Goal: Task Accomplishment & Management: Complete application form

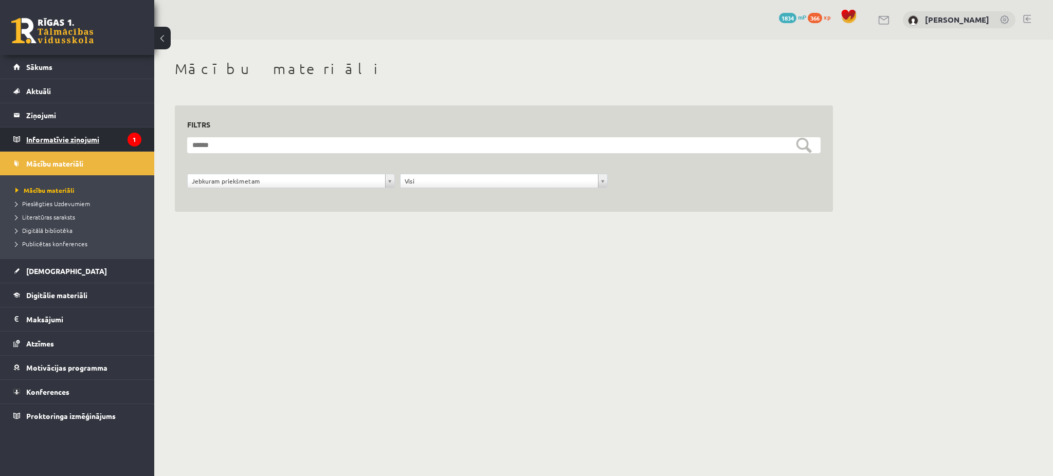
click at [113, 147] on legend "Informatīvie ziņojumi 1" at bounding box center [83, 140] width 115 height 24
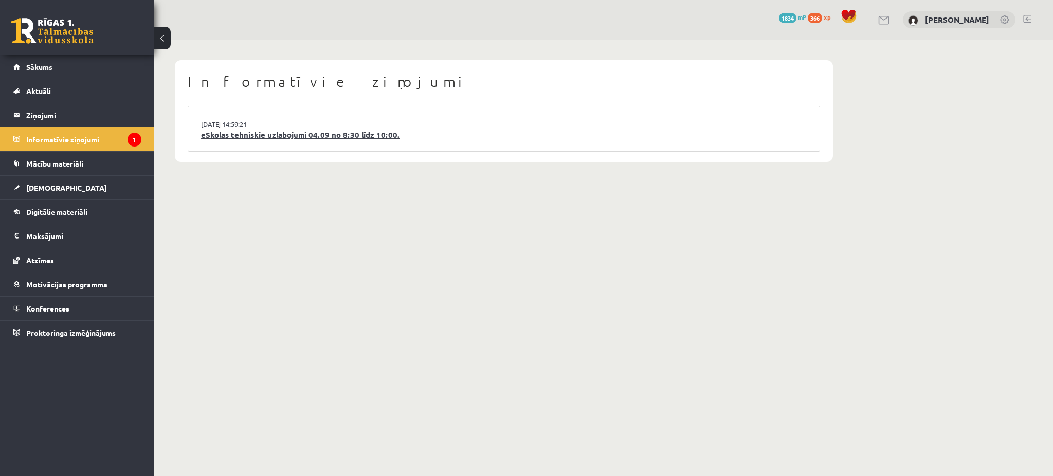
click at [225, 129] on link "eSkolas tehniskie uzlabojumi 04.09 no 8:30 līdz 10:00." at bounding box center [504, 135] width 606 height 12
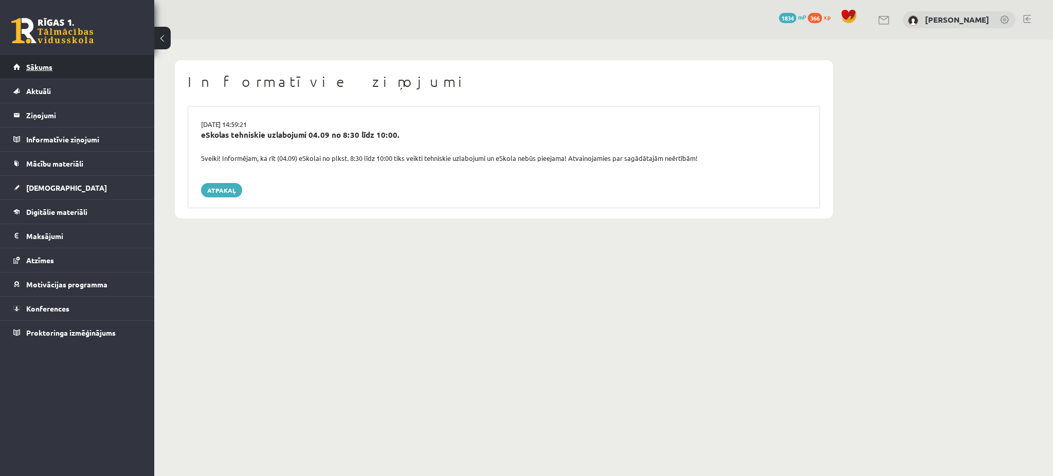
click at [83, 69] on link "Sākums" at bounding box center [77, 67] width 128 height 24
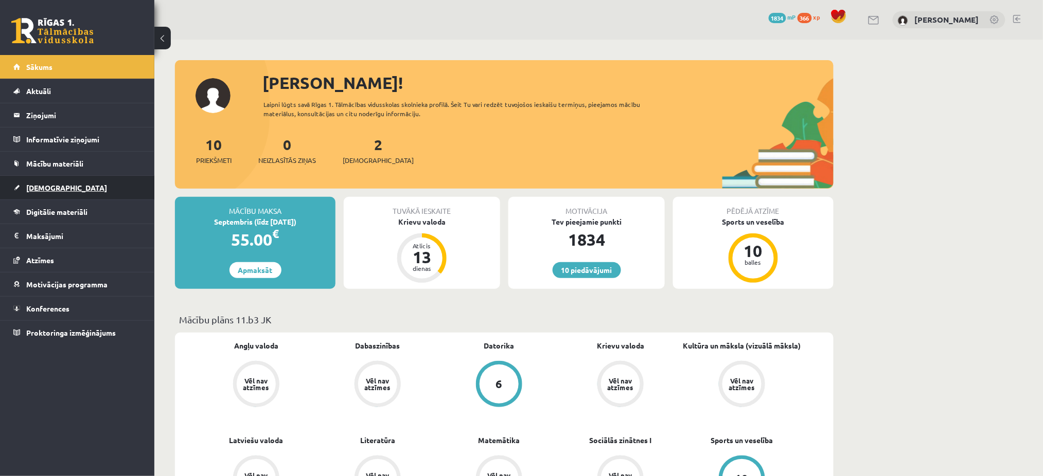
click at [53, 186] on span "[DEMOGRAPHIC_DATA]" at bounding box center [66, 187] width 81 height 9
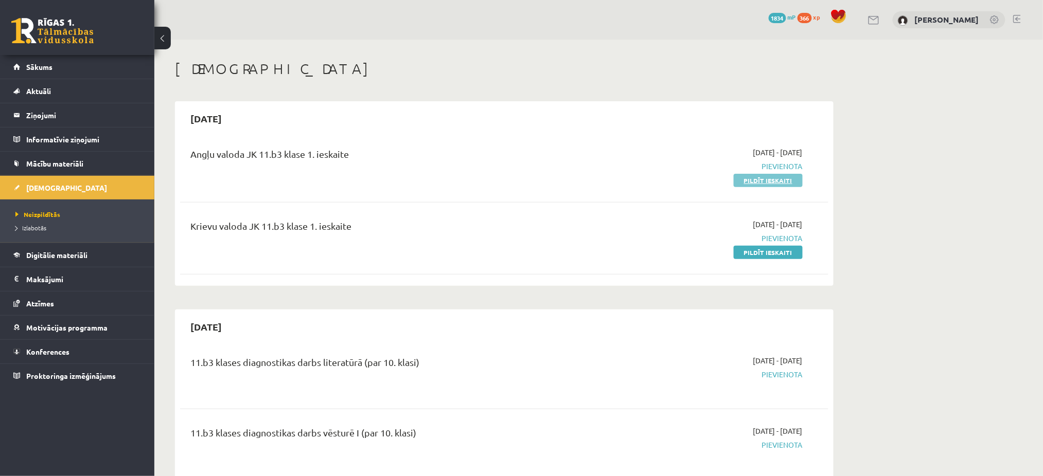
click at [779, 178] on link "Pildīt ieskaiti" at bounding box center [767, 180] width 69 height 13
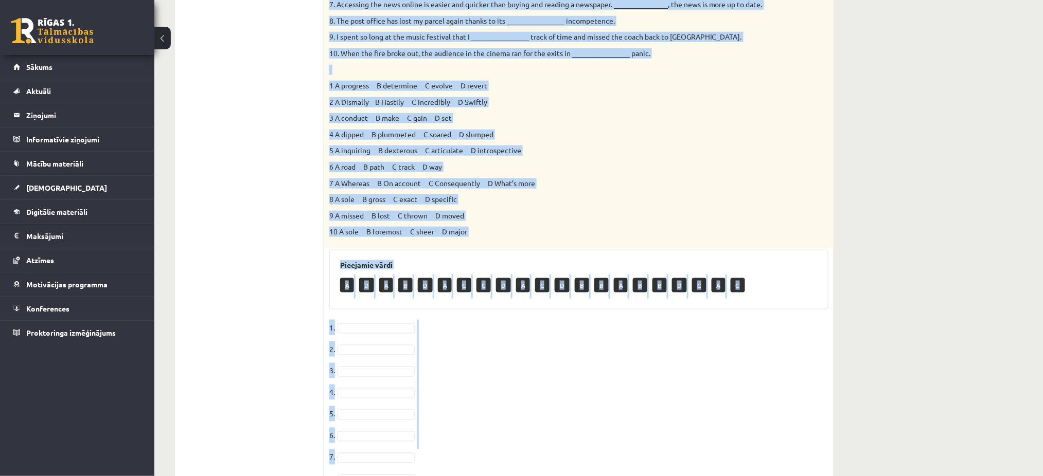
scroll to position [435, 0]
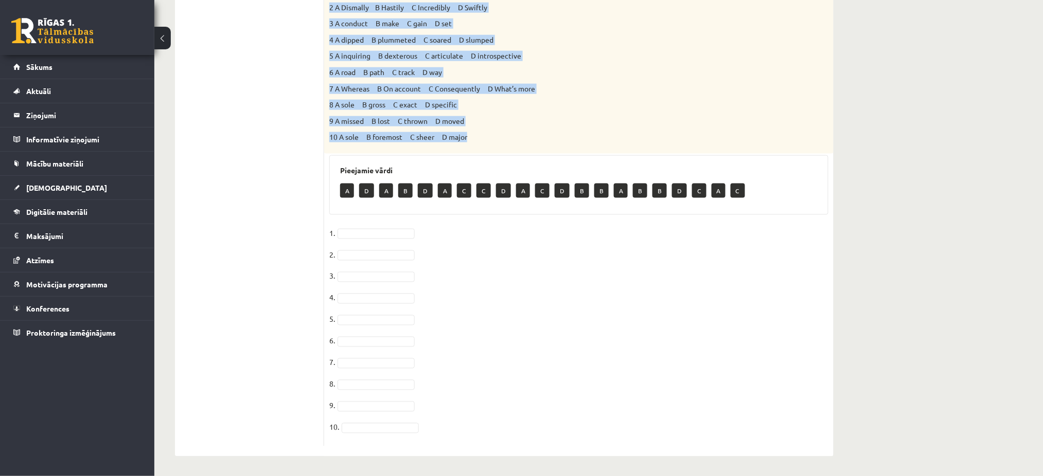
drag, startPoint x: 328, startPoint y: 146, endPoint x: 505, endPoint y: 136, distance: 176.7
copy div "Choose the correct answers. 1. The genes we inherit from our parents __________…"
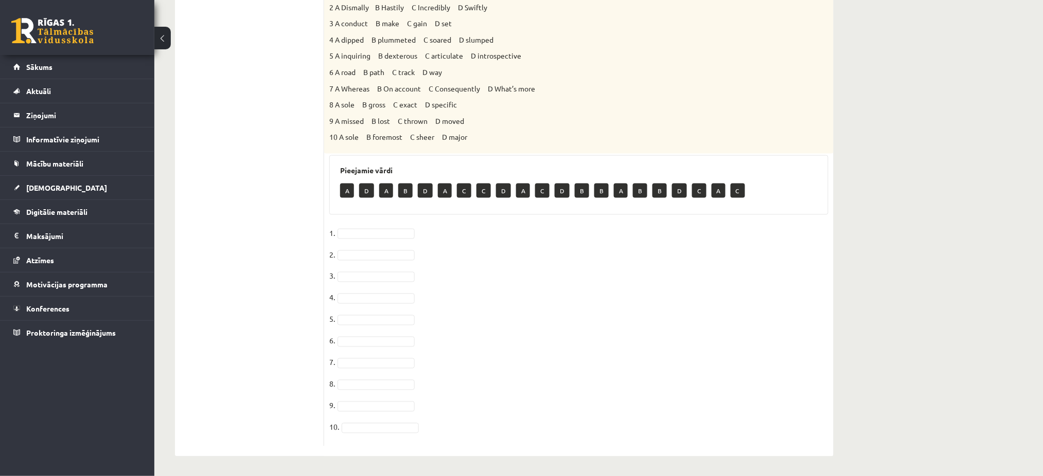
click at [261, 194] on ul "Task 1 Task 2 Task 3 Task 4 Task 5 Task 6 Task 7 Task 8" at bounding box center [254, 98] width 139 height 697
type input "*"
drag, startPoint x: 355, startPoint y: 314, endPoint x: 357, endPoint y: 320, distance: 7.2
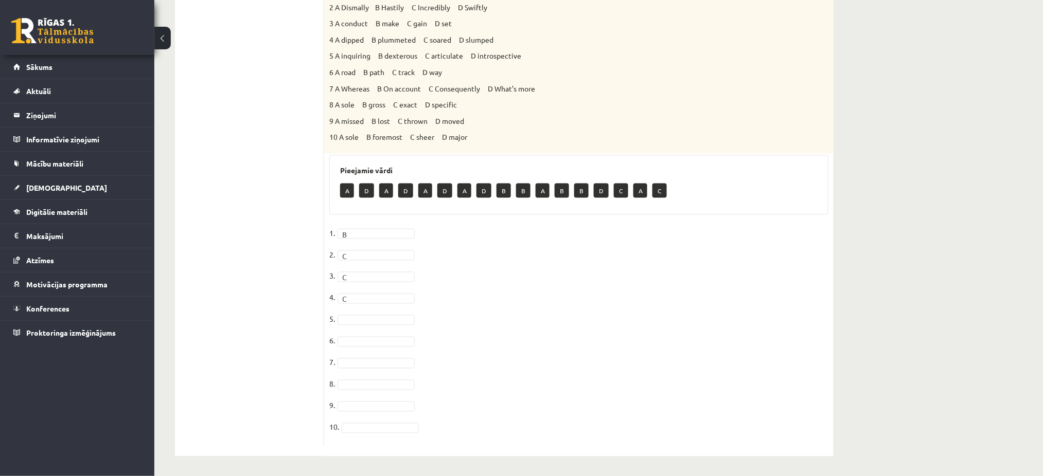
click at [357, 320] on fieldset "1. B * 2. C * 3. C * 4. C * 5. 6. 7. 8. 9. 10." at bounding box center [578, 333] width 499 height 216
type input "*"
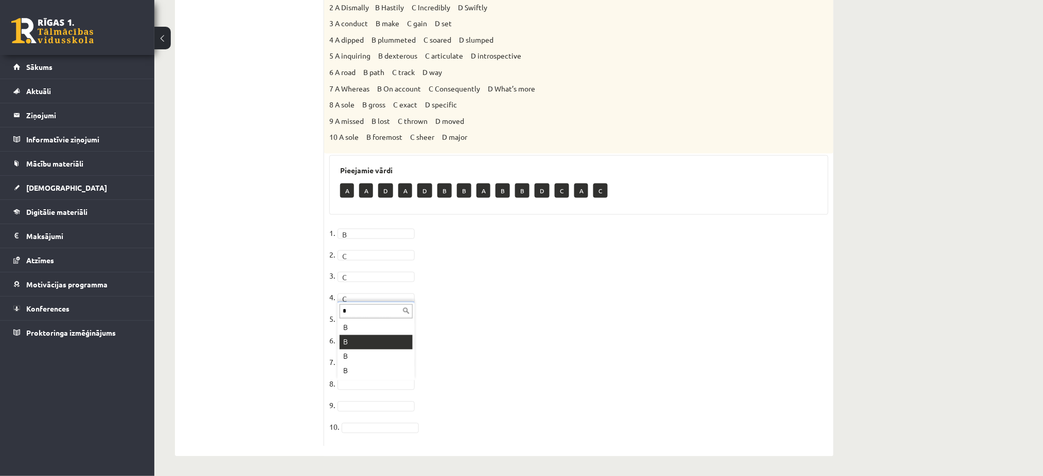
type input "*"
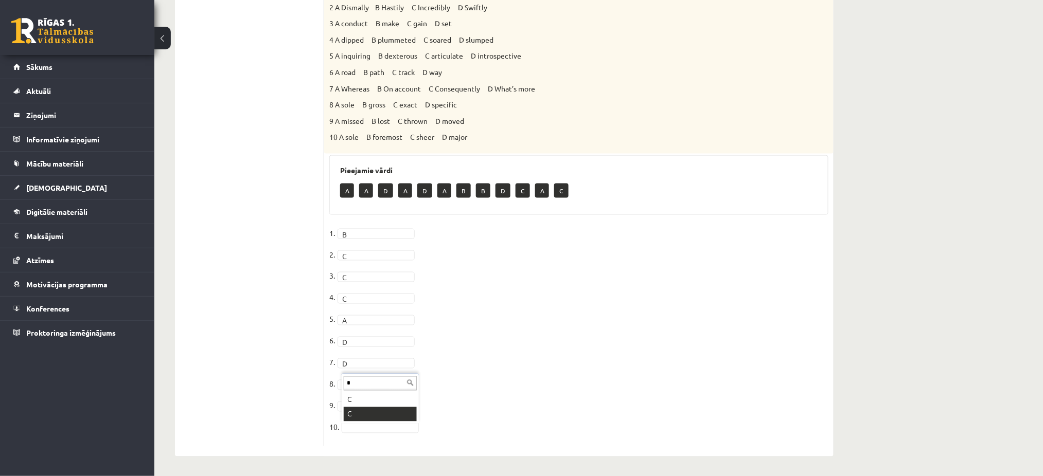
type input "*"
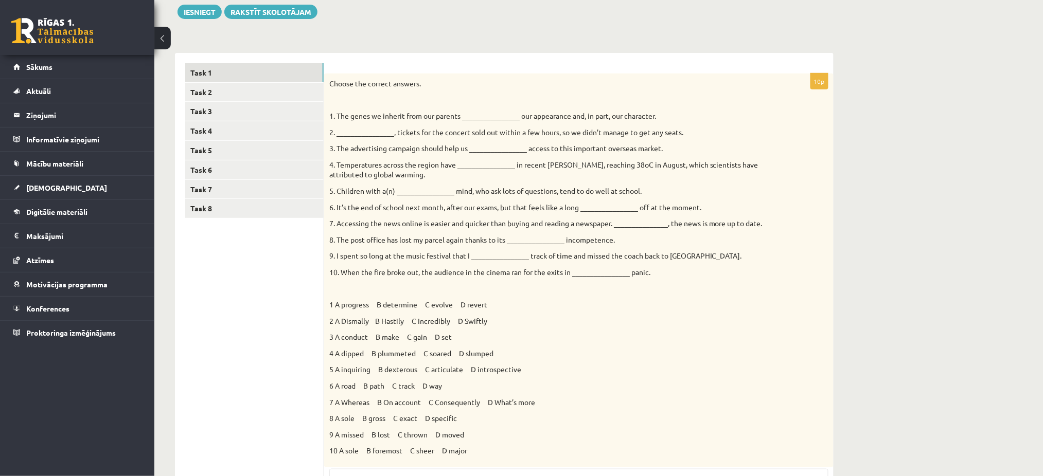
scroll to position [122, 0]
click at [258, 96] on link "Task 2" at bounding box center [254, 91] width 138 height 19
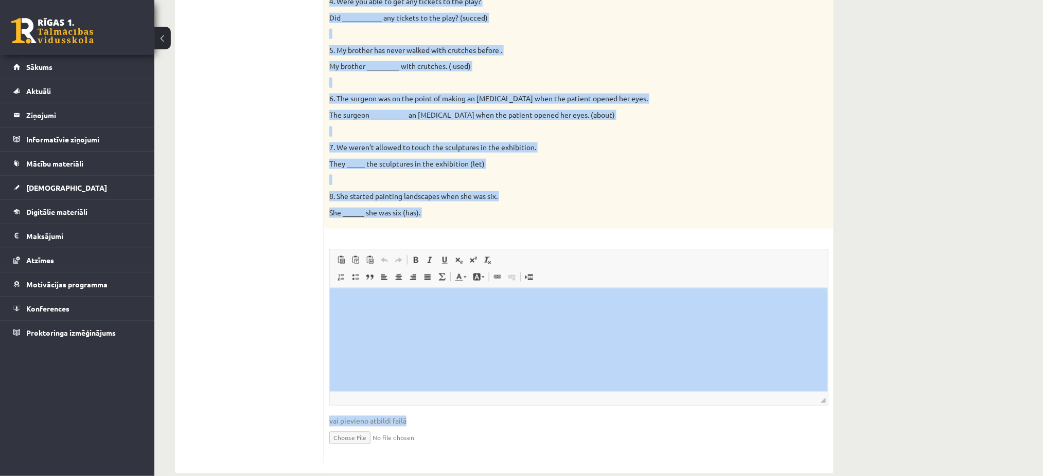
scroll to position [409, 0]
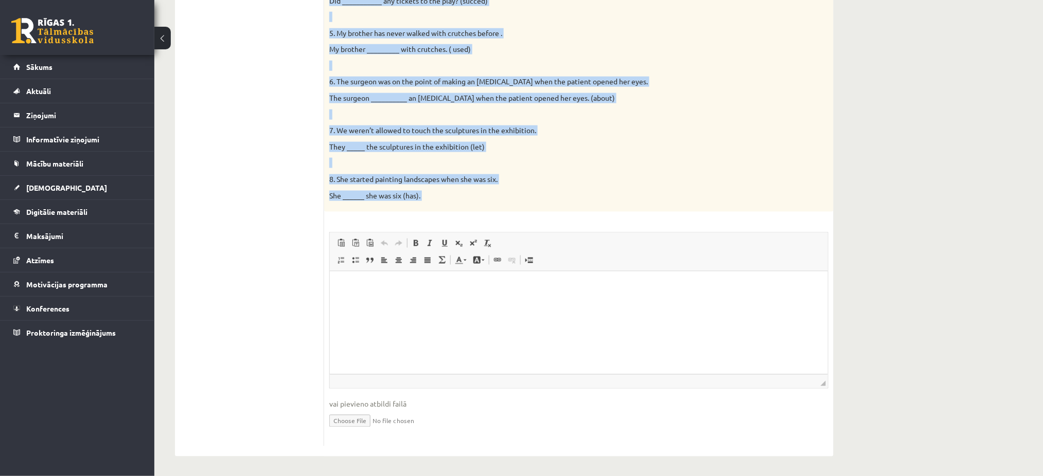
drag, startPoint x: 328, startPoint y: 80, endPoint x: 493, endPoint y: 217, distance: 214.1
click at [493, 217] on div "8p Complete the second sentence so that it has a similar meaning to the first s…" at bounding box center [578, 116] width 509 height 661
copy div "Complete the second sentence so that it has a similar meaning to the first sent…"
click at [572, 63] on p at bounding box center [552, 66] width 447 height 10
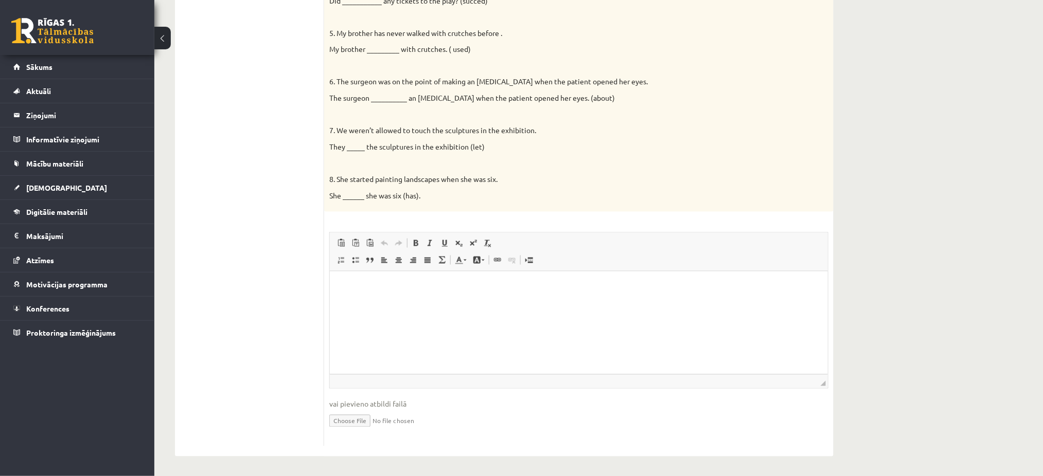
click at [572, 63] on p at bounding box center [552, 66] width 447 height 10
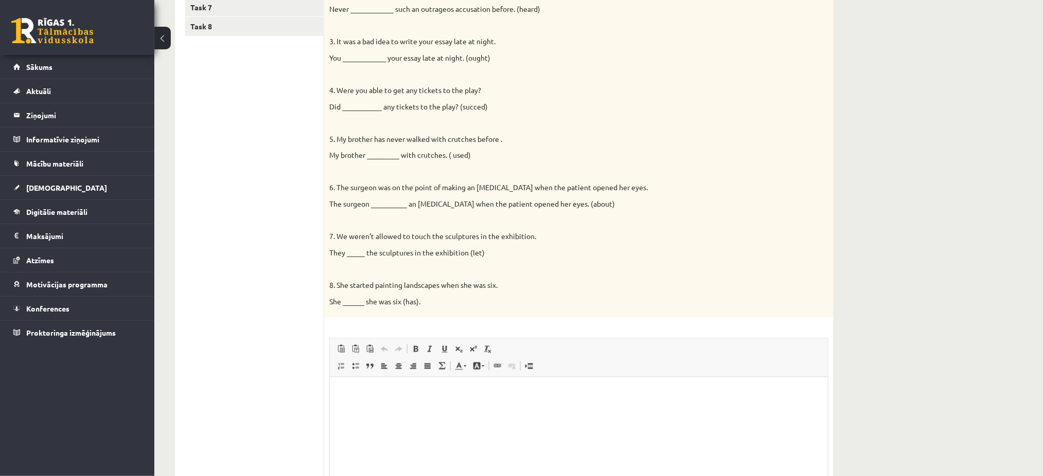
scroll to position [333, 0]
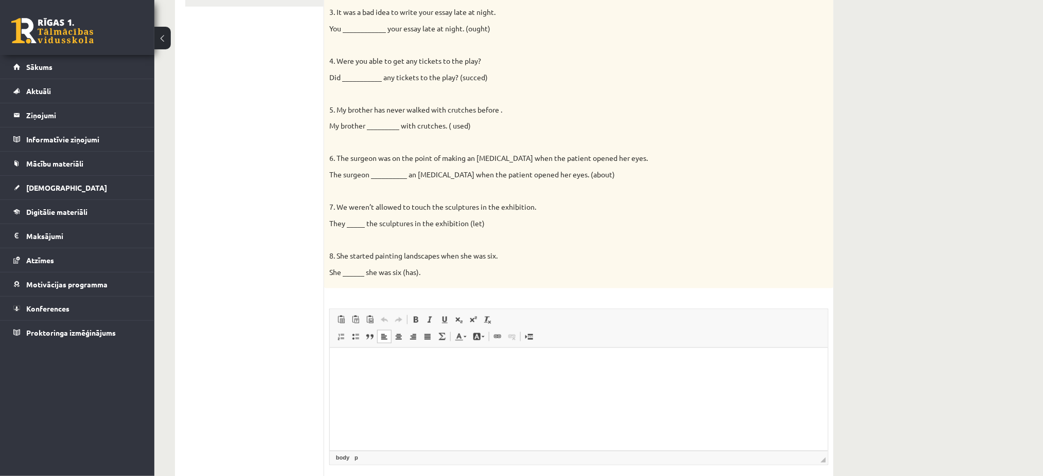
click at [370, 379] on html at bounding box center [578, 363] width 498 height 31
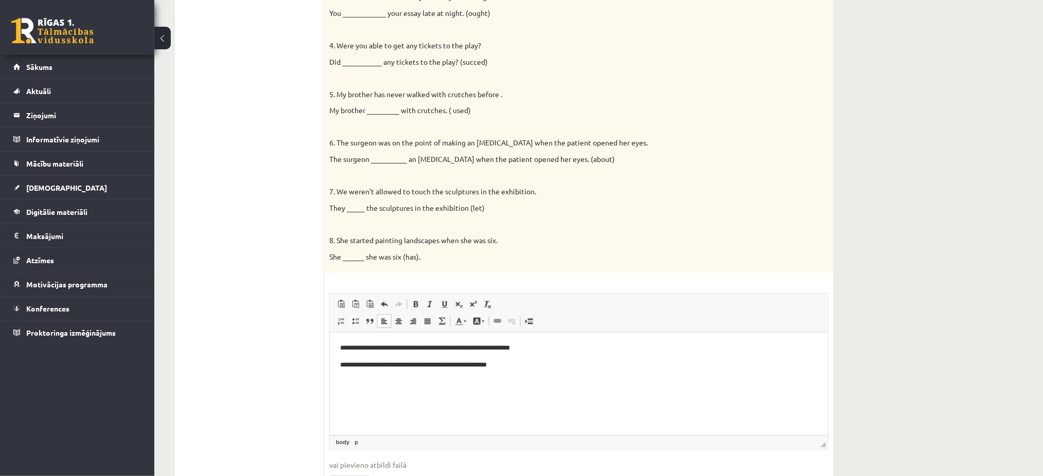
scroll to position [375, 0]
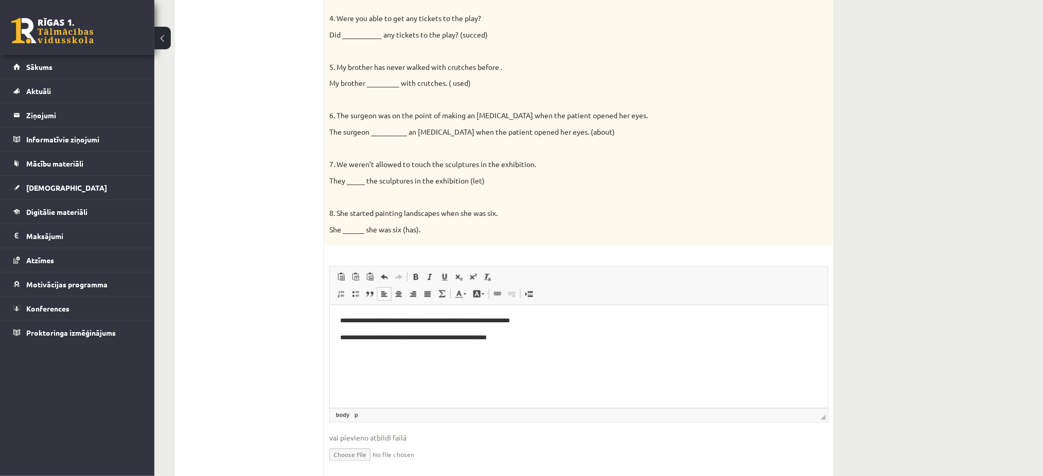
click at [350, 320] on p "**********" at bounding box center [577, 321] width 477 height 11
click at [351, 337] on p "**********" at bounding box center [577, 338] width 477 height 11
click at [543, 337] on p "**********" at bounding box center [577, 338] width 477 height 11
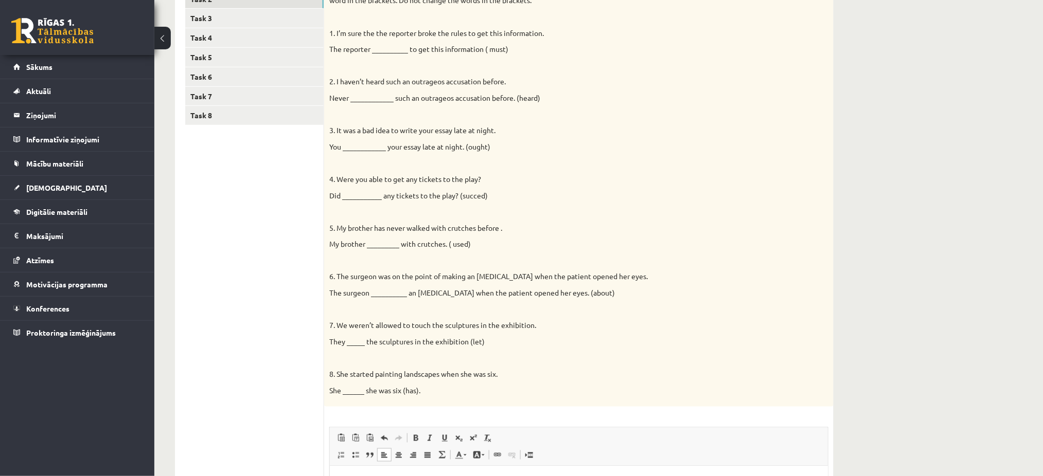
scroll to position [127, 0]
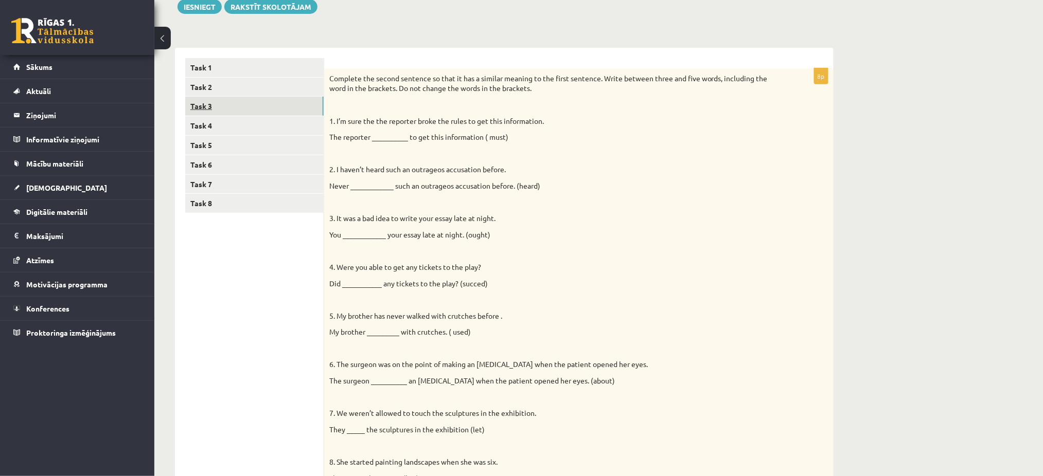
click at [218, 111] on link "Task 3" at bounding box center [254, 106] width 138 height 19
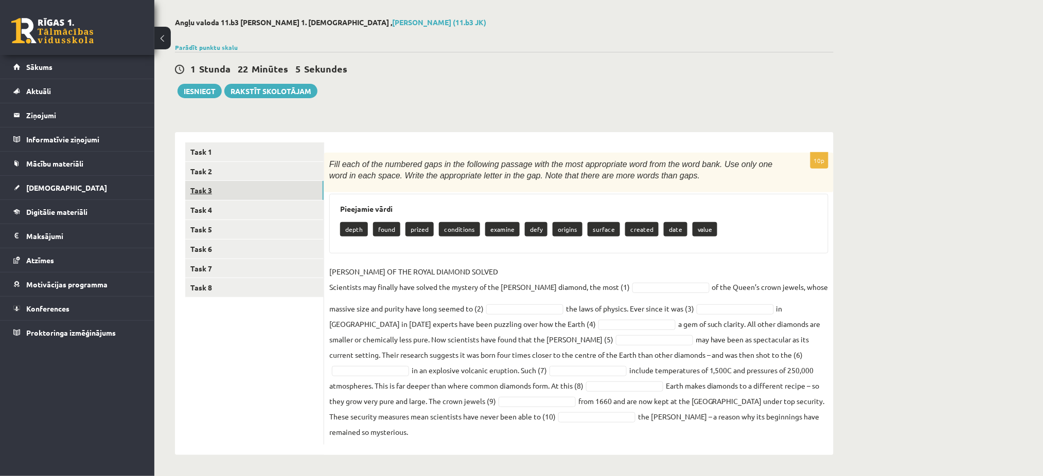
scroll to position [26, 0]
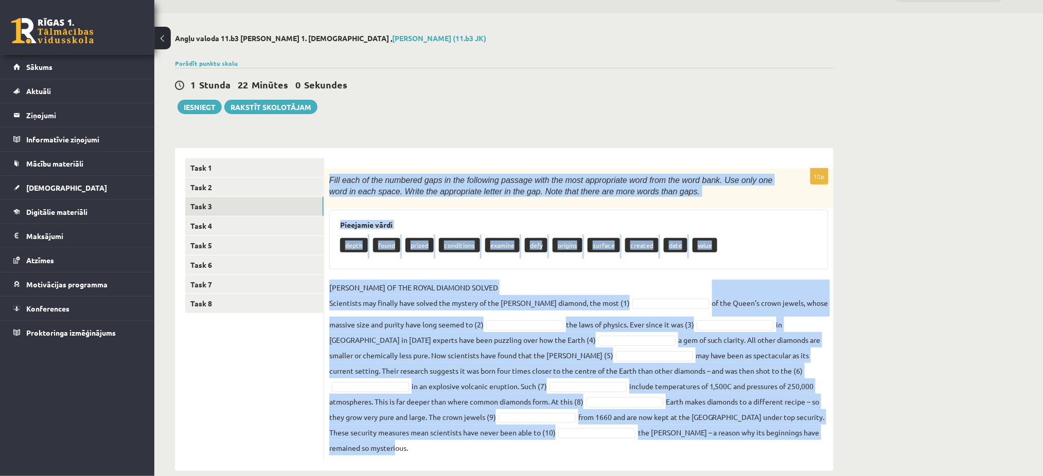
drag, startPoint x: 327, startPoint y: 176, endPoint x: 779, endPoint y: 436, distance: 521.2
click at [779, 436] on div "10p Fill each of the numbered gaps in the following passage with the most appro…" at bounding box center [578, 315] width 509 height 292
copy div "Fill each of the numbered gaps in the following passage with the most appropria…"
click at [956, 310] on div "Angļu valoda 11.b3 JK klase 1. ieskaite , Laura Pence (11.b3 JK) Parādīt punktu…" at bounding box center [598, 252] width 888 height 478
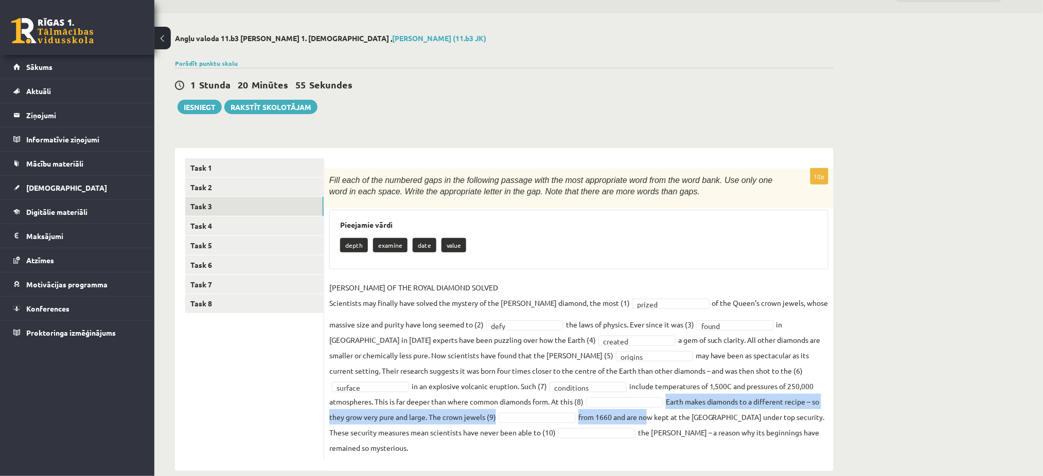
drag, startPoint x: 547, startPoint y: 409, endPoint x: 541, endPoint y: 405, distance: 7.4
click at [541, 405] on fieldset "**********" at bounding box center [578, 368] width 499 height 176
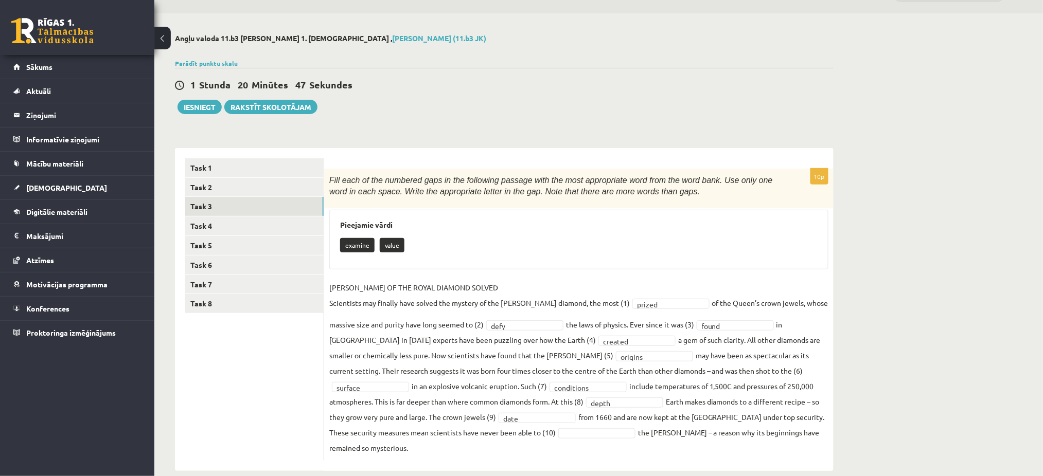
click at [495, 426] on fieldset "**********" at bounding box center [578, 368] width 499 height 176
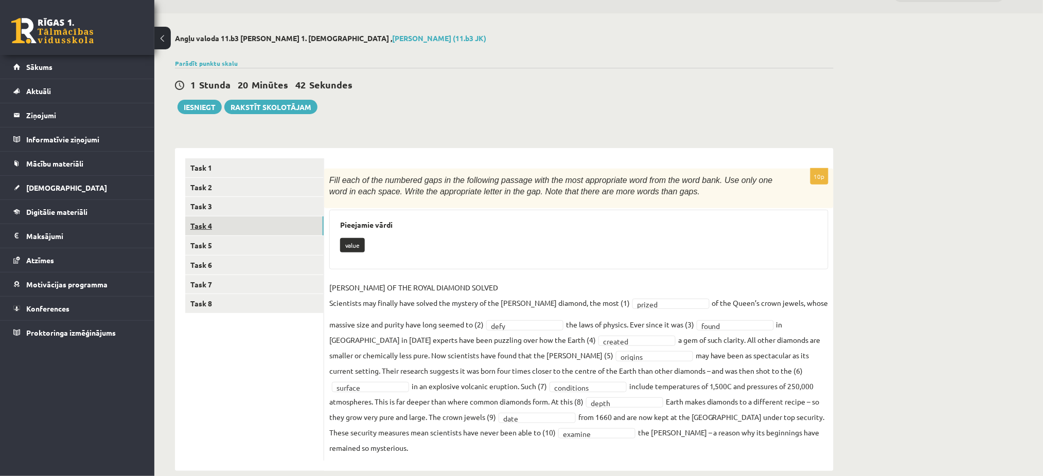
click at [245, 223] on link "Task 4" at bounding box center [254, 226] width 138 height 19
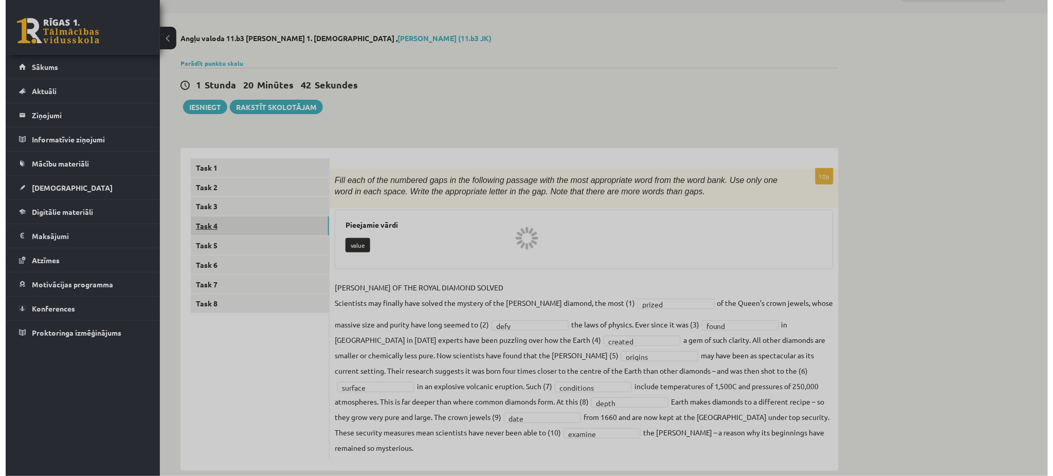
scroll to position [0, 0]
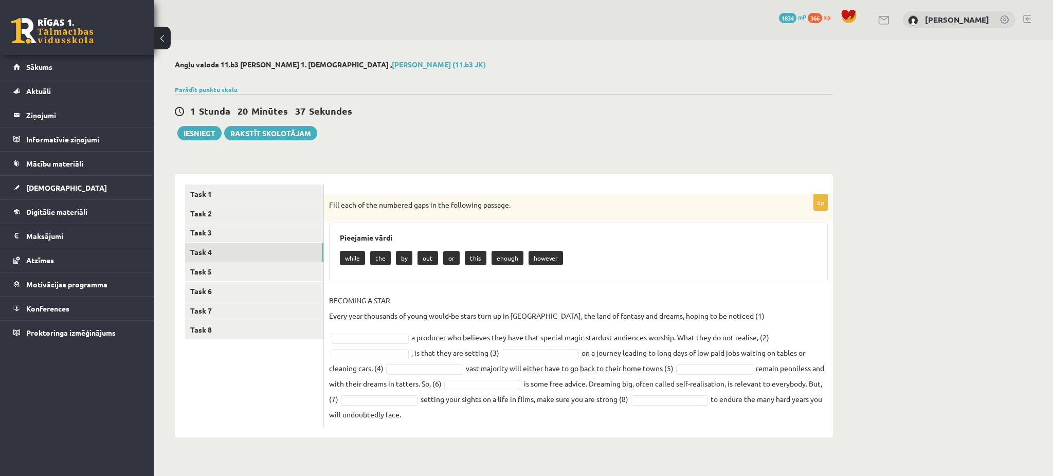
drag, startPoint x: 330, startPoint y: 201, endPoint x: 810, endPoint y: 400, distance: 520.0
click at [810, 400] on div "8p Fill each of the numbered gaps in the following passage. Pieejamie vārdi whi…" at bounding box center [578, 311] width 509 height 232
copy div "Fill each of the numbered gaps in the following passage. Pieejamie vārdi while …"
click at [640, 249] on div "while the by out or this enough however" at bounding box center [578, 259] width 477 height 24
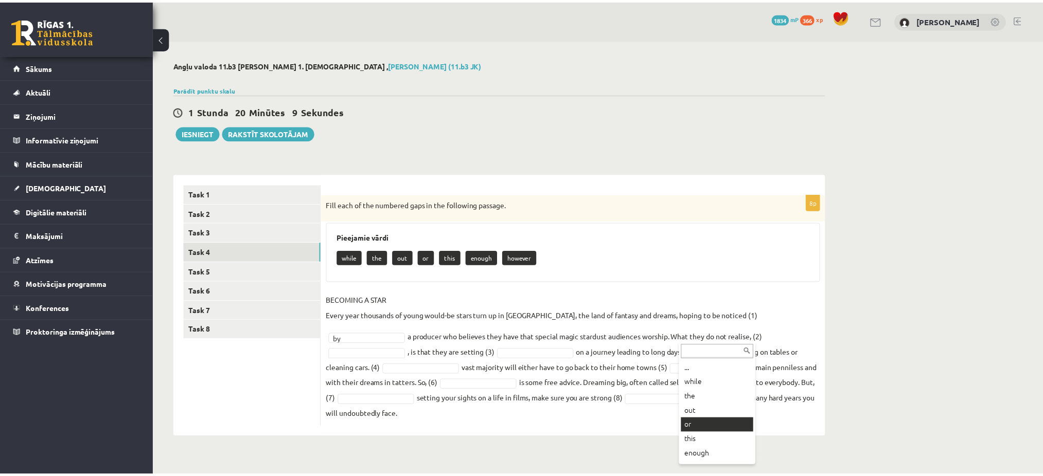
scroll to position [12, 0]
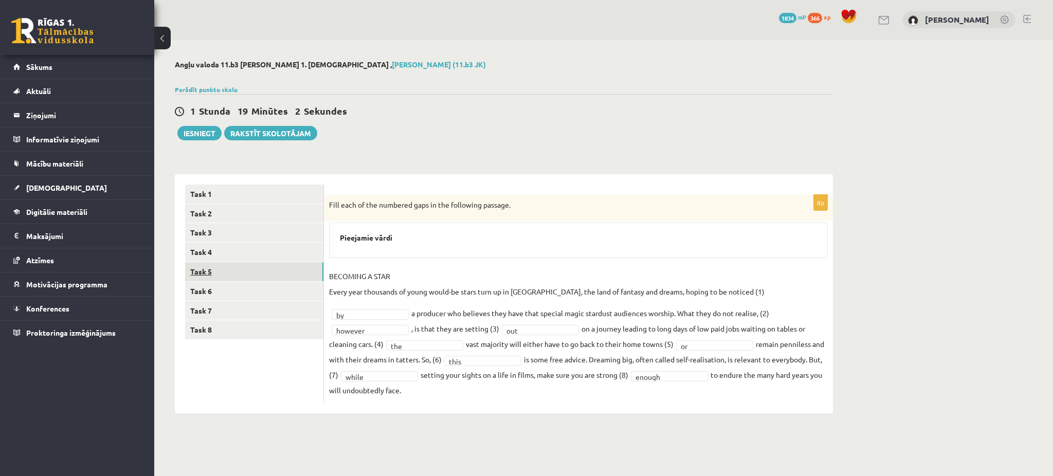
click at [248, 276] on link "Task 5" at bounding box center [254, 271] width 138 height 19
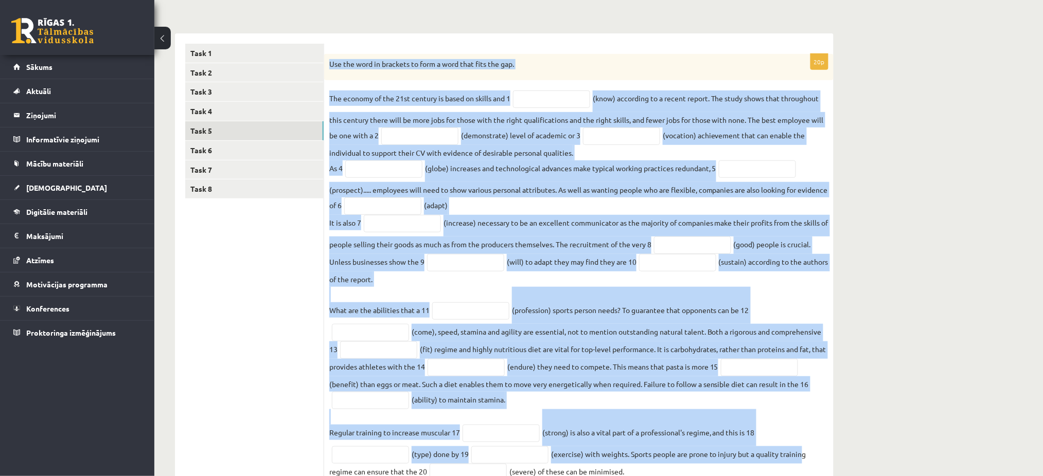
scroll to position [186, 0]
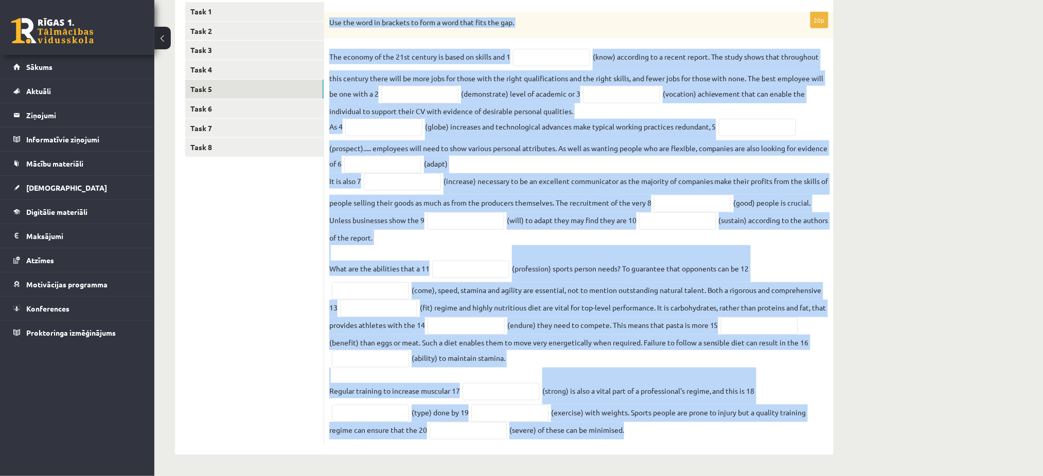
drag, startPoint x: 328, startPoint y: 204, endPoint x: 660, endPoint y: 425, distance: 399.4
click at [660, 425] on div "20p Use the word in brackets to form a word that fits the gap. The economy of t…" at bounding box center [578, 228] width 509 height 433
copy div "Use the word in brackets to form a word that fits the gap. The economy of the 2…"
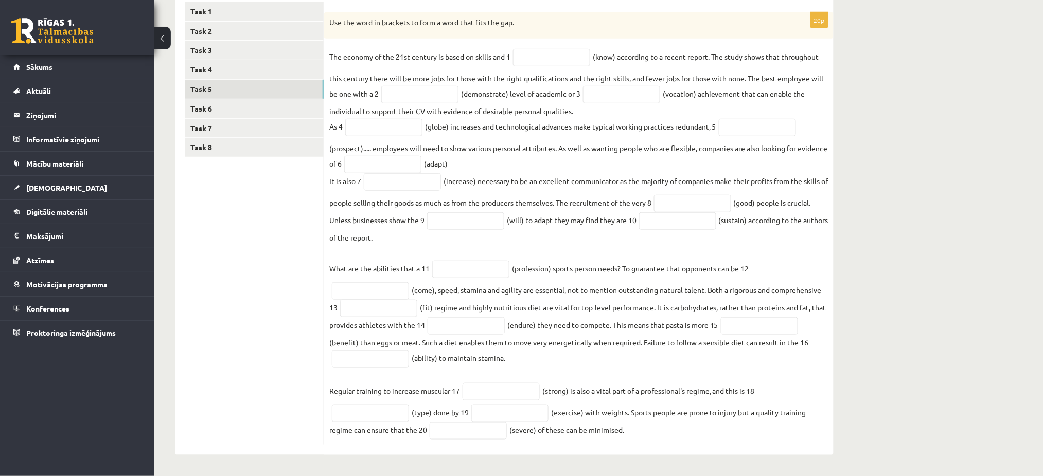
click at [236, 234] on ul "Task 1 Task 2 Task 3 Task 4 Task 5 Task 6 Task 7 Task 8" at bounding box center [254, 223] width 139 height 443
click at [545, 59] on input "text" at bounding box center [551, 57] width 77 height 17
click at [554, 32] on div "Use the word in brackets to form a word that fits the gap." at bounding box center [578, 25] width 509 height 27
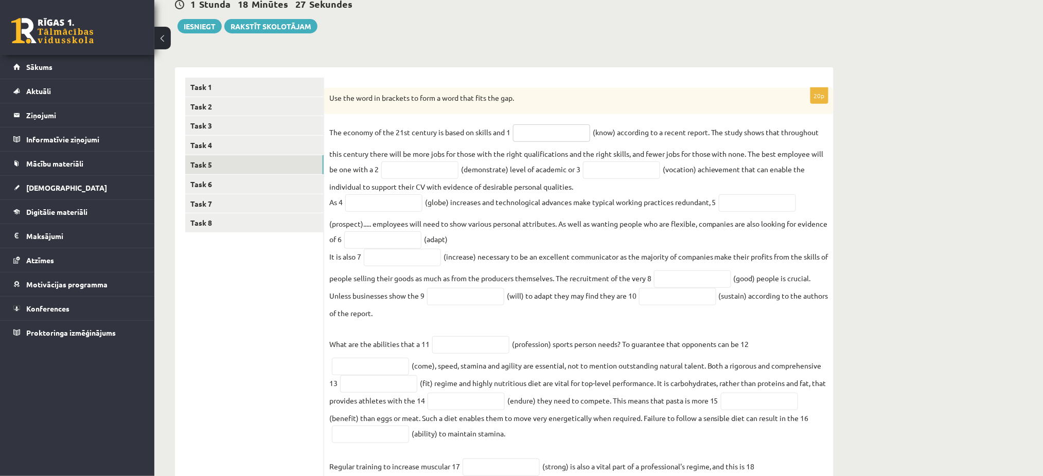
click at [536, 128] on input "text" at bounding box center [551, 132] width 77 height 17
type input "*********"
click at [420, 168] on input "text" at bounding box center [419, 170] width 77 height 17
type input "**********"
click at [635, 169] on input "text" at bounding box center [621, 170] width 77 height 17
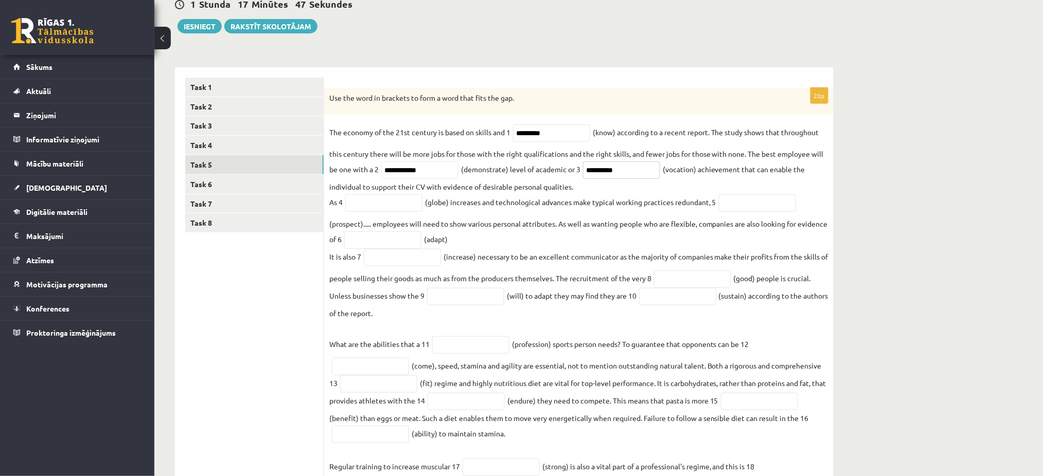
type input "**********"
click at [410, 198] on input "text" at bounding box center [383, 202] width 77 height 17
type input "**********"
click at [744, 203] on input "text" at bounding box center [757, 202] width 77 height 17
type input "**********"
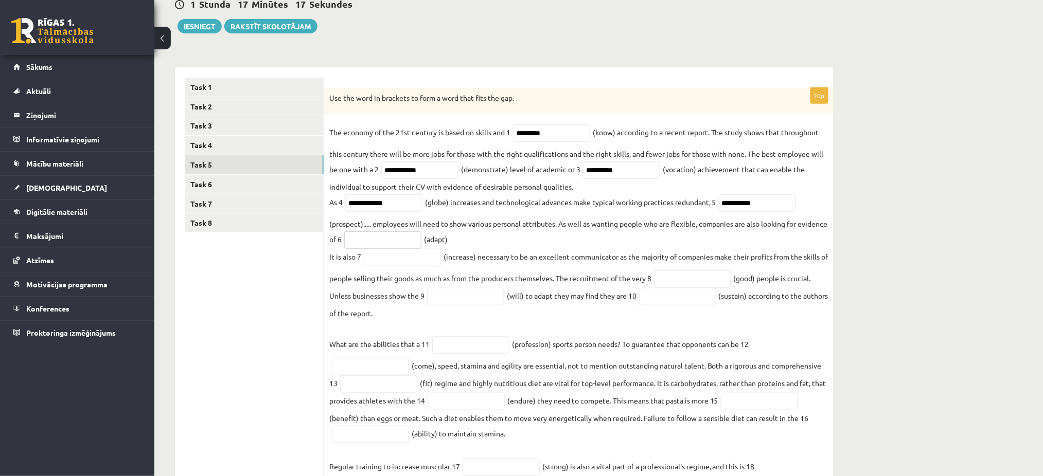
click at [388, 244] on input "text" at bounding box center [382, 239] width 77 height 17
type input "**********"
click at [397, 261] on input "text" at bounding box center [402, 257] width 77 height 17
type input "**********"
click at [689, 278] on input "text" at bounding box center [692, 279] width 77 height 17
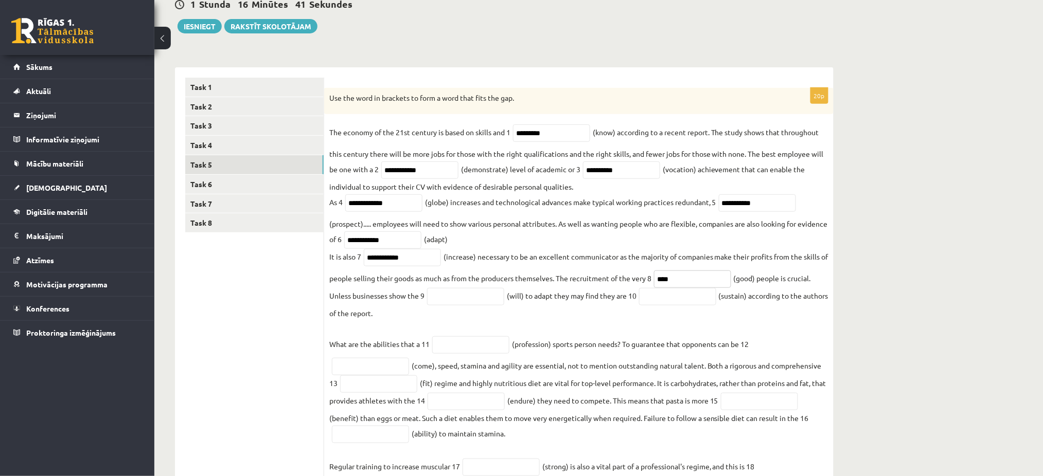
type input "****"
click at [449, 299] on input "text" at bounding box center [465, 296] width 77 height 17
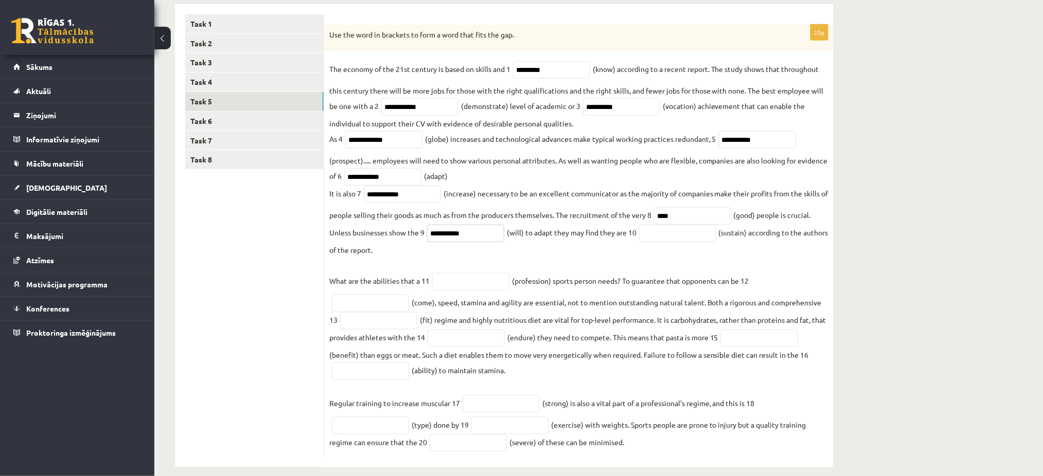
scroll to position [175, 0]
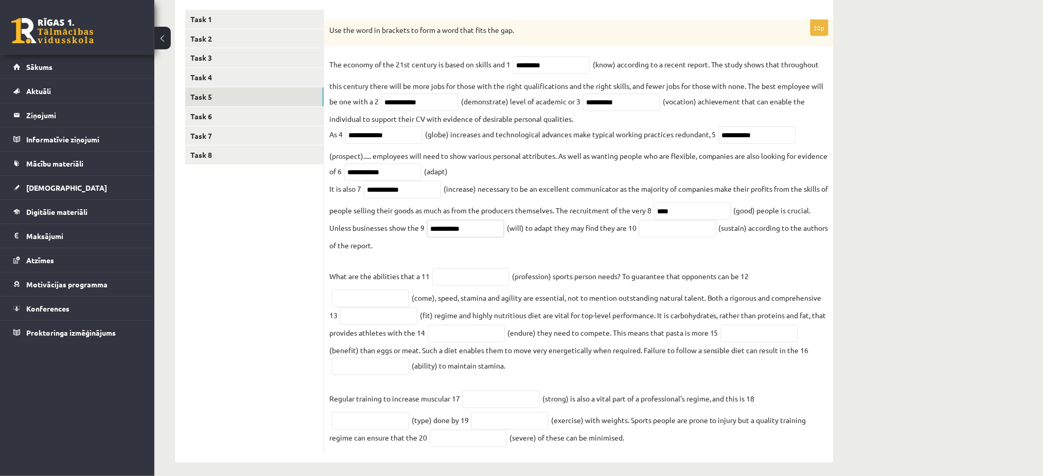
type input "**********"
click at [698, 233] on input "text" at bounding box center [677, 228] width 77 height 17
type input "**********"
click at [464, 283] on input "text" at bounding box center [470, 276] width 77 height 17
type input "**********"
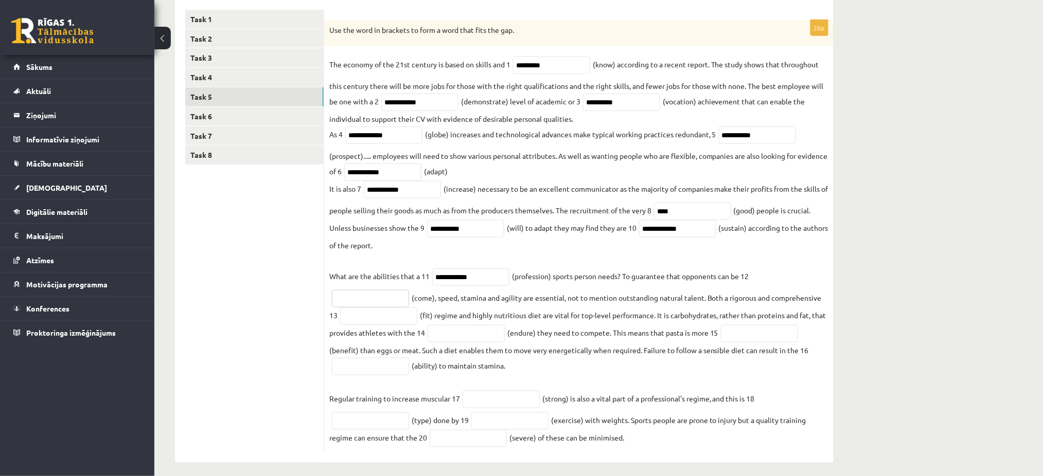
click at [387, 296] on input "text" at bounding box center [370, 298] width 77 height 17
type input "********"
click at [481, 332] on input "text" at bounding box center [465, 333] width 77 height 17
type input "*********"
click at [381, 315] on input "text" at bounding box center [378, 316] width 77 height 17
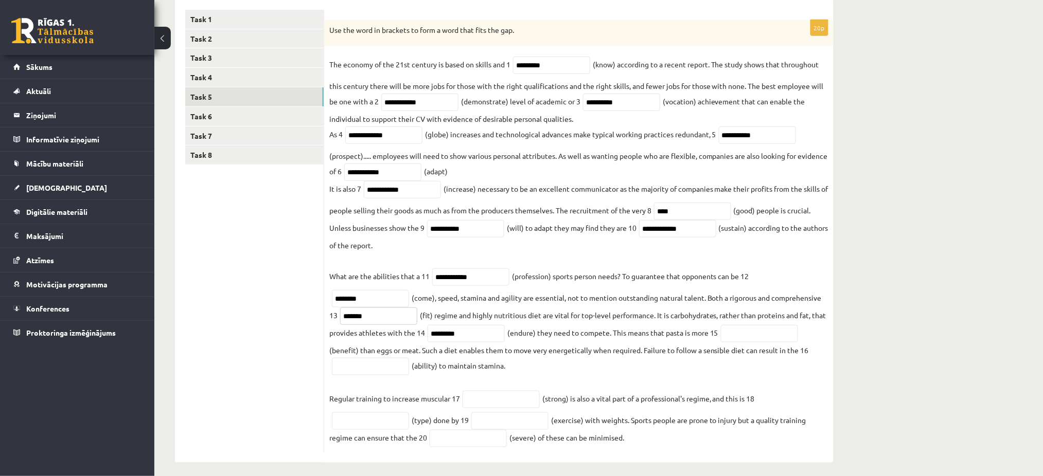
type input "*******"
click at [751, 336] on input "text" at bounding box center [759, 333] width 77 height 17
type input "**********"
click at [366, 370] on input "text" at bounding box center [370, 366] width 77 height 17
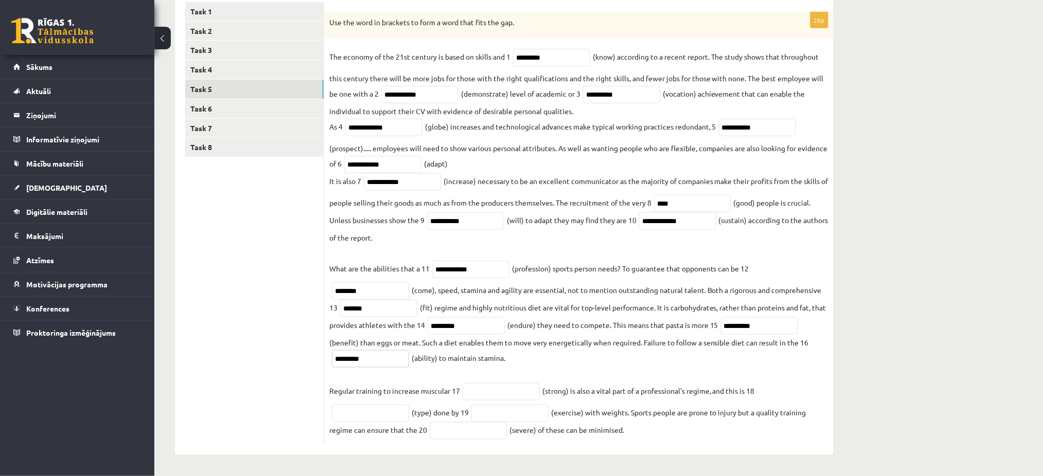
type input "*********"
click at [522, 393] on input "text" at bounding box center [500, 391] width 77 height 17
type input "********"
click at [374, 406] on input "text" at bounding box center [370, 413] width 77 height 17
type input "*********"
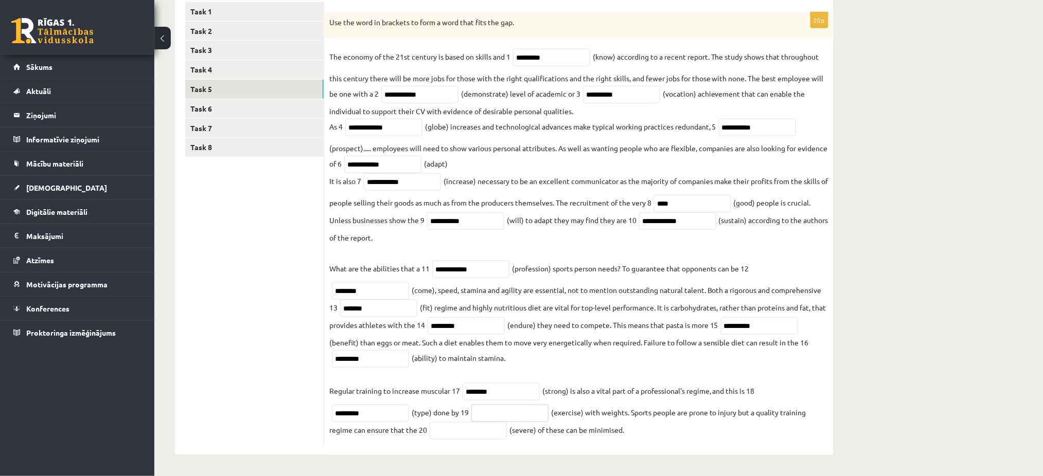
click at [528, 413] on input "text" at bounding box center [509, 413] width 77 height 17
type input "**********"
click at [441, 434] on input "text" at bounding box center [467, 430] width 77 height 17
type input "********"
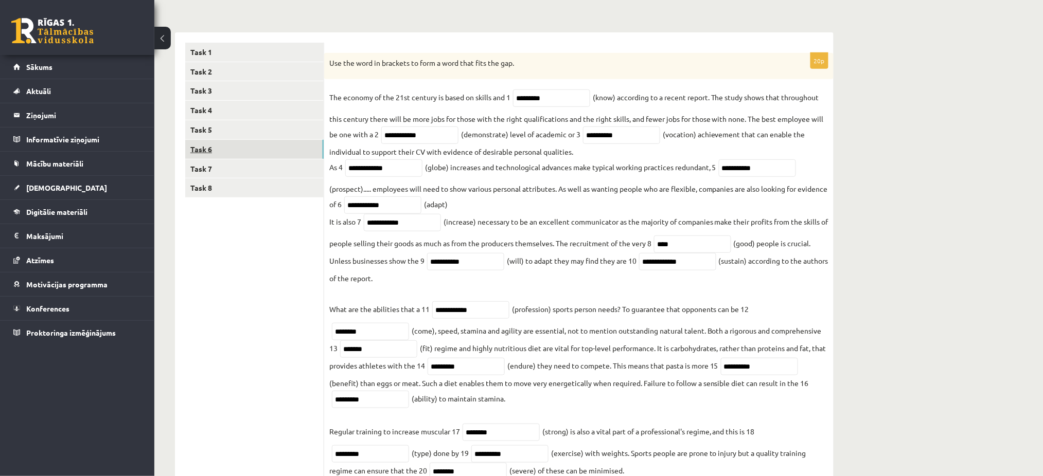
click at [210, 151] on link "Task 6" at bounding box center [254, 149] width 138 height 19
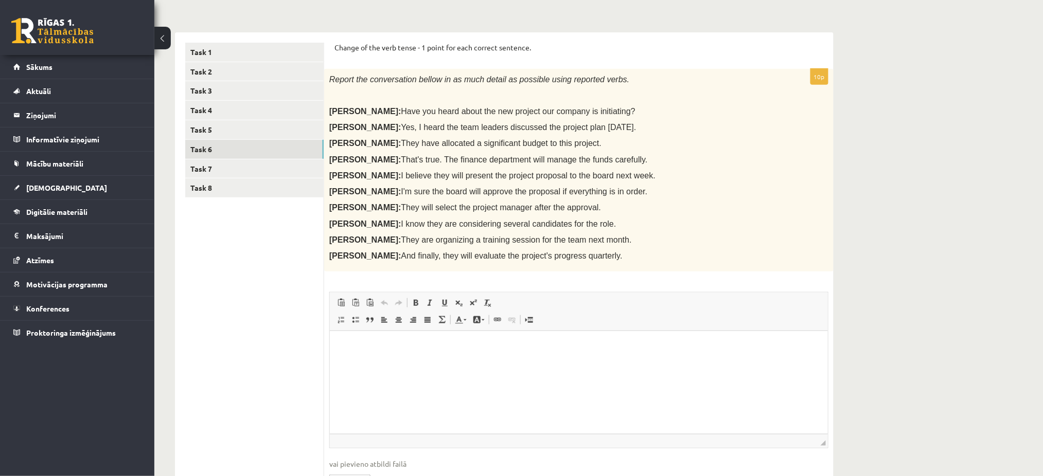
scroll to position [0, 0]
drag, startPoint x: 332, startPoint y: 50, endPoint x: 599, endPoint y: 258, distance: 337.9
click at [599, 258] on div "Change of the verb tense - 1 point for each correct sentence. 10p Report the co…" at bounding box center [578, 274] width 509 height 485
copy form "Change of the verb tense - 1 point for each correct sentence. 10p Report the co…"
click at [634, 203] on p "John: They will select the project manager after the approval." at bounding box center [552, 207] width 447 height 11
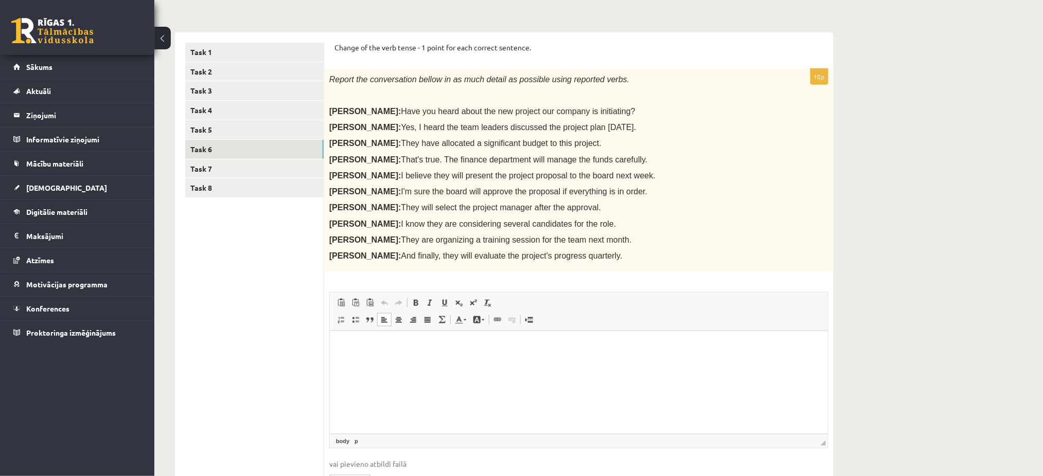
click at [433, 363] on html at bounding box center [578, 346] width 498 height 31
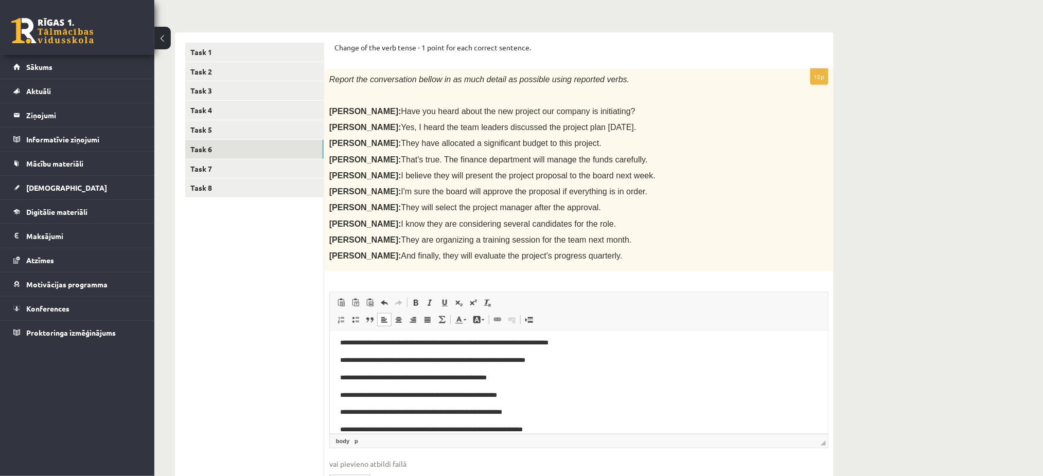
scroll to position [202, 0]
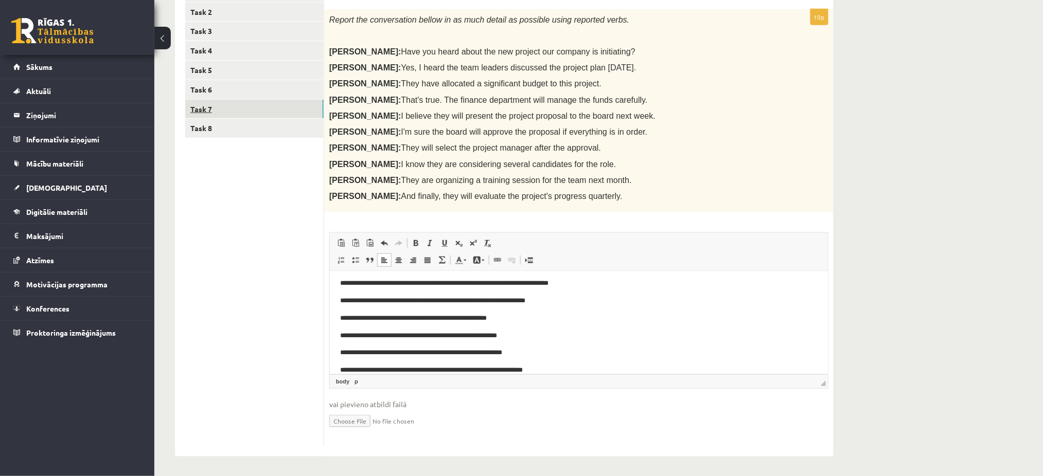
click at [222, 107] on link "Task 7" at bounding box center [254, 109] width 138 height 19
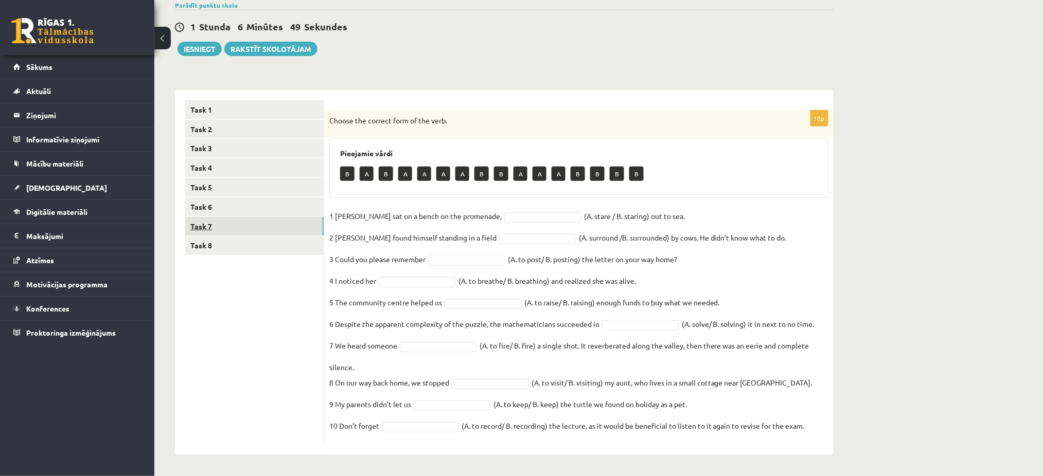
scroll to position [84, 0]
drag, startPoint x: 331, startPoint y: 120, endPoint x: 816, endPoint y: 431, distance: 576.2
click at [816, 431] on div "10p Choose the correct form of the verb. Pieejamie vārdi B A B A A A A B B A A …" at bounding box center [578, 278] width 509 height 334
copy div "Choose the correct form of the verb. Pieejamie vārdi B A B A A A A B B A A A B …"
type input "*"
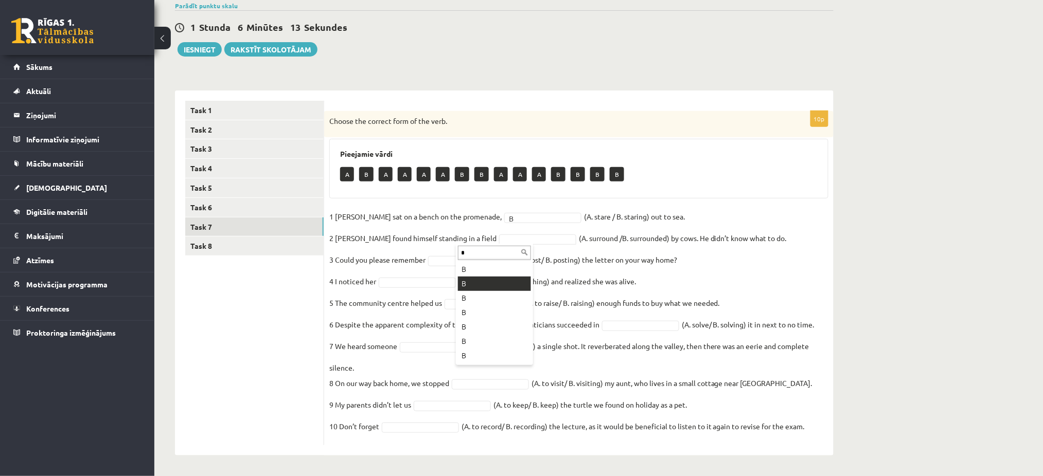
type input "*"
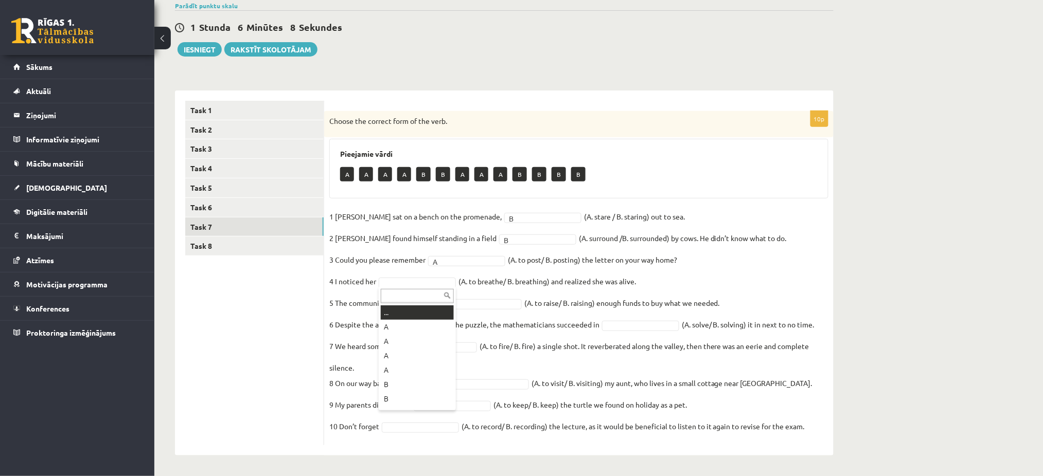
type input "*"
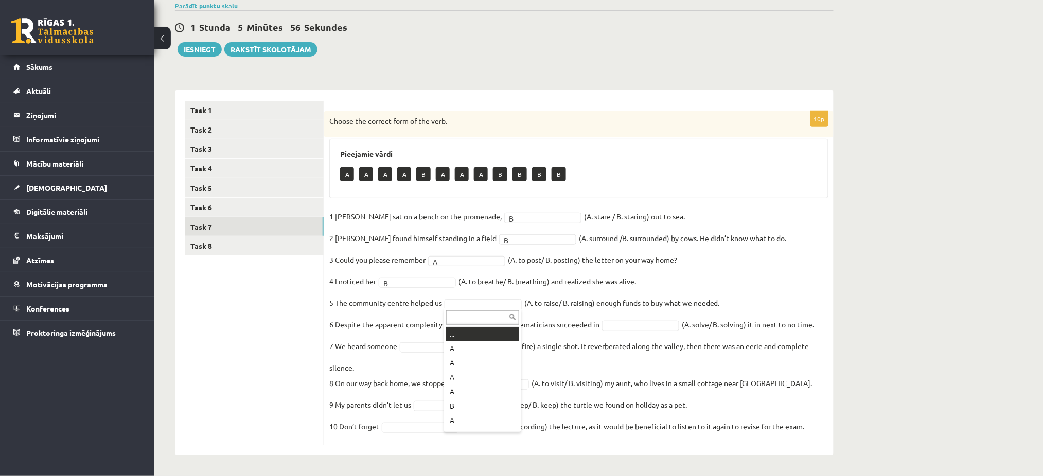
type input "*"
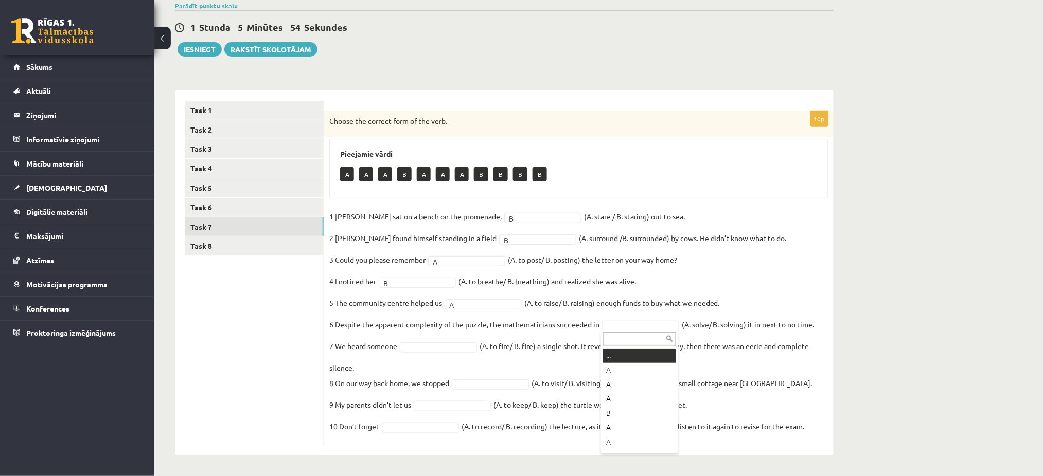
type input "*"
drag, startPoint x: 459, startPoint y: 341, endPoint x: 451, endPoint y: 345, distance: 9.7
click at [451, 345] on fieldset "1 Jill sat on a bench on the promenade, B * (A. stare / B. staring) out to sea.…" at bounding box center [578, 324] width 499 height 231
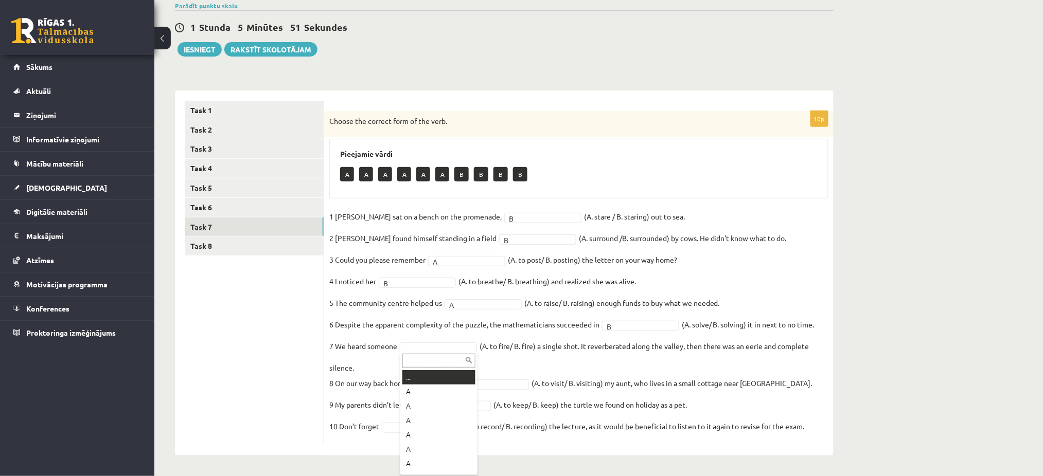
type input "*"
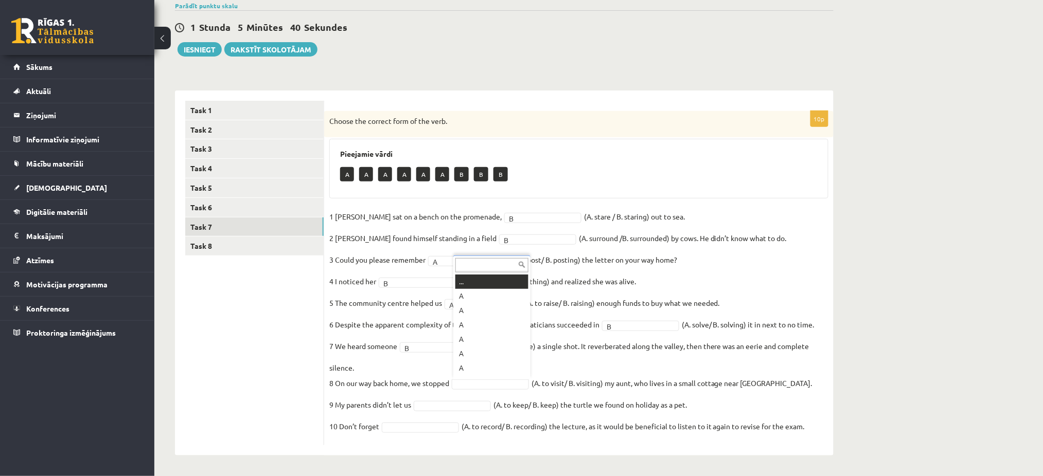
type input "*"
click at [450, 400] on fieldset "1 Jill sat on a bench on the promenade, B * (A. stare / B. staring) out to sea.…" at bounding box center [578, 324] width 499 height 231
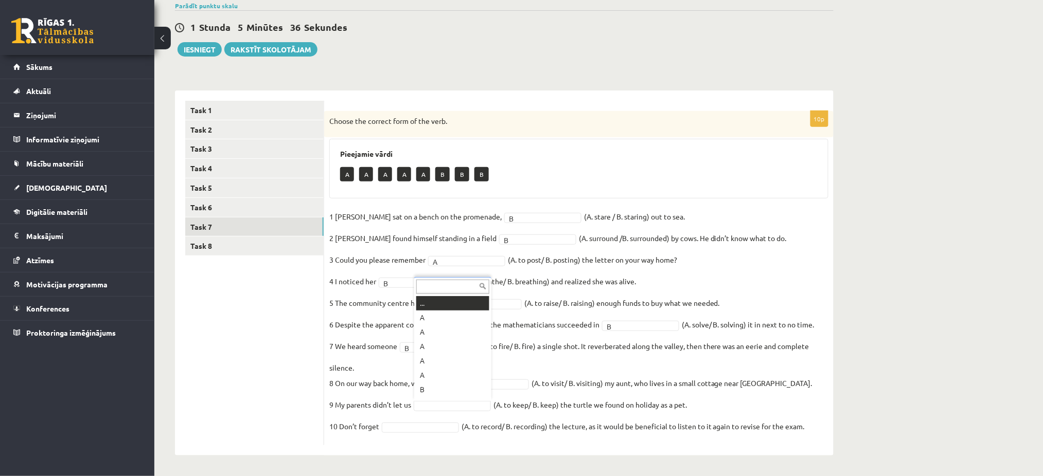
type input "*"
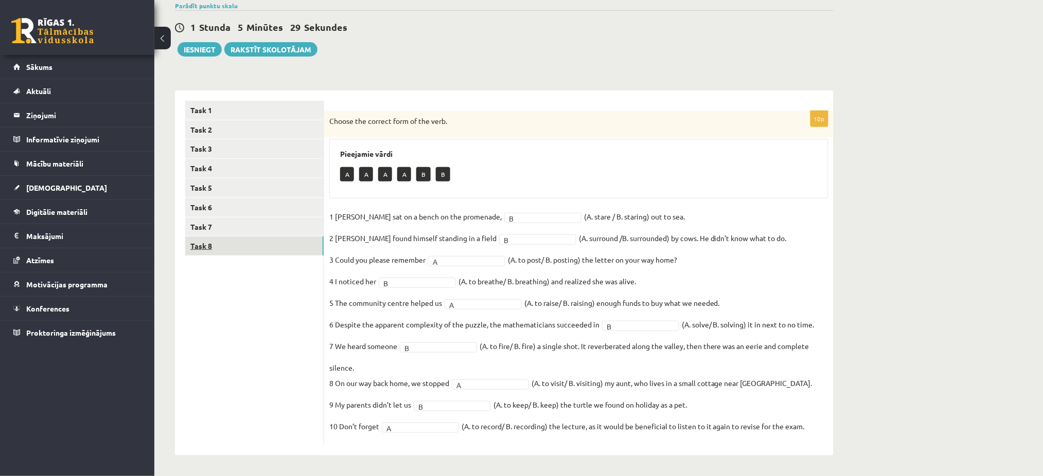
click at [217, 252] on link "Task 8" at bounding box center [254, 246] width 138 height 19
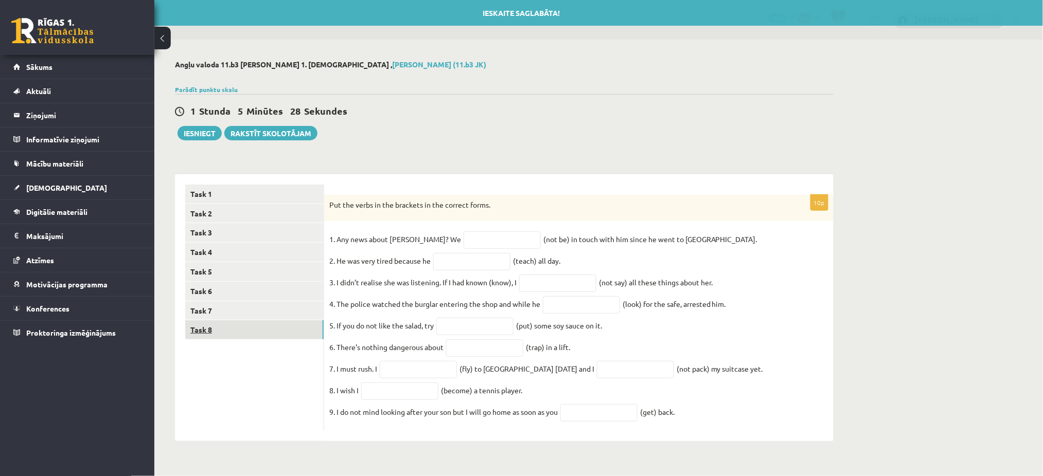
scroll to position [0, 0]
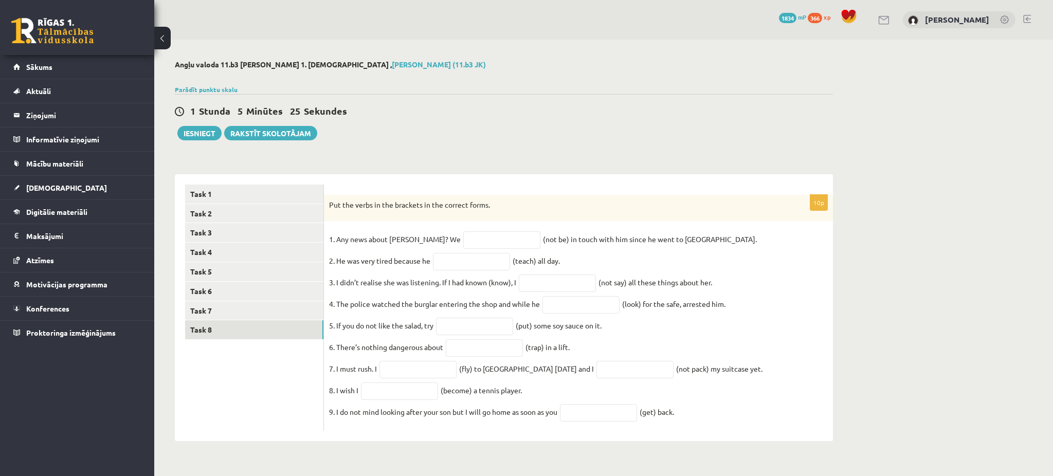
drag, startPoint x: 326, startPoint y: 203, endPoint x: 704, endPoint y: 426, distance: 439.5
click at [704, 426] on div "10p Put the verbs in the brackets in the correct forms. 1. Any news about Georg…" at bounding box center [578, 313] width 509 height 237
copy div "Put the verbs in the brackets in the correct forms. 1. Any news about George? W…"
click at [484, 236] on input "text" at bounding box center [501, 239] width 77 height 17
type input "**********"
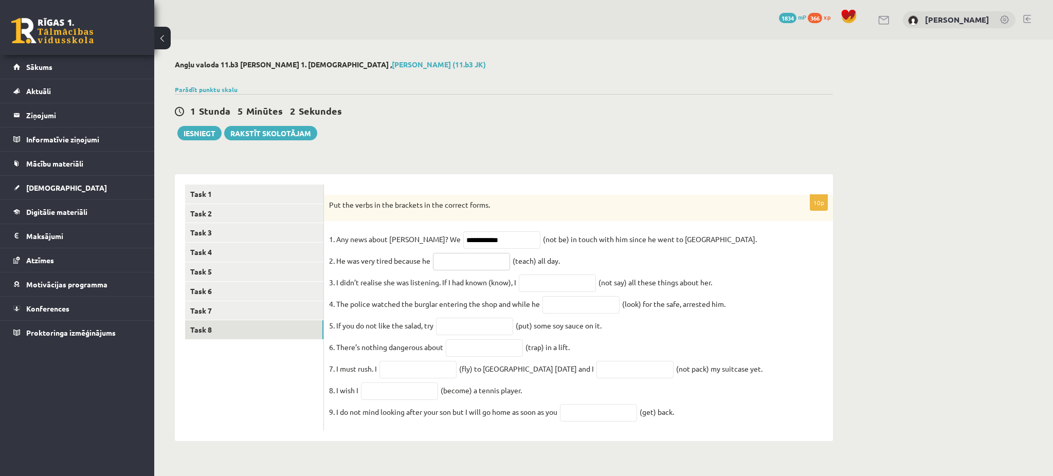
click at [499, 260] on input "text" at bounding box center [471, 261] width 77 height 17
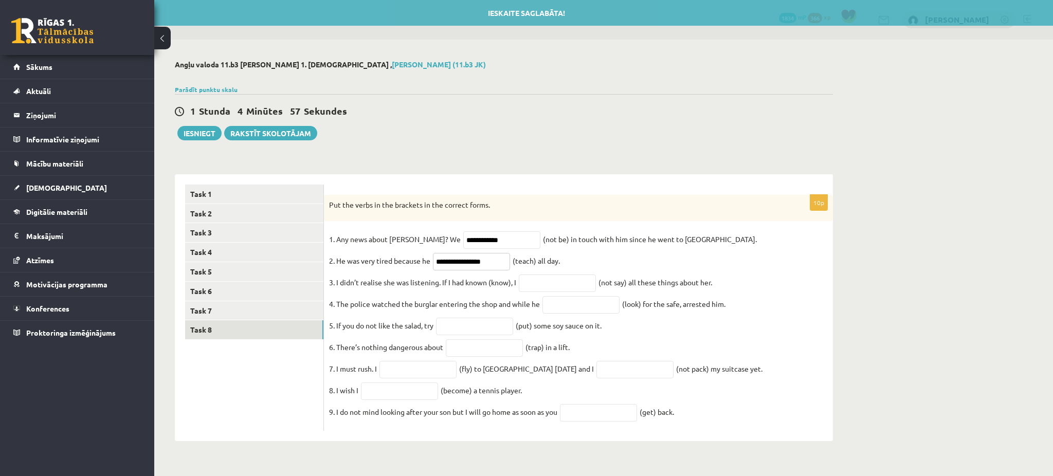
type input "**********"
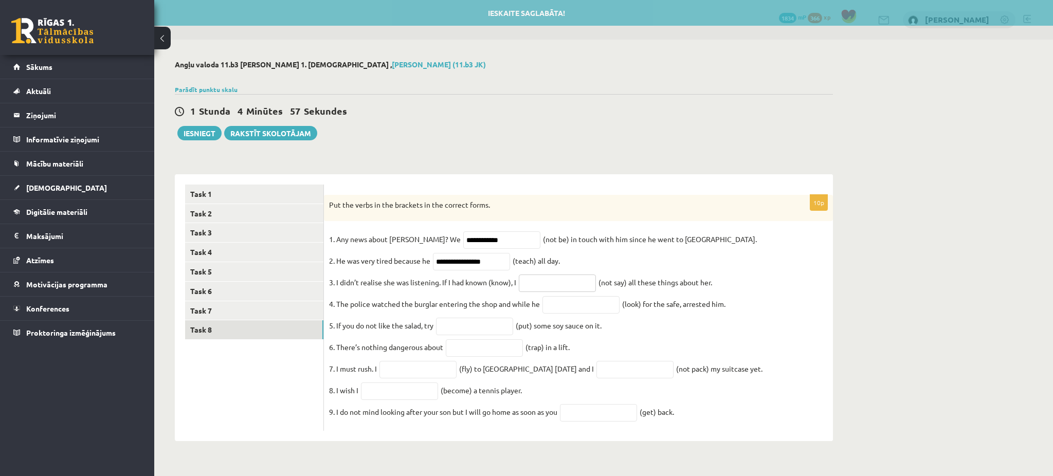
click at [561, 283] on input "text" at bounding box center [557, 283] width 77 height 17
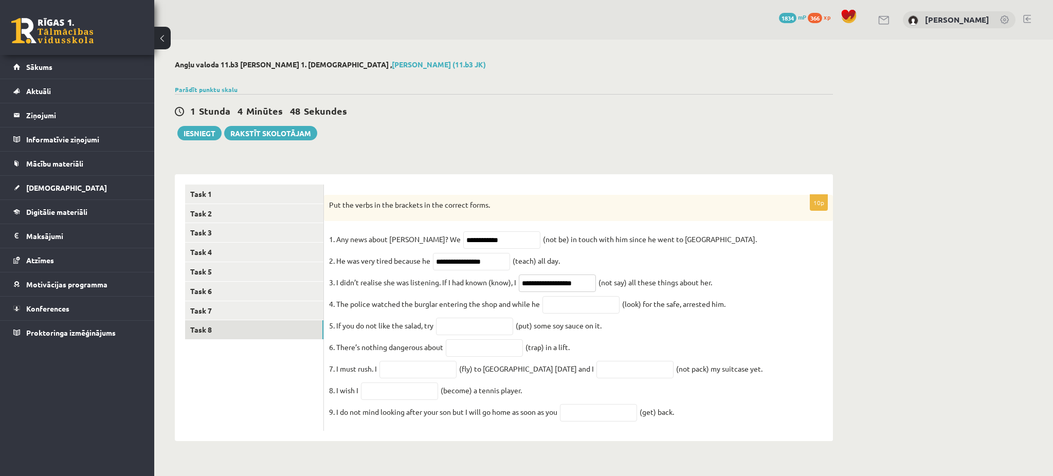
type input "**********"
click at [562, 304] on input "text" at bounding box center [581, 304] width 77 height 17
type input "**********"
click at [482, 325] on input "text" at bounding box center [474, 326] width 77 height 17
type input "*******"
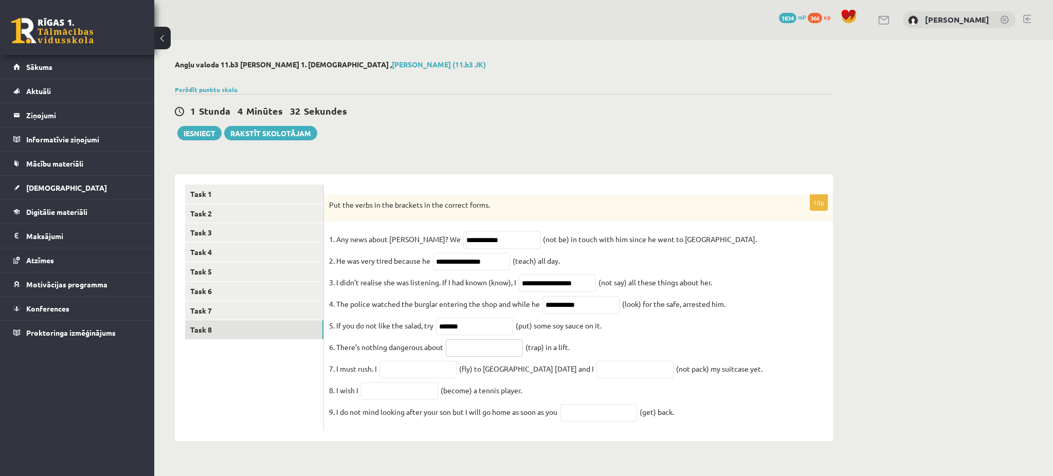
click at [515, 352] on input "text" at bounding box center [484, 347] width 77 height 17
type input "**********"
click at [419, 369] on input "text" at bounding box center [418, 369] width 77 height 17
type input "*********"
click at [624, 374] on input "text" at bounding box center [635, 369] width 77 height 17
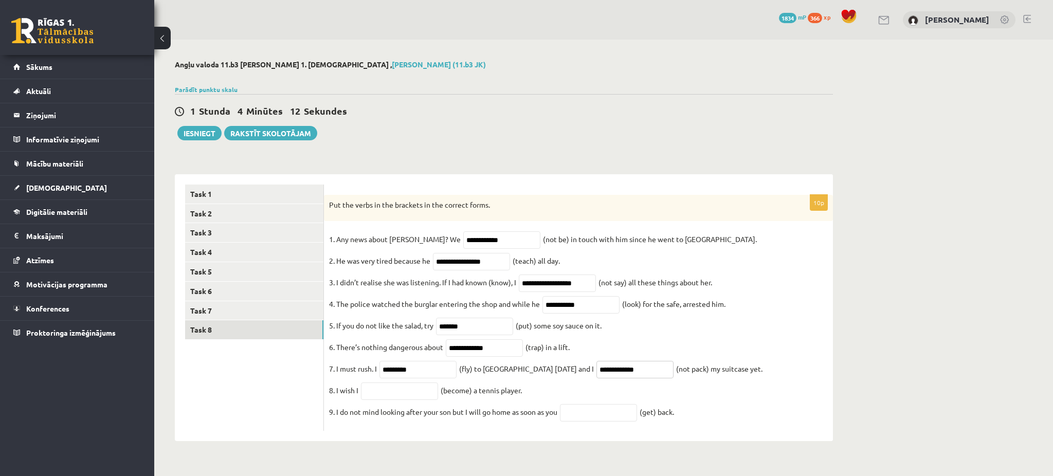
type input "**********"
click at [428, 400] on input "text" at bounding box center [399, 391] width 77 height 17
type input "**********"
click at [606, 422] on input "text" at bounding box center [598, 412] width 77 height 17
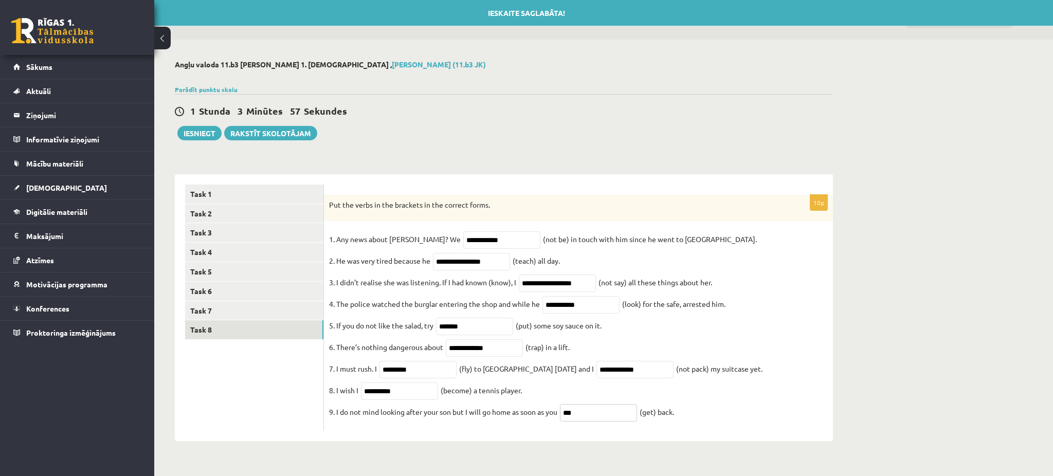
type input "***"
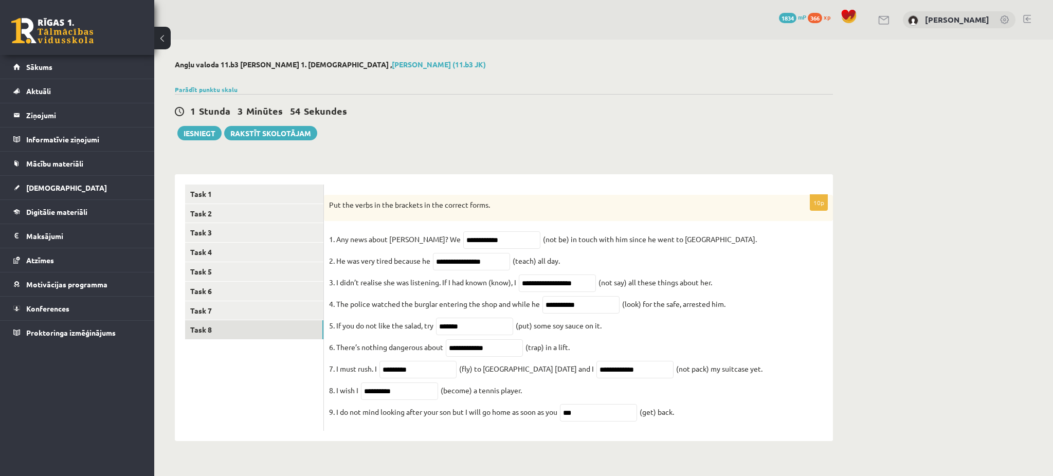
click at [867, 114] on div "Angļu valoda 11.b3 JK klase 1. ieskaite , Laura Pence (11.b3 JK) Parādīt punktu…" at bounding box center [603, 251] width 899 height 422
click at [210, 203] on link "Task 1" at bounding box center [254, 194] width 138 height 19
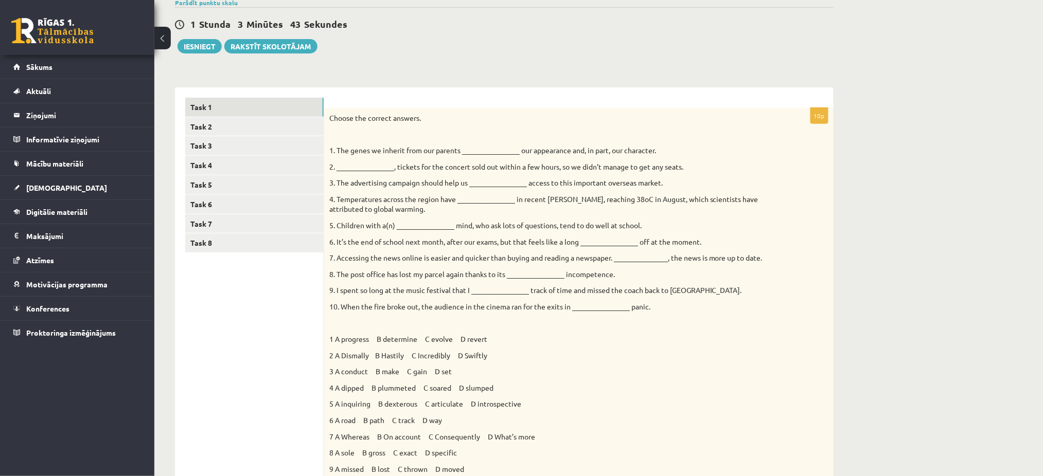
scroll to position [71, 0]
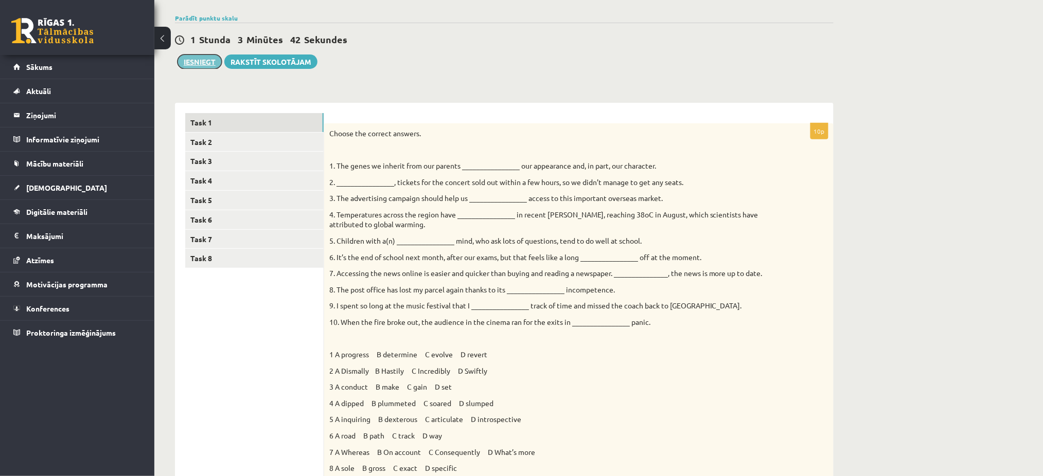
click at [202, 63] on button "Iesniegt" at bounding box center [199, 62] width 44 height 14
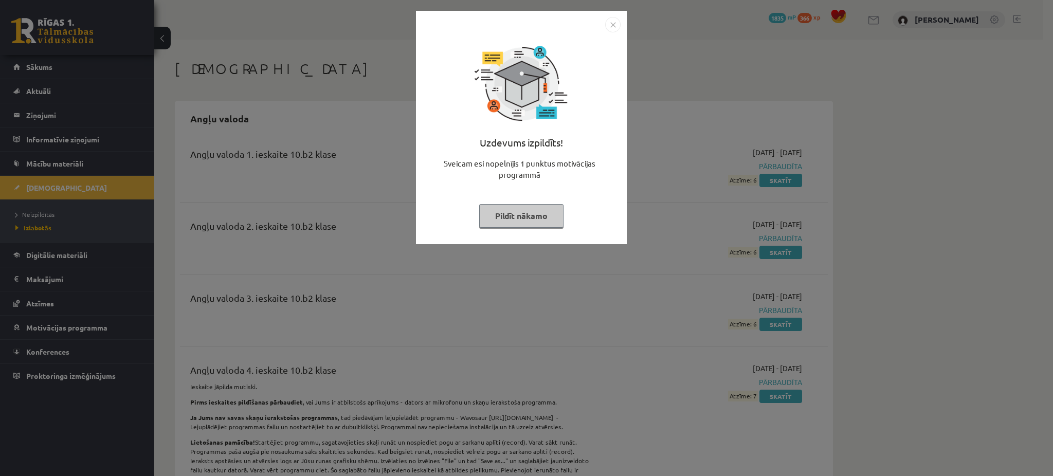
click at [521, 214] on button "Pildīt nākamo" at bounding box center [521, 216] width 84 height 24
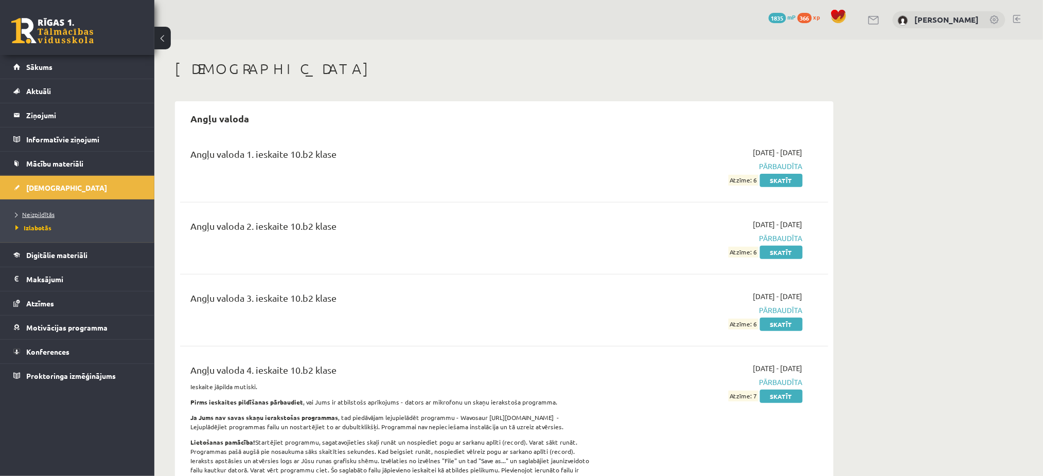
click at [41, 211] on span "Neizpildītās" at bounding box center [34, 214] width 39 height 8
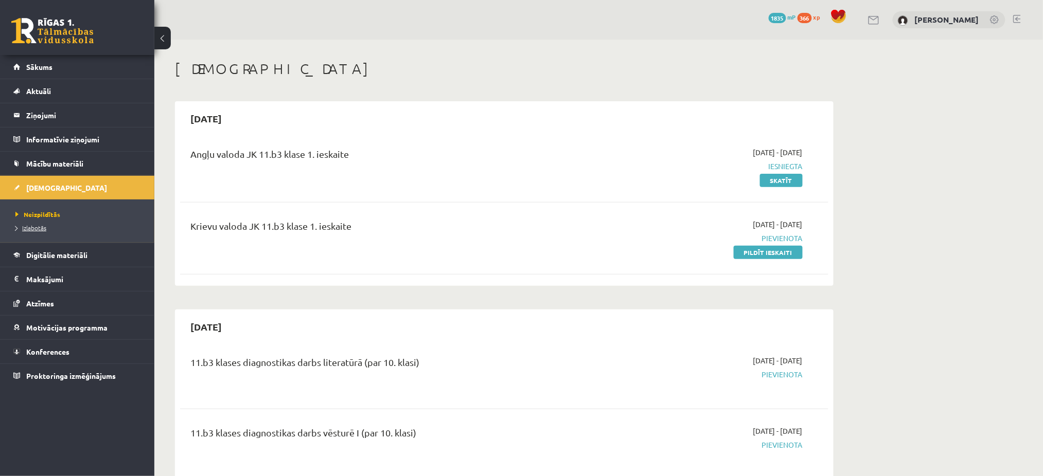
click at [40, 225] on span "Izlabotās" at bounding box center [30, 228] width 31 height 8
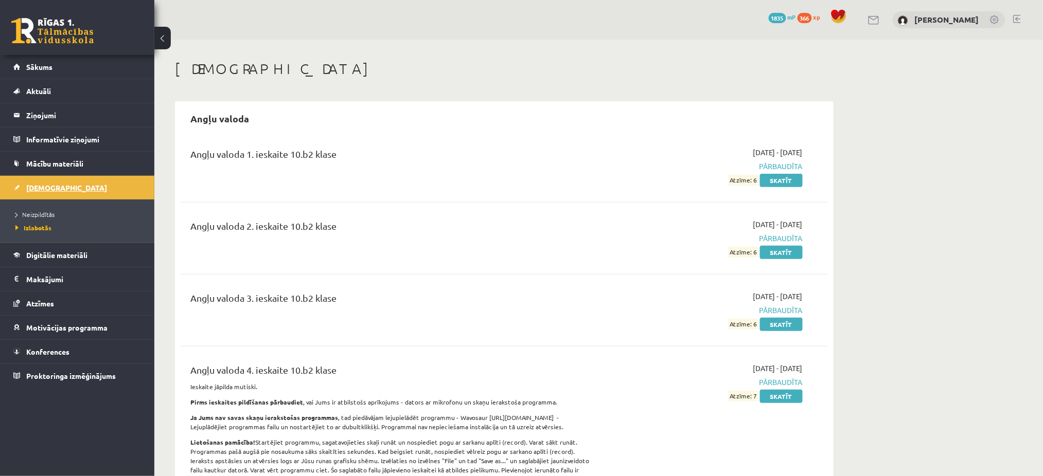
click at [55, 186] on span "[DEMOGRAPHIC_DATA]" at bounding box center [66, 187] width 81 height 9
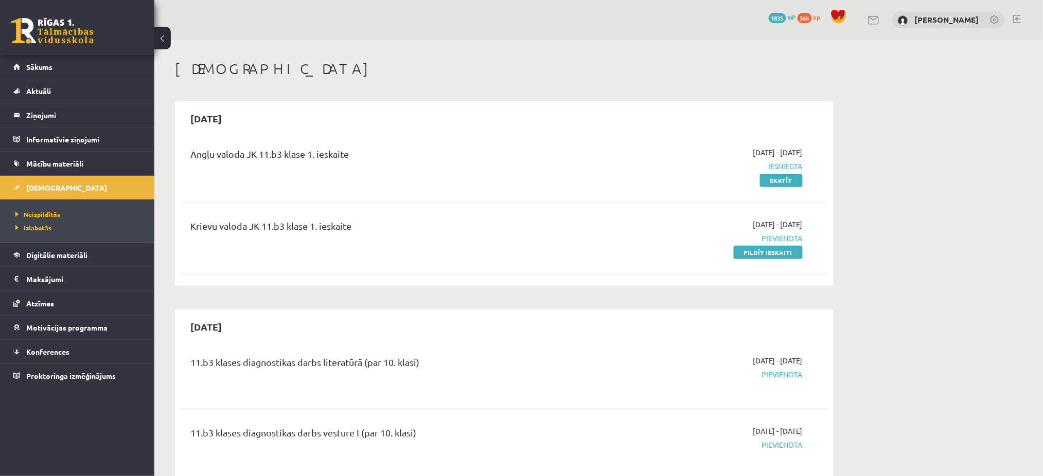
scroll to position [26, 0]
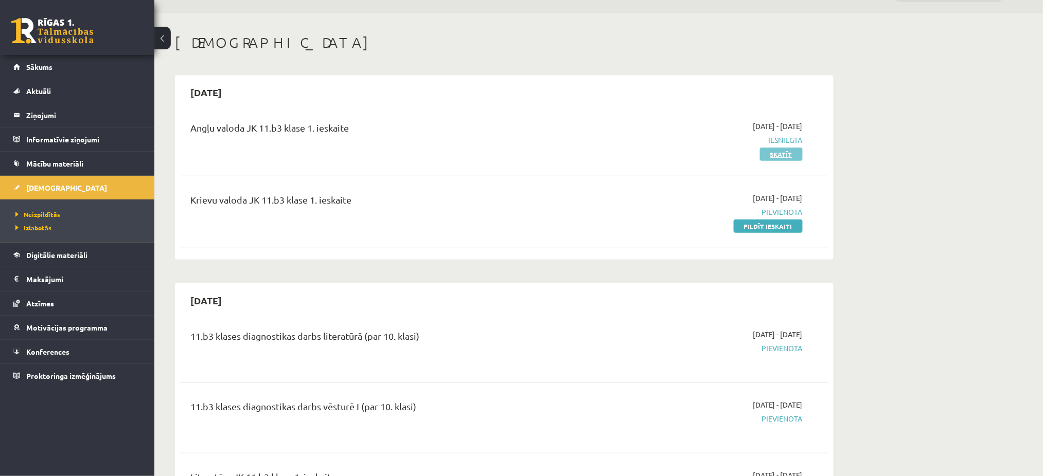
click at [779, 153] on link "Skatīt" at bounding box center [781, 154] width 43 height 13
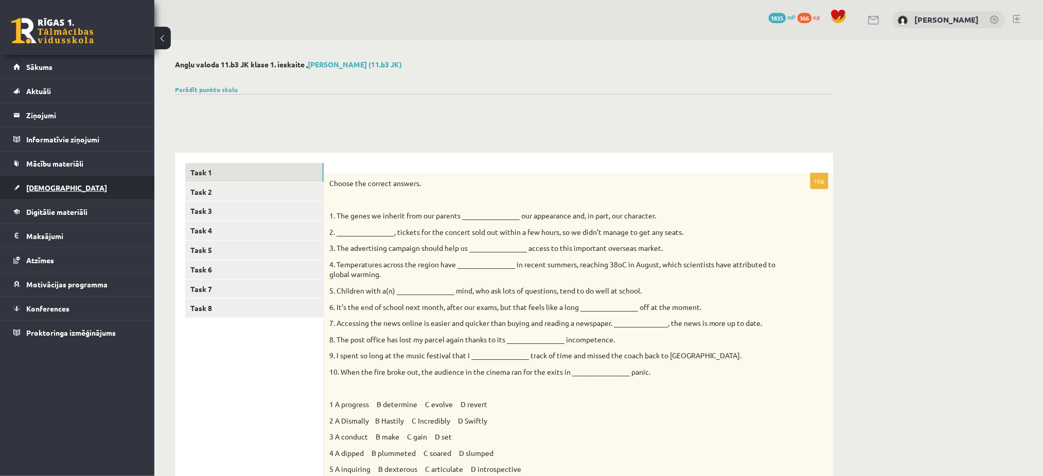
click at [80, 186] on link "[DEMOGRAPHIC_DATA]" at bounding box center [77, 188] width 128 height 24
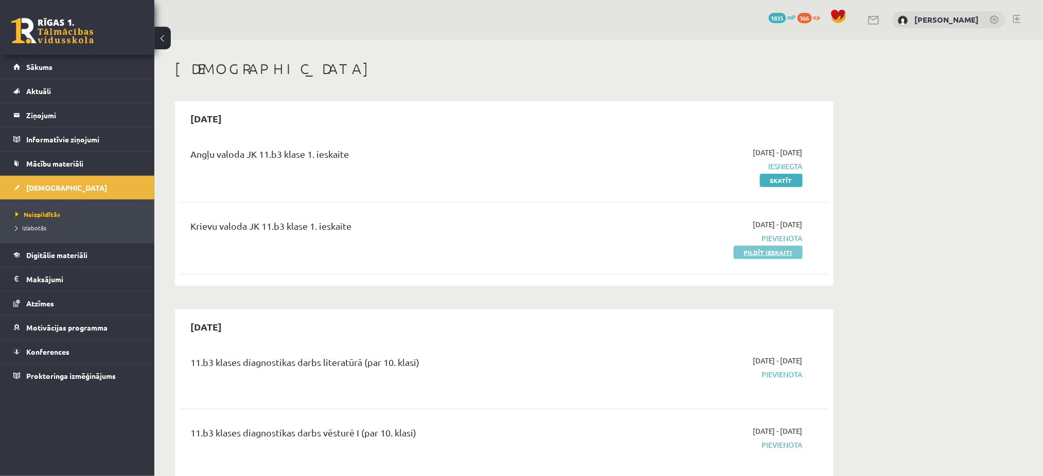
click at [741, 250] on link "Pildīt ieskaiti" at bounding box center [767, 252] width 69 height 13
click at [103, 75] on link "Sākums" at bounding box center [77, 67] width 128 height 24
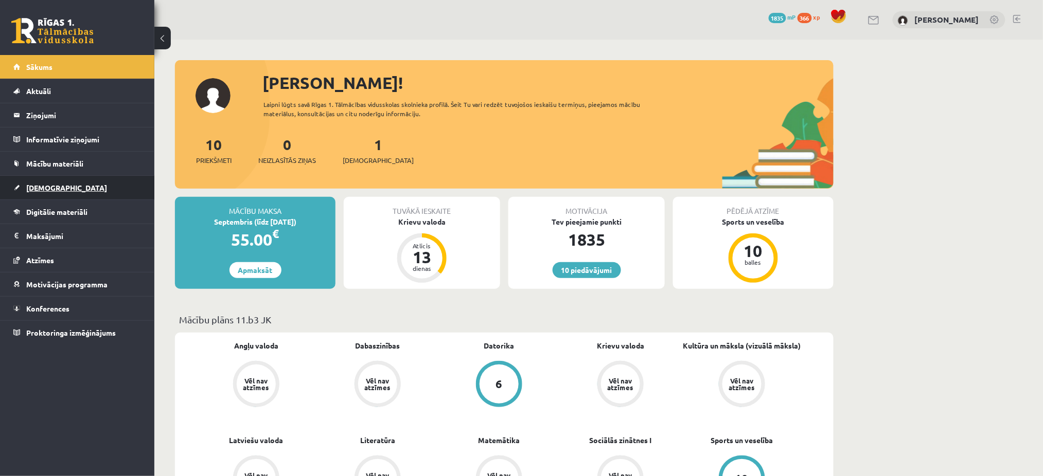
click at [88, 192] on link "[DEMOGRAPHIC_DATA]" at bounding box center [77, 188] width 128 height 24
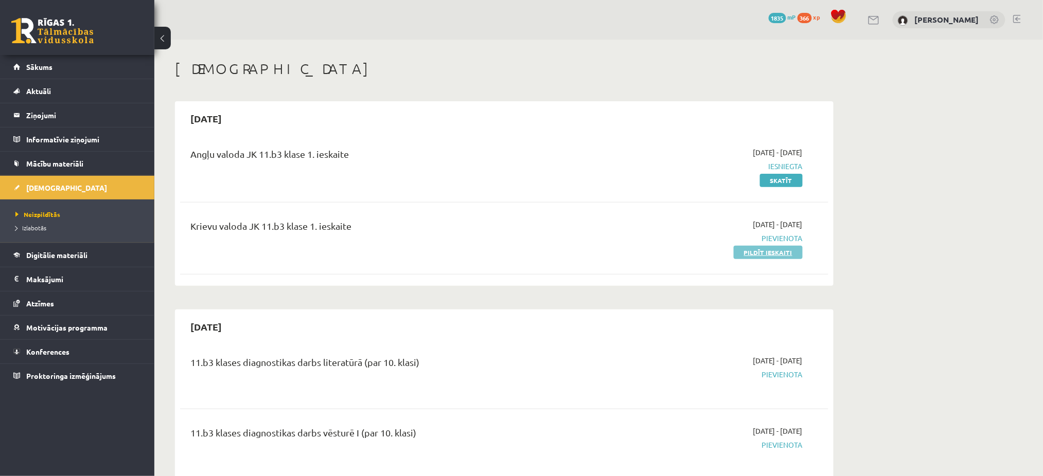
click at [743, 246] on link "Pildīt ieskaiti" at bounding box center [767, 252] width 69 height 13
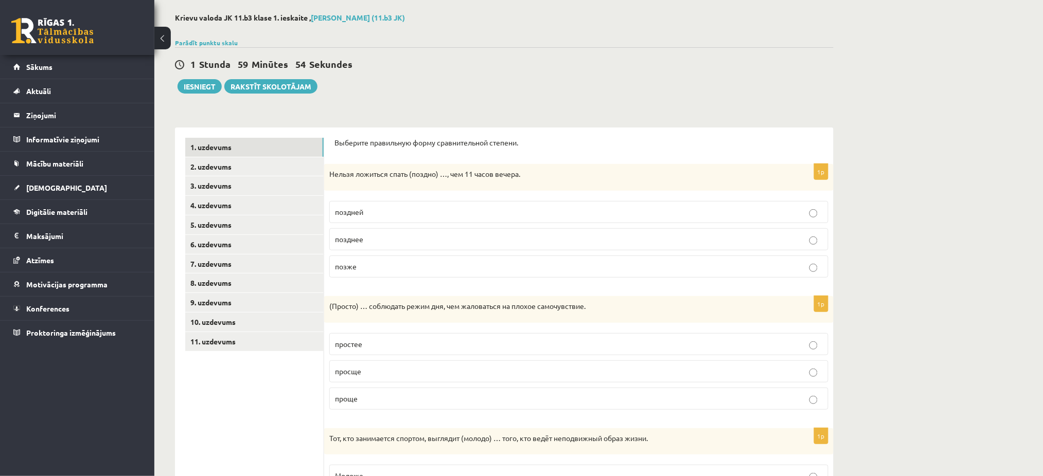
scroll to position [48, 0]
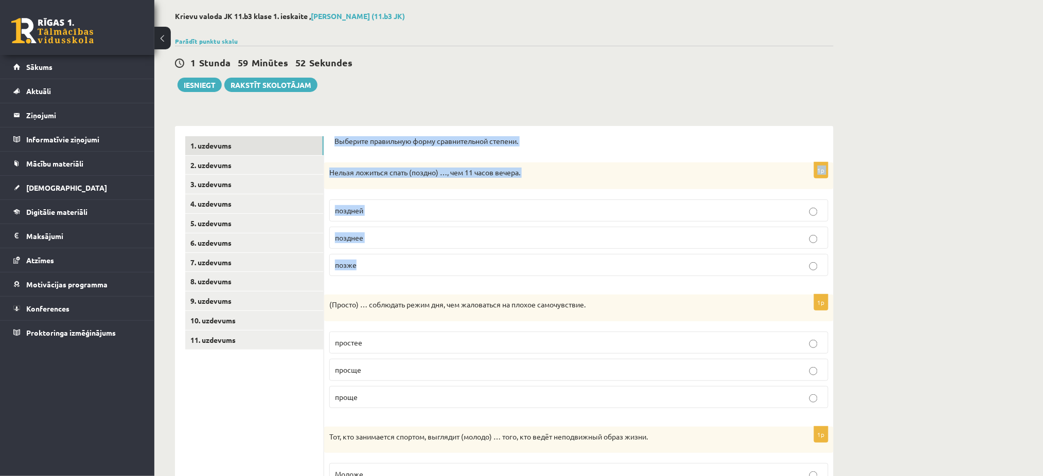
drag, startPoint x: 331, startPoint y: 140, endPoint x: 482, endPoint y: 251, distance: 187.2
click at [482, 251] on div "Выберите правильную форму сравнительной степени. 1p Нельзя ложиться спать (позд…" at bounding box center [578, 474] width 509 height 697
copy form "Выберите правильную форму сравнительной степени. 1p Нельзя ложиться спать (позд…"
click at [379, 263] on p "позже" at bounding box center [579, 265] width 488 height 11
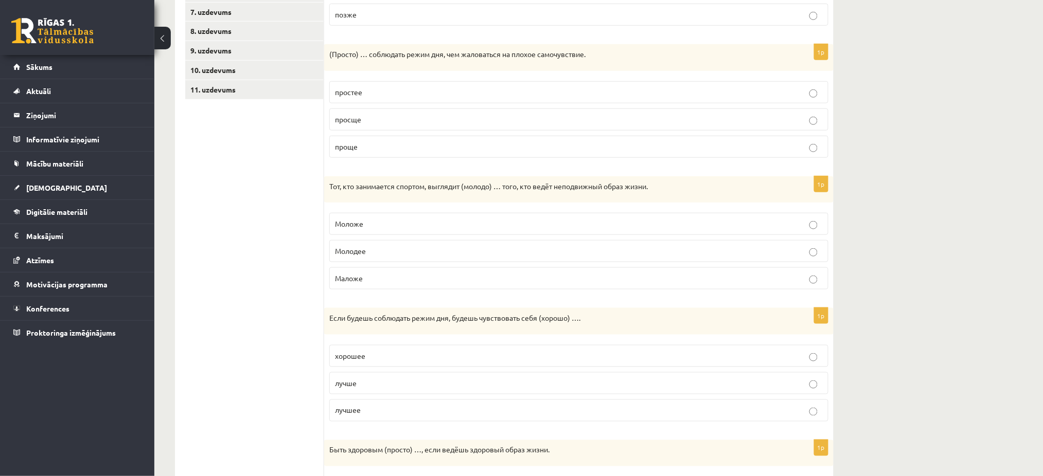
scroll to position [300, 0]
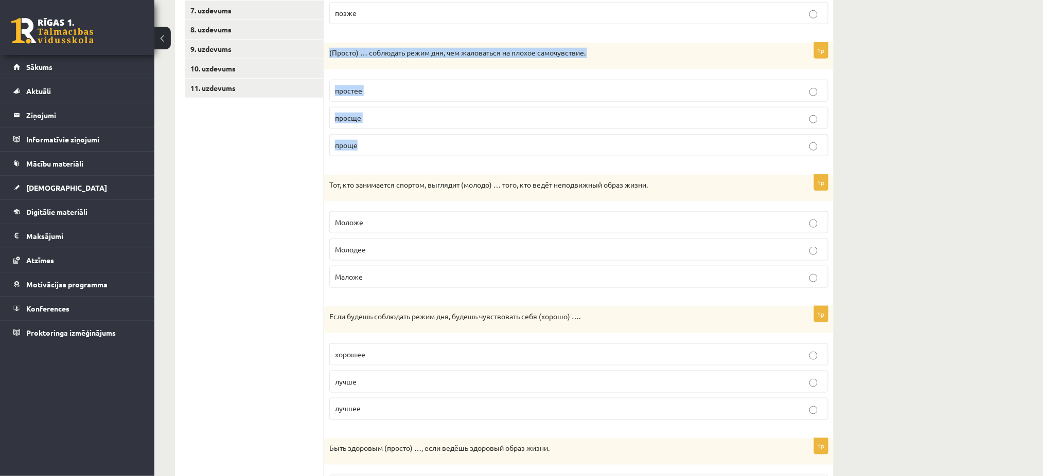
drag, startPoint x: 326, startPoint y: 52, endPoint x: 417, endPoint y: 141, distance: 126.9
click at [417, 141] on div "1p (Просто) … соблюдать режим дня, чем жаловаться на плохое самочувствие. прост…" at bounding box center [578, 104] width 509 height 122
copy div "(Просто) … соблюдать режим дня, чем жаловаться на плохое самочувствие. простее …"
click at [361, 152] on label "проще" at bounding box center [578, 145] width 499 height 22
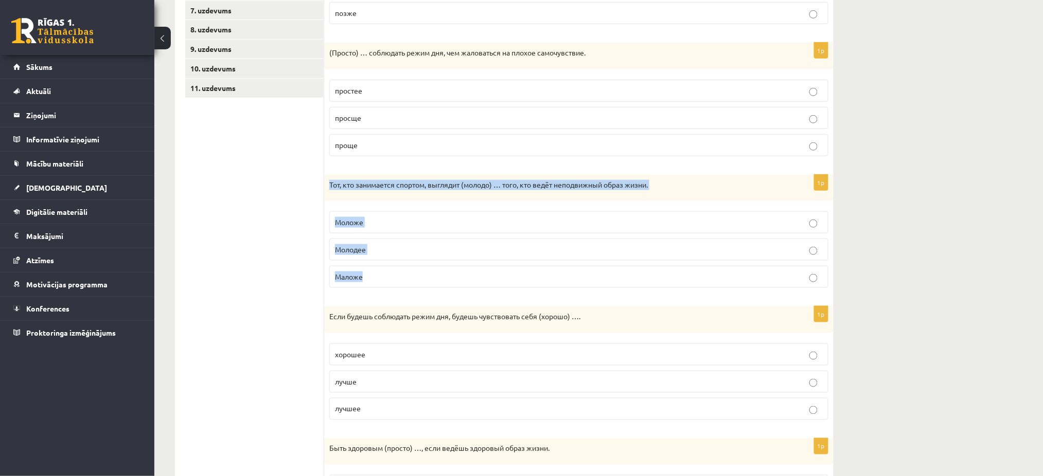
drag, startPoint x: 325, startPoint y: 187, endPoint x: 423, endPoint y: 274, distance: 131.2
click at [423, 274] on div "1p Тот, кто занимается спортом, выглядит (молодо) … того, кто ведёт неподвижный…" at bounding box center [578, 236] width 509 height 122
copy div "Тот, кто занимается спортом, выглядит (молодо) … того, кто ведёт неподвижный об…"
click at [381, 222] on p "Моложе" at bounding box center [579, 222] width 488 height 11
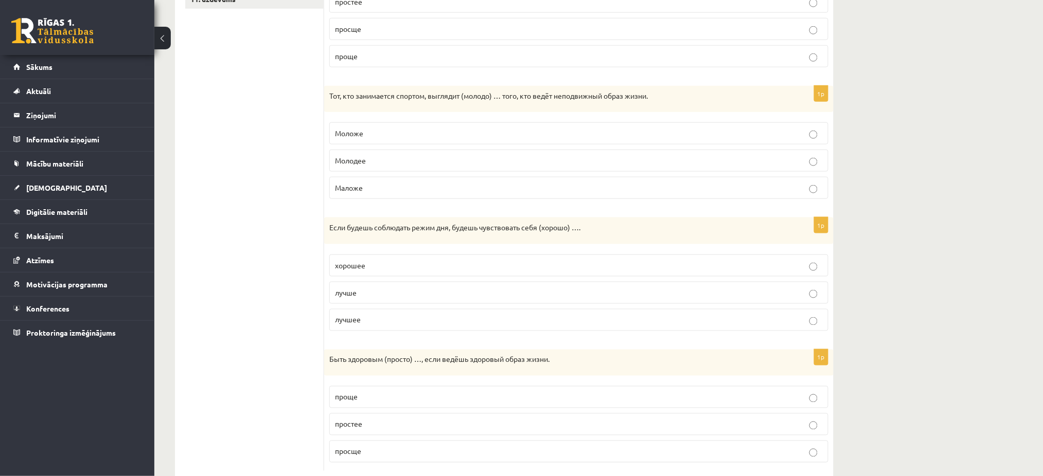
scroll to position [416, 0]
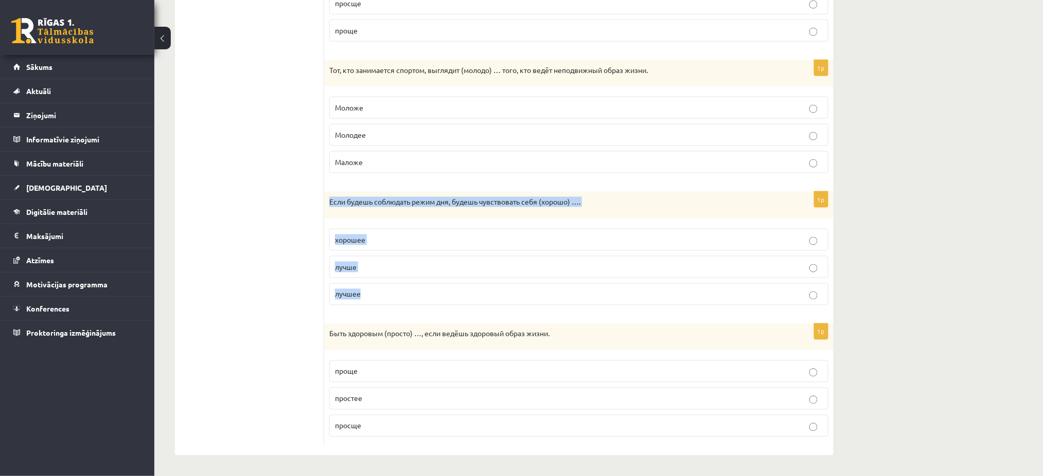
drag, startPoint x: 327, startPoint y: 196, endPoint x: 410, endPoint y: 302, distance: 134.9
click at [410, 302] on div "1p Если будешь соблюдать режим дня, будешь чувствовать себя (хорошо) …. хорошее…" at bounding box center [578, 253] width 509 height 122
copy div "Если будешь соблюдать режим дня, будешь чувствовать себя (хорошо) …. хорошее лу…"
click at [364, 292] on p "лучшее" at bounding box center [579, 294] width 488 height 11
click at [355, 262] on p "лучше" at bounding box center [579, 267] width 488 height 11
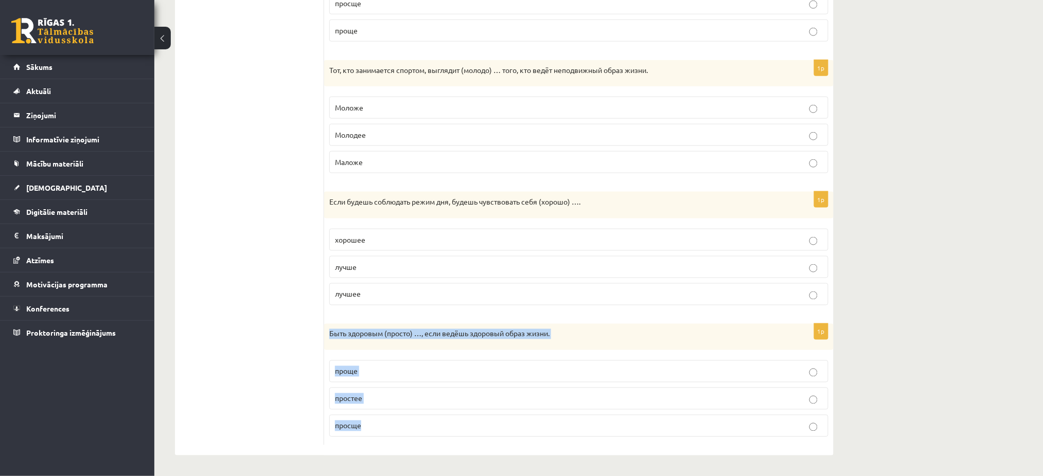
drag, startPoint x: 324, startPoint y: 330, endPoint x: 416, endPoint y: 428, distance: 135.0
click at [416, 428] on div "1p Быть здоровым (просто) …, если ведёшь здоровый образ жизни. проще простее пр…" at bounding box center [578, 385] width 509 height 122
copy div "Быть здоровым (просто) …, если ведёшь здоровый образ жизни. проще простее просще"
click at [385, 362] on label "проще" at bounding box center [578, 372] width 499 height 22
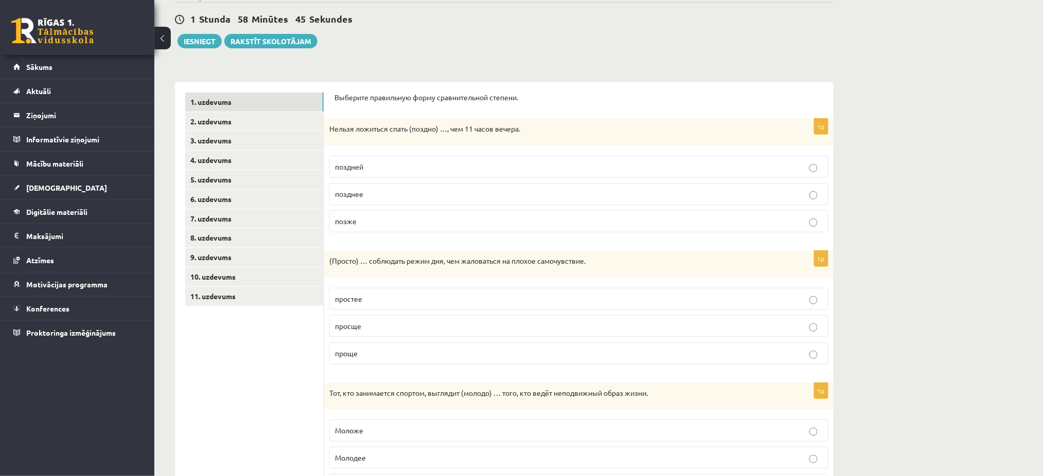
scroll to position [88, 0]
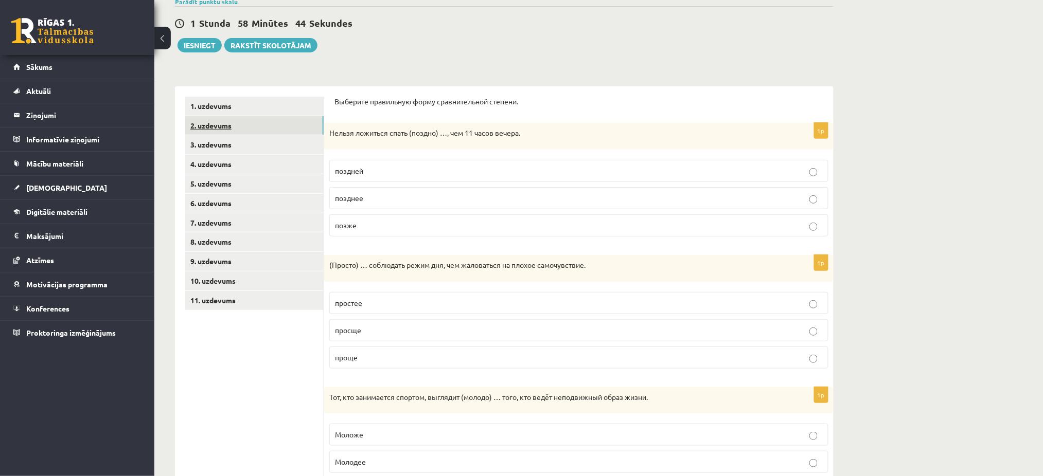
click at [216, 129] on link "2. uzdevums" at bounding box center [254, 125] width 138 height 19
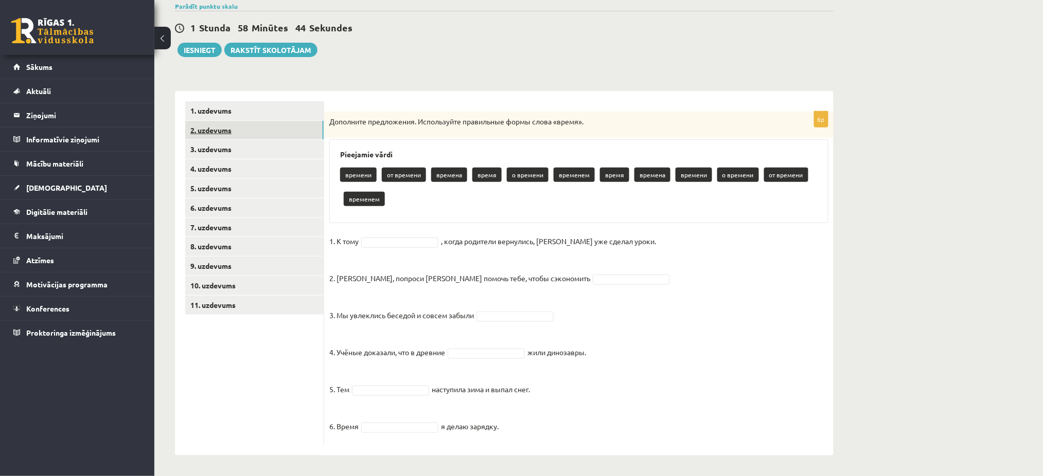
scroll to position [83, 0]
drag, startPoint x: 327, startPoint y: 118, endPoint x: 687, endPoint y: 420, distance: 470.2
click at [687, 420] on div "6p Дополните предложения. Используйте правильные формы слова «время». Pieejamie…" at bounding box center [578, 279] width 509 height 334
copy div "Дополните предложения. Используйте правильные формы слова «время». Pieejamie vā…"
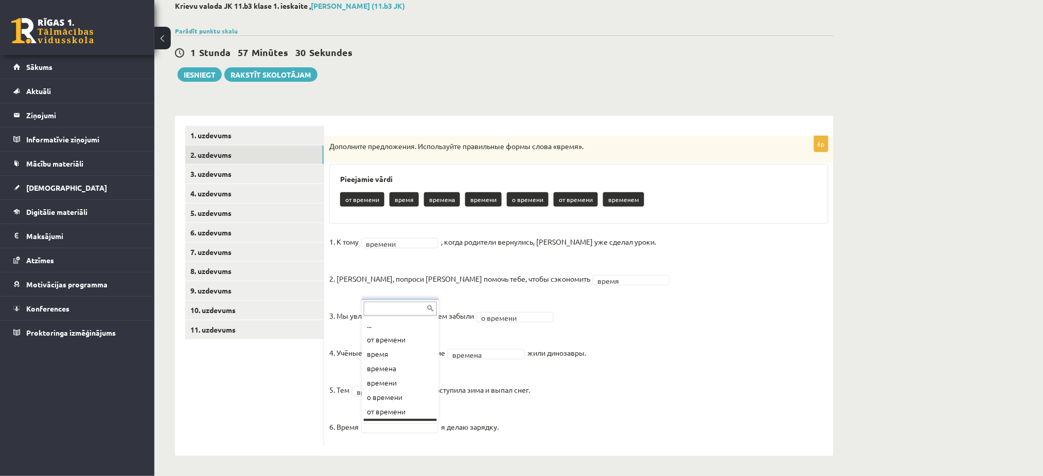
scroll to position [12, 0]
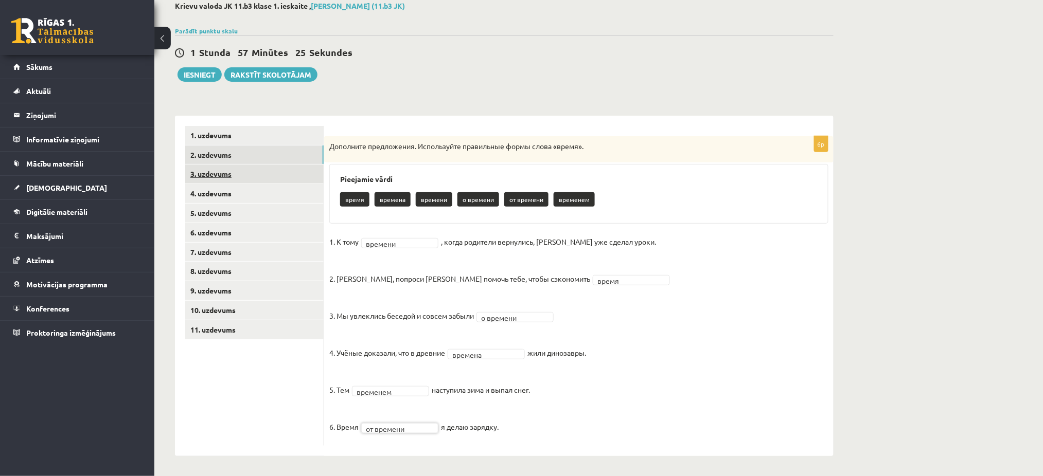
click at [231, 167] on link "3. uzdevums" at bounding box center [254, 174] width 138 height 19
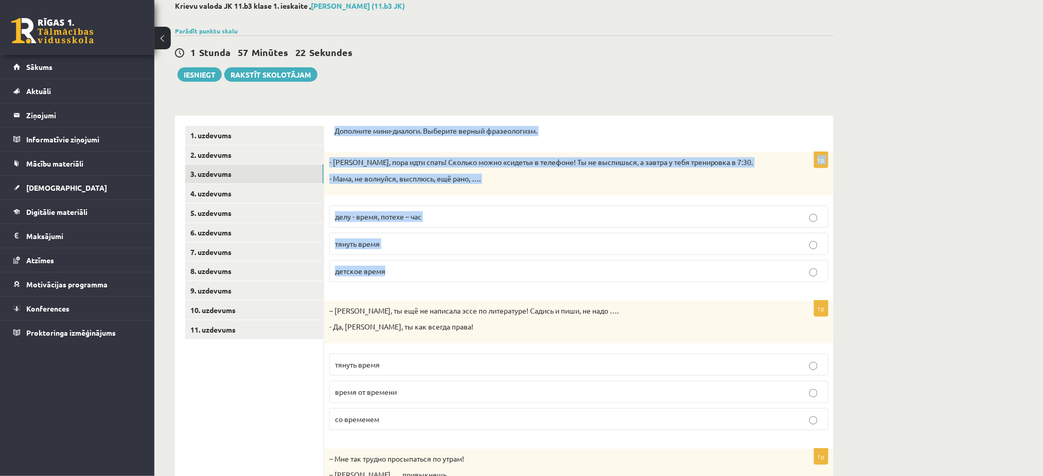
drag, startPoint x: 331, startPoint y: 131, endPoint x: 495, endPoint y: 269, distance: 214.6
click at [495, 269] on div "Дополните мини-диалоги. Выберите верный фразеологизм. 1p - Антон, пора идти спа…" at bounding box center [578, 436] width 509 height 640
click at [506, 192] on div "- Антон, пора идти спать! Сколько можно «сидеть» в телефоне! Ты не выспишься, а…" at bounding box center [578, 173] width 509 height 43
drag, startPoint x: 326, startPoint y: 159, endPoint x: 489, endPoint y: 267, distance: 195.9
click at [489, 267] on div "1p - Антон, пора идти спать! Сколько можно «сидеть» в телефоне! Ты не выспишься…" at bounding box center [578, 221] width 509 height 138
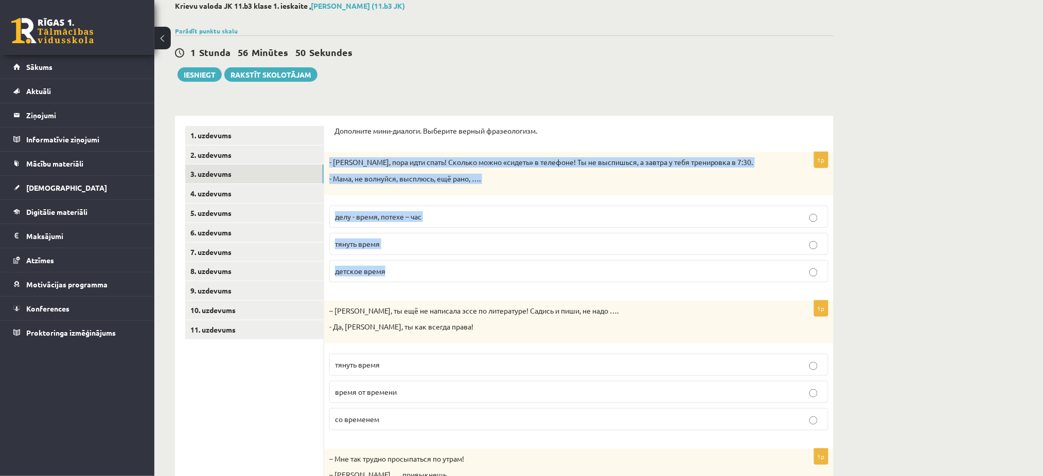
copy div "- Антон, пора идти спать! Сколько можно «сидеть» в телефоне! Ты не выспишься, а…"
click at [409, 210] on label "делу - время, потехе – час" at bounding box center [578, 217] width 499 height 22
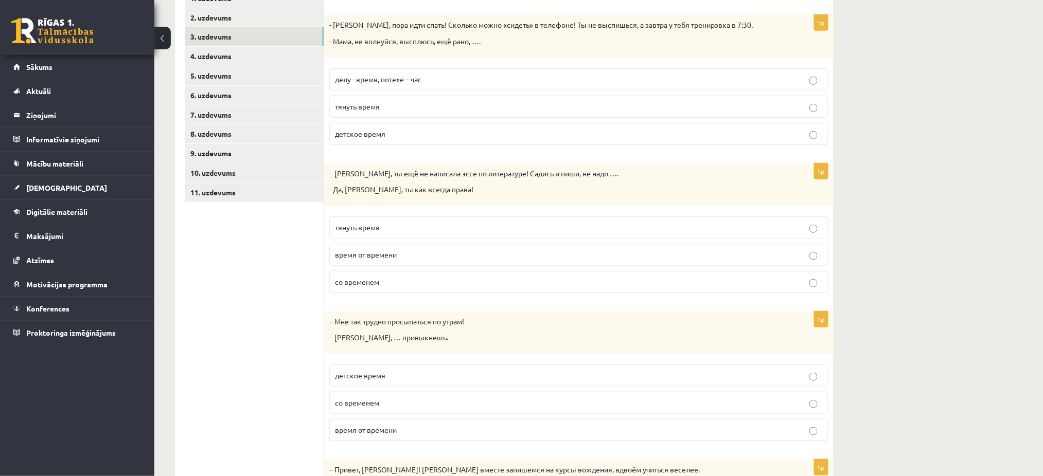
scroll to position [211, 0]
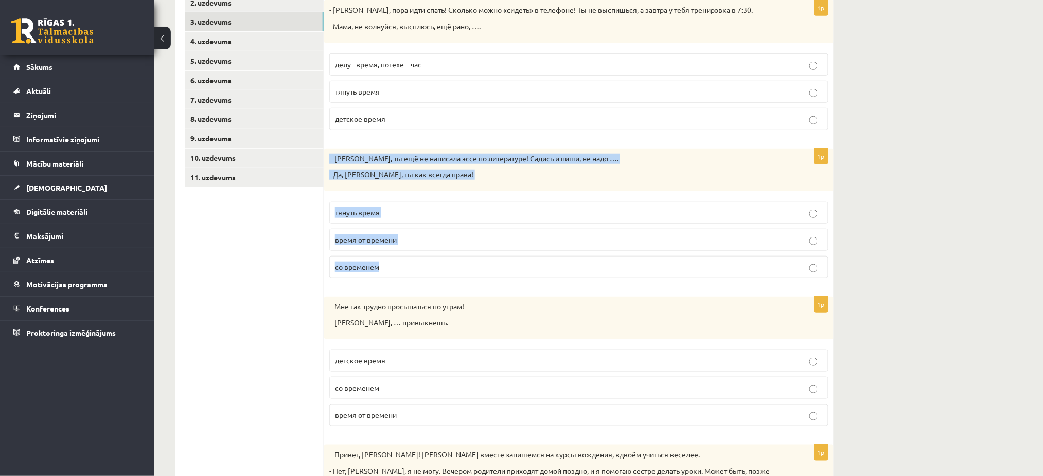
drag, startPoint x: 326, startPoint y: 154, endPoint x: 447, endPoint y: 262, distance: 162.9
click at [447, 262] on div "1p – Рита, ты ещё не написала эссе по литературе! Садись и пиши, не надо …. - Д…" at bounding box center [578, 218] width 509 height 138
copy div "– Рита, ты ещё не написала эссе по литературе! Садись и пиши, не надо …. - Да, …"
click at [396, 211] on p "тянуть время" at bounding box center [579, 212] width 488 height 11
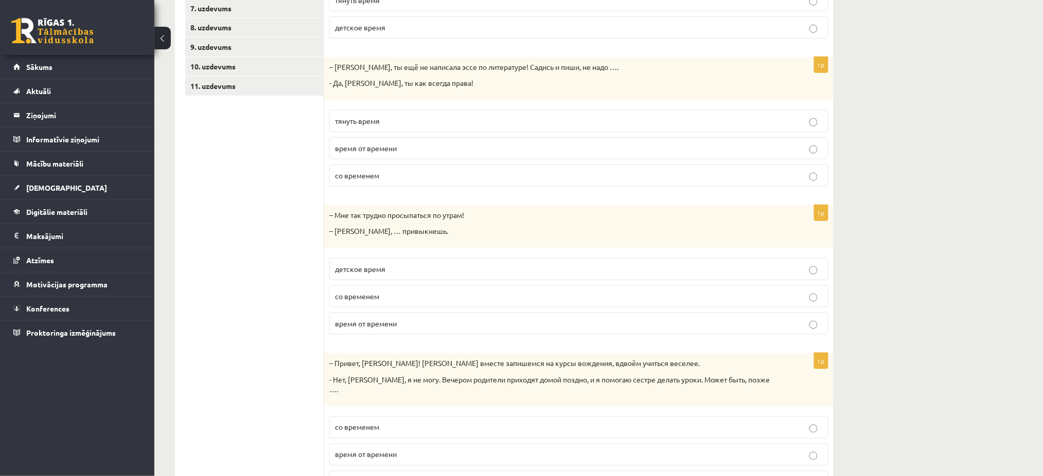
scroll to position [330, 0]
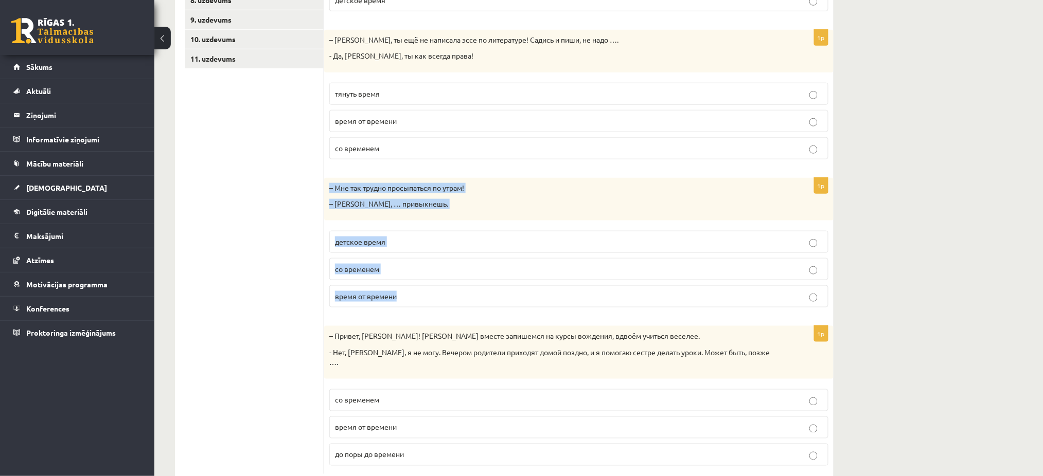
drag, startPoint x: 327, startPoint y: 185, endPoint x: 463, endPoint y: 290, distance: 172.0
click at [463, 290] on div "1p – Мне так трудно просыпаться по утрам! – Ничего, … привыкнешь. детское время…" at bounding box center [578, 247] width 509 height 138
copy div "– Мне так трудно просыпаться по утрам! – Ничего, … привыкнешь. детское время со…"
click at [391, 265] on p "со временем" at bounding box center [579, 269] width 488 height 11
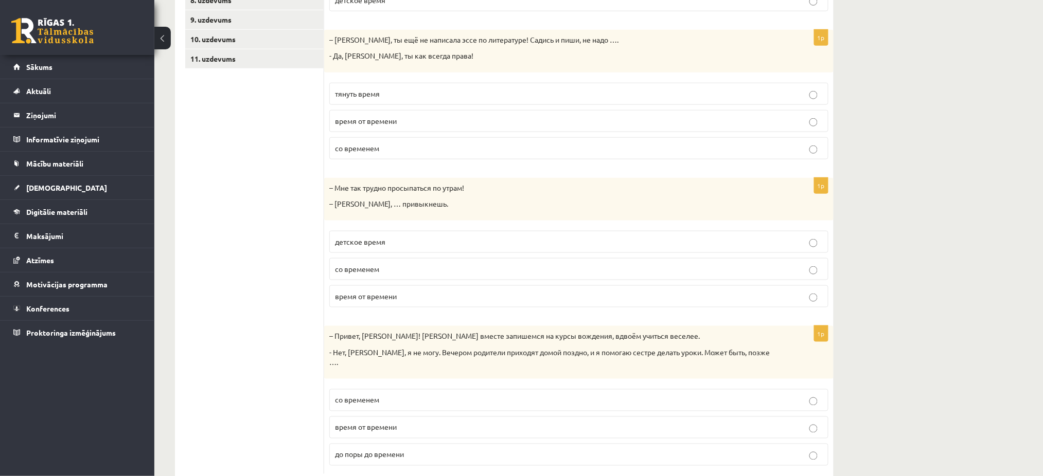
scroll to position [349, 0]
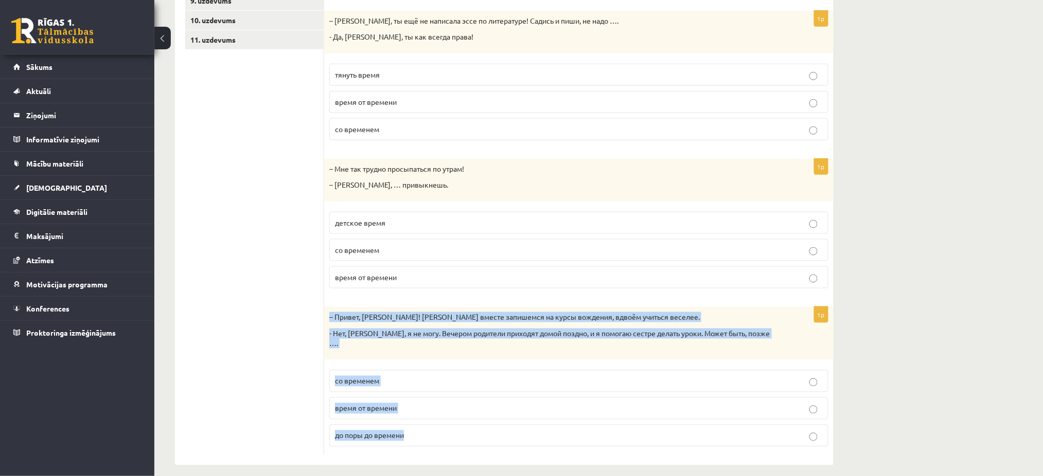
drag, startPoint x: 325, startPoint y: 319, endPoint x: 457, endPoint y: 419, distance: 165.6
click at [457, 419] on div "1p – Привет, Янис! Давай вместе запишемся на курсы вождения, вдвоём учиться вес…" at bounding box center [578, 381] width 509 height 148
copy div "– Привет, Янис! Давай вместе запишемся на курсы вождения, вдвоём учиться веселе…"
click at [367, 431] on span "до поры до времени" at bounding box center [369, 435] width 69 height 9
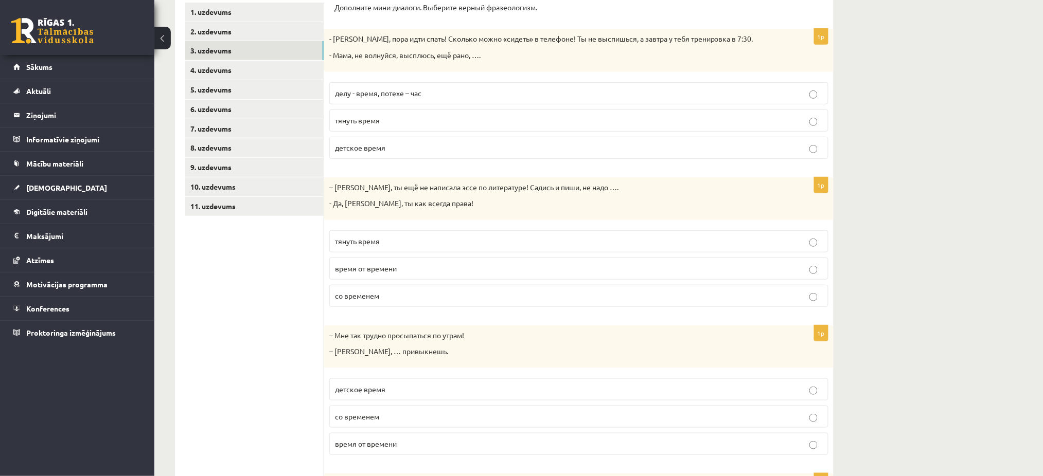
scroll to position [182, 0]
click at [231, 69] on link "4. uzdevums" at bounding box center [254, 70] width 138 height 19
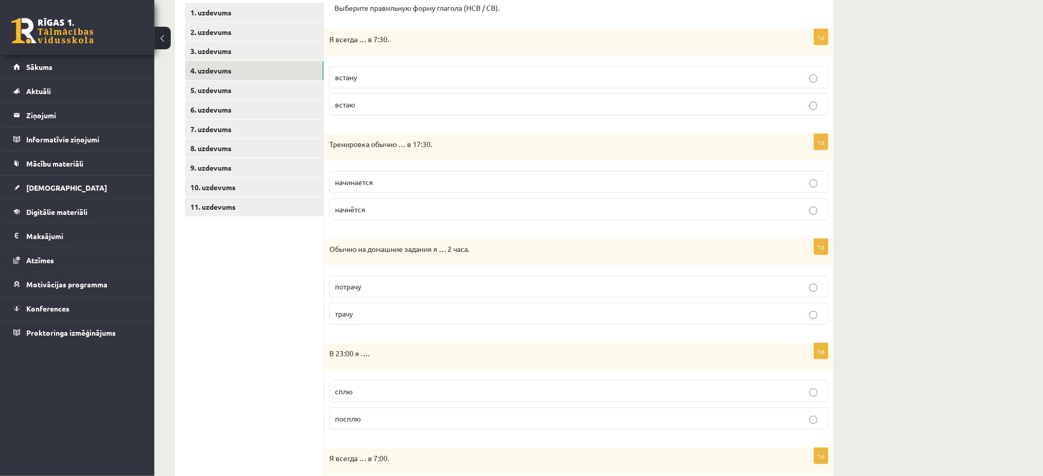
scroll to position [72, 0]
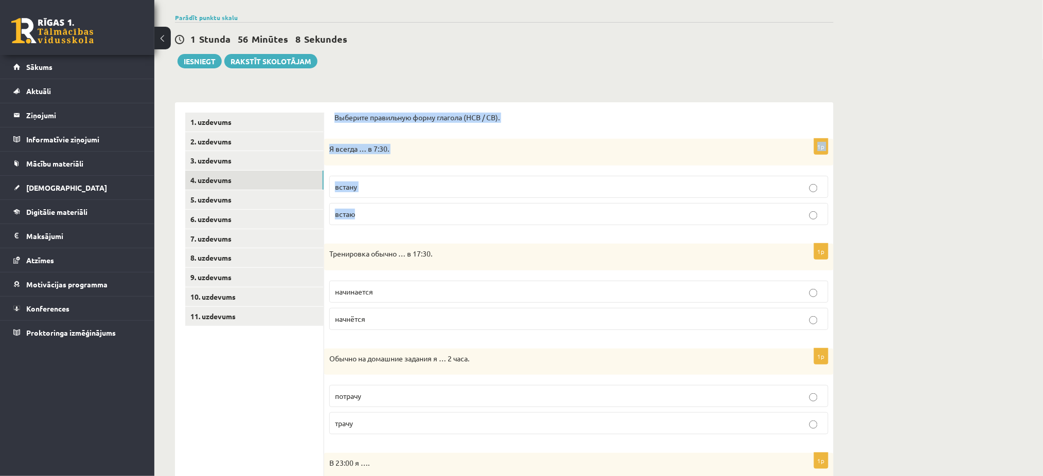
drag, startPoint x: 332, startPoint y: 114, endPoint x: 471, endPoint y: 217, distance: 173.1
click at [361, 214] on p "встаю" at bounding box center [579, 214] width 488 height 11
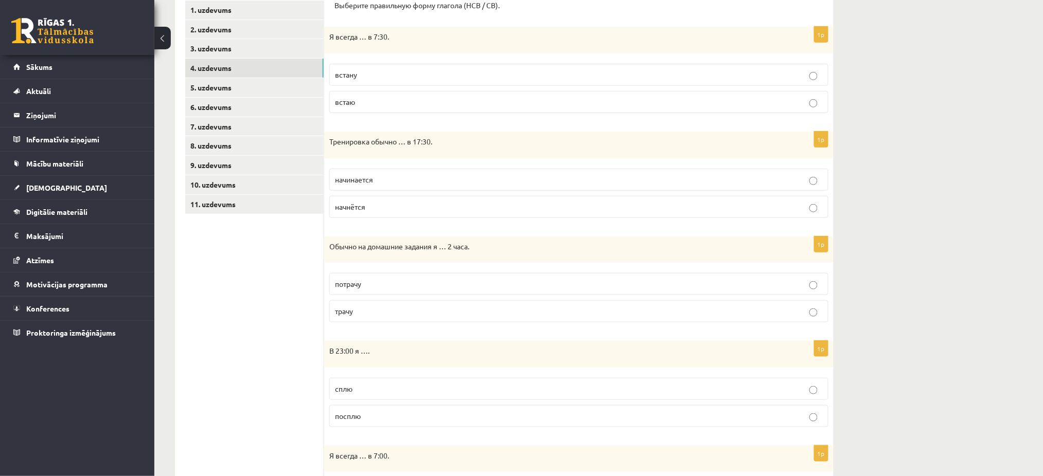
scroll to position [186, 0]
drag, startPoint x: 328, startPoint y: 140, endPoint x: 438, endPoint y: 205, distance: 128.0
click at [438, 205] on div "1p Тренировка обычно … в 17:30. начинается начнётся" at bounding box center [578, 177] width 509 height 95
click at [363, 177] on span "начинается" at bounding box center [354, 177] width 38 height 9
drag, startPoint x: 328, startPoint y: 239, endPoint x: 417, endPoint y: 315, distance: 117.4
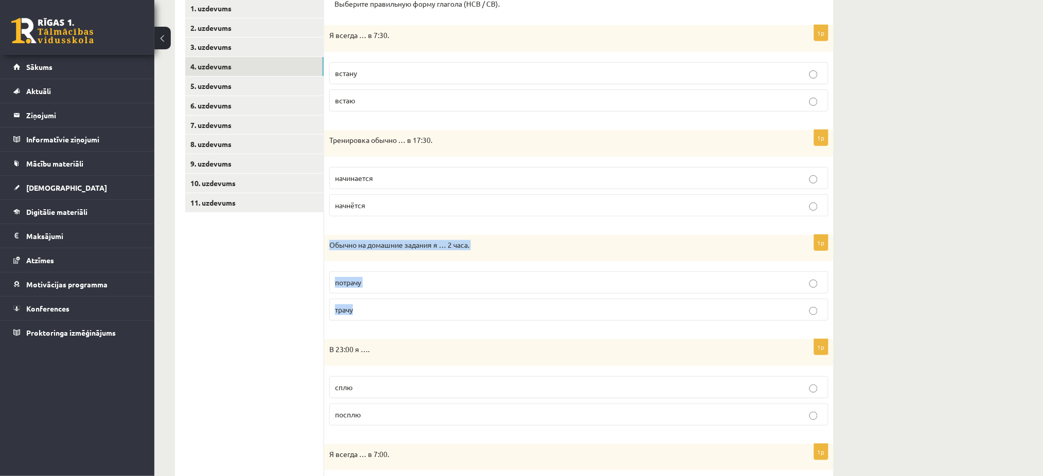
click at [417, 315] on div "1p Обычно на домашние задания я … 2 часа. потрачу трачу" at bounding box center [578, 282] width 509 height 95
click at [394, 315] on p "трачу" at bounding box center [579, 310] width 488 height 11
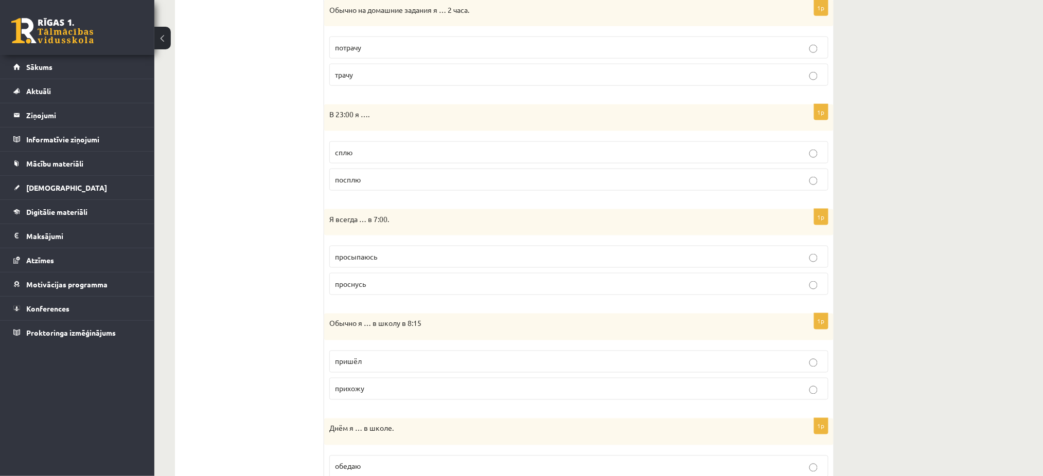
scroll to position [422, 0]
drag, startPoint x: 325, startPoint y: 115, endPoint x: 432, endPoint y: 173, distance: 121.8
click at [432, 173] on div "1p В 23:00 я …. сплю посплю" at bounding box center [578, 150] width 509 height 95
click at [351, 157] on label "сплю" at bounding box center [578, 151] width 499 height 22
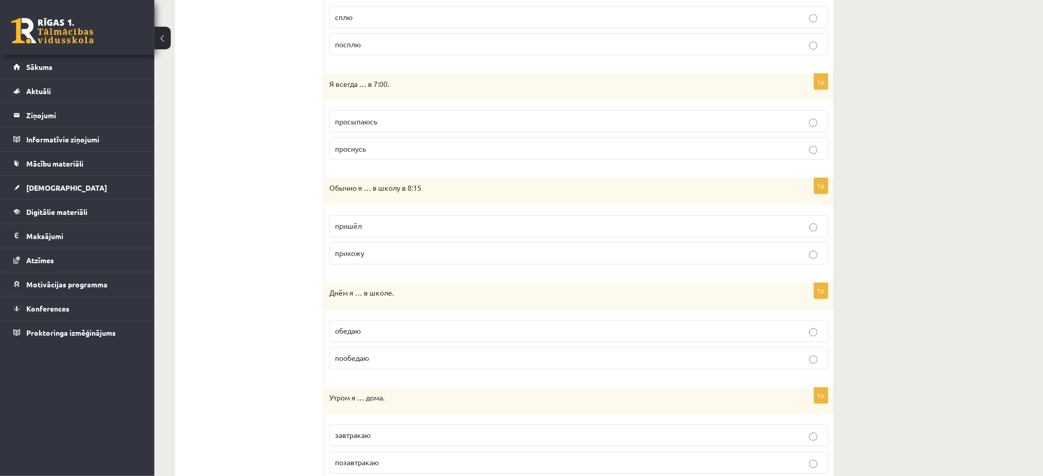
scroll to position [594, 0]
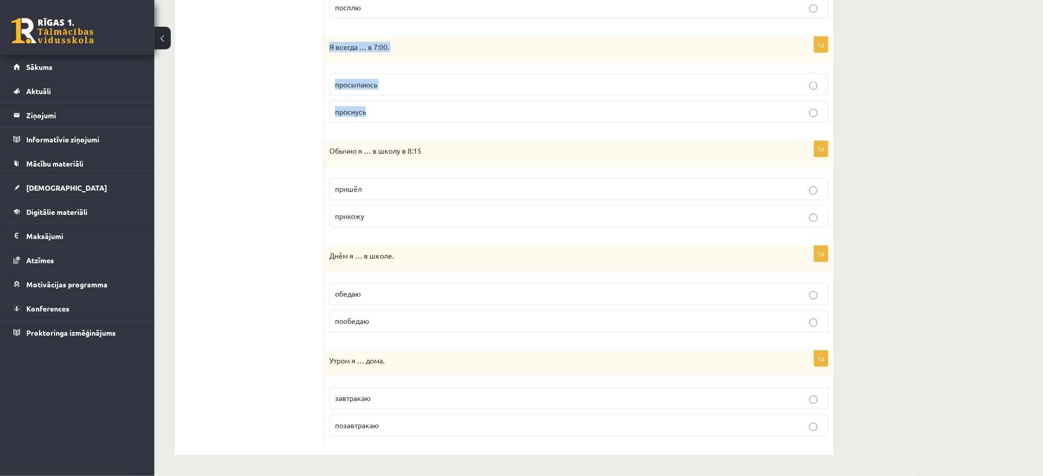
drag, startPoint x: 327, startPoint y: 45, endPoint x: 421, endPoint y: 104, distance: 110.7
click at [421, 104] on div "1p Я всегда … в 7:00. просыпаюсь проснусь" at bounding box center [578, 84] width 509 height 95
click at [364, 78] on label "просыпаюсь" at bounding box center [578, 85] width 499 height 22
drag, startPoint x: 321, startPoint y: 149, endPoint x: 435, endPoint y: 213, distance: 130.3
click at [435, 213] on div "**********" at bounding box center [504, 18] width 658 height 874
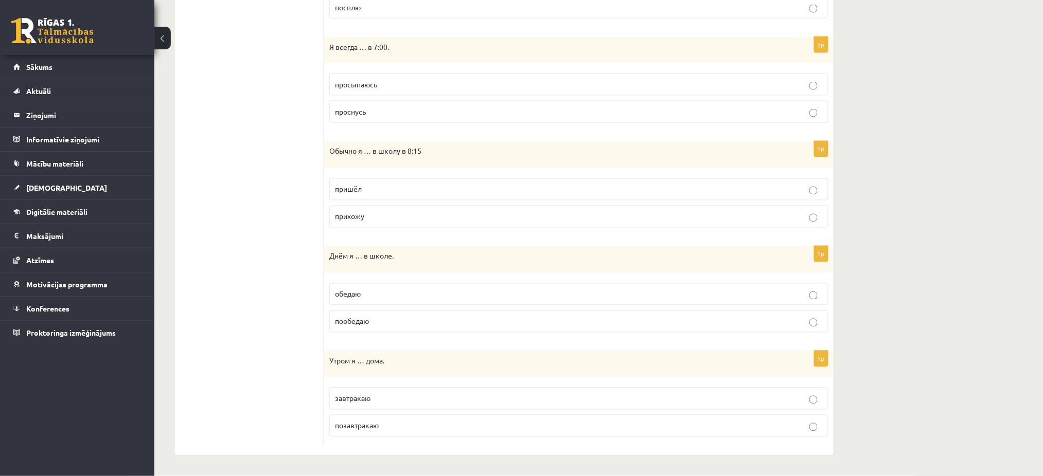
click at [335, 155] on p "Обычно я … в школу в 8:15" at bounding box center [552, 152] width 447 height 10
click at [331, 153] on p "Обычно я … в школу в 8:15" at bounding box center [552, 152] width 447 height 10
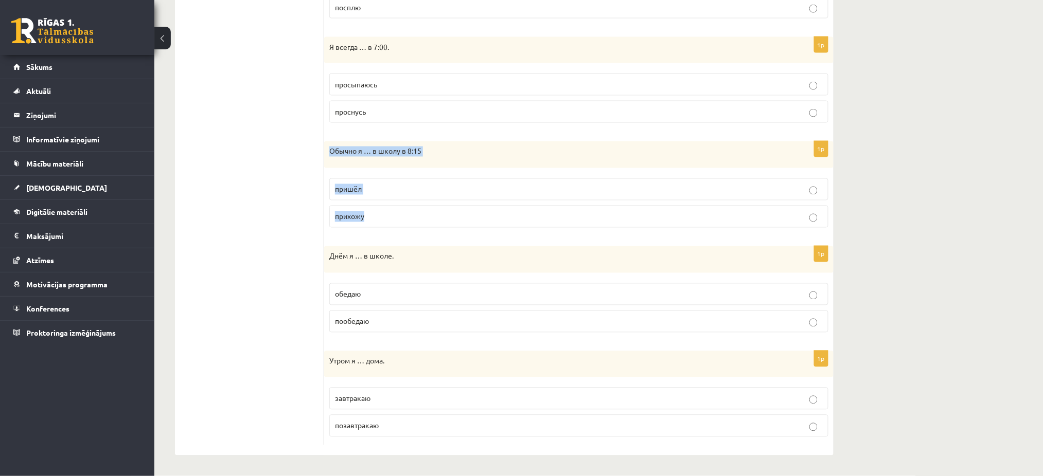
drag, startPoint x: 331, startPoint y: 153, endPoint x: 435, endPoint y: 223, distance: 124.8
click at [435, 223] on div "1p Обычно я … в школу в 8:15 пришёл прихожу" at bounding box center [578, 188] width 509 height 95
click at [358, 210] on label "прихожу" at bounding box center [578, 217] width 499 height 22
drag, startPoint x: 327, startPoint y: 256, endPoint x: 447, endPoint y: 336, distance: 144.2
click at [447, 336] on div "1p Днём я … в школе. обедаю пообедаю" at bounding box center [578, 293] width 509 height 95
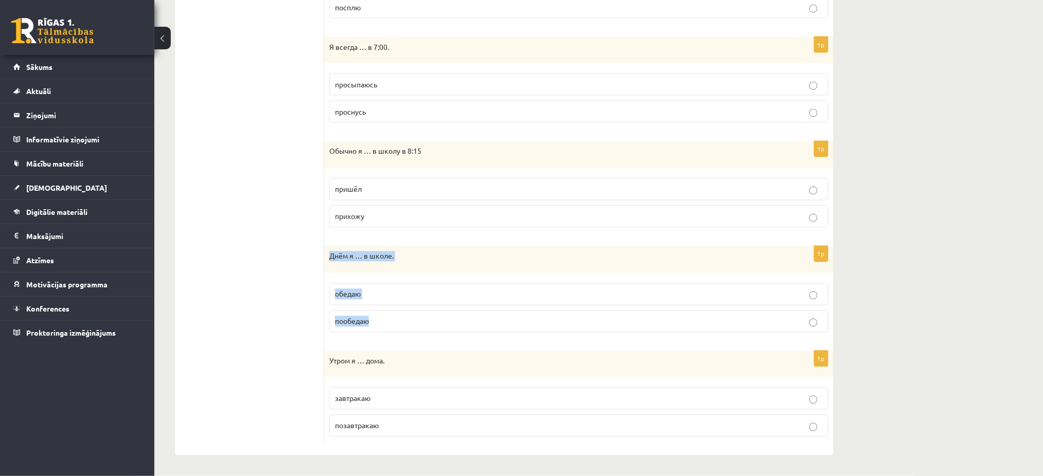
click at [388, 292] on p "обедаю" at bounding box center [579, 294] width 488 height 11
drag, startPoint x: 329, startPoint y: 358, endPoint x: 427, endPoint y: 418, distance: 114.8
click at [427, 418] on div "1p Утром я … дома. завтракаю позавтракаю" at bounding box center [578, 398] width 509 height 95
click at [408, 399] on p "завтракаю" at bounding box center [579, 398] width 488 height 11
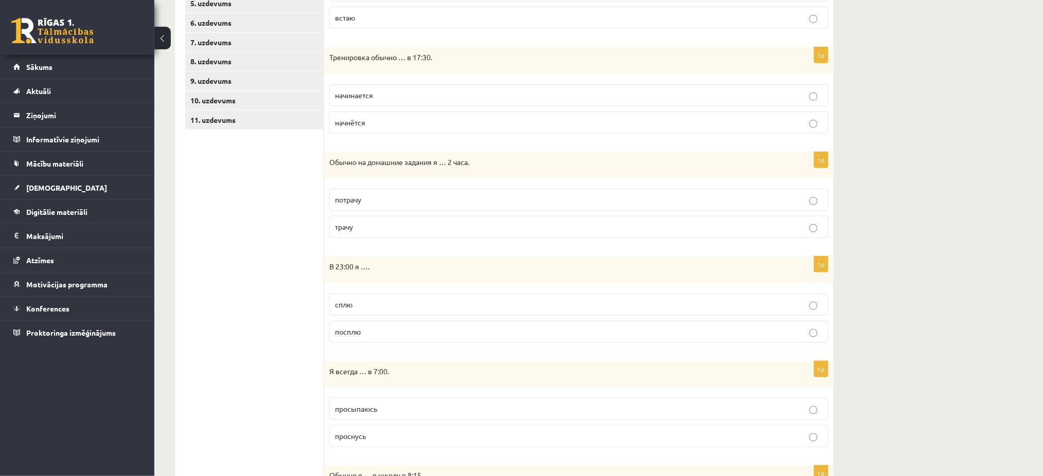
scroll to position [236, 0]
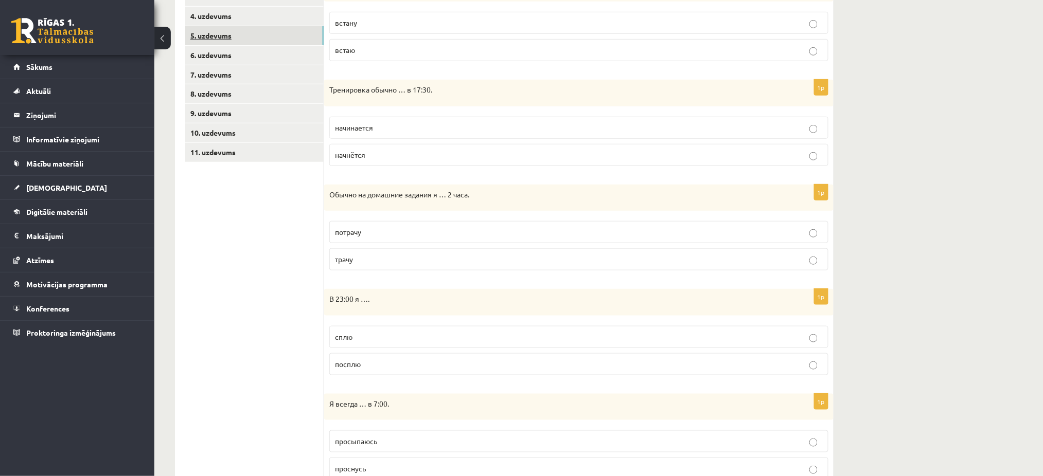
click at [224, 32] on link "5. uzdevums" at bounding box center [254, 35] width 138 height 19
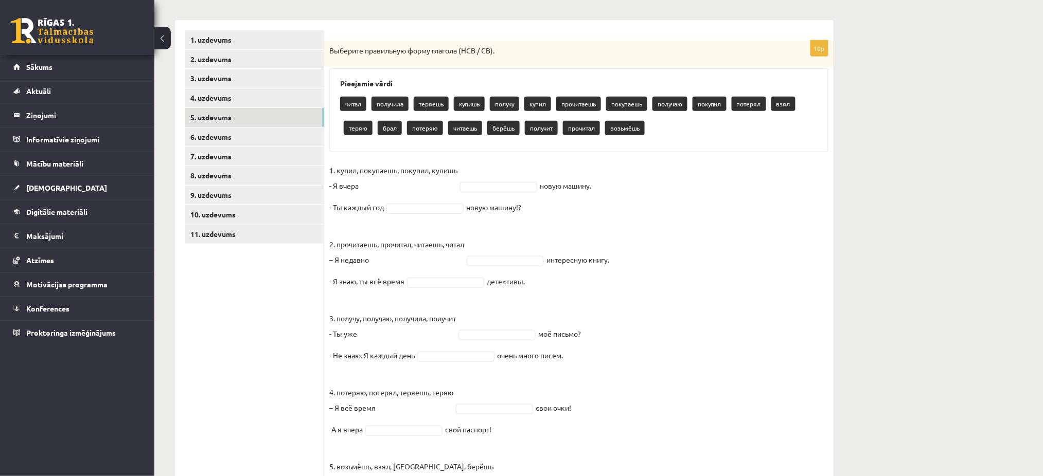
scroll to position [231, 0]
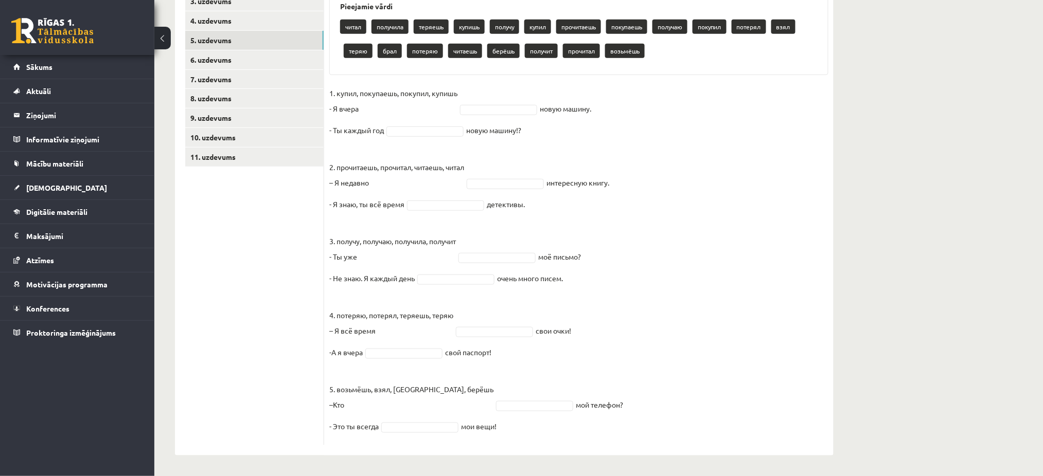
drag, startPoint x: 327, startPoint y: 47, endPoint x: 552, endPoint y: 445, distance: 457.4
click at [552, 445] on div "10p Выберите правильную форму глагола (НСВ / СВ). Pieejamie vārdi читал получил…" at bounding box center [578, 199] width 509 height 513
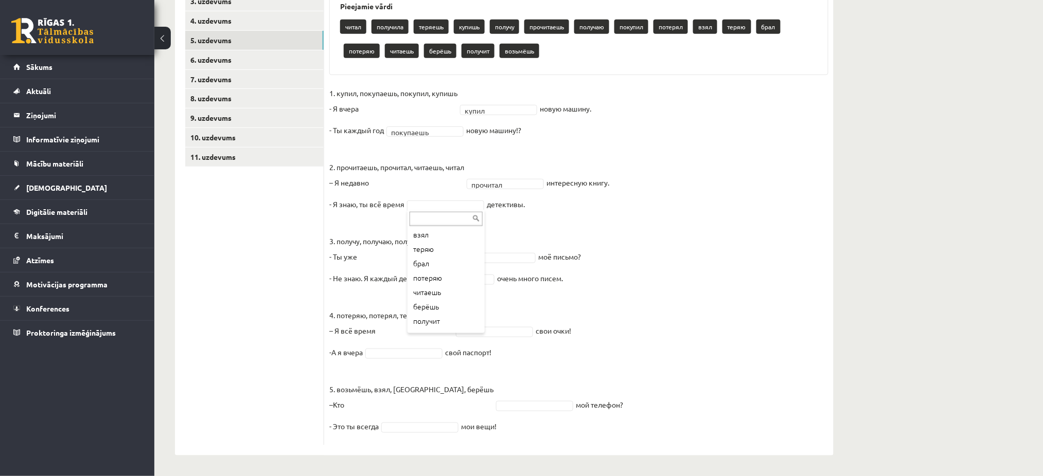
scroll to position [151, 0]
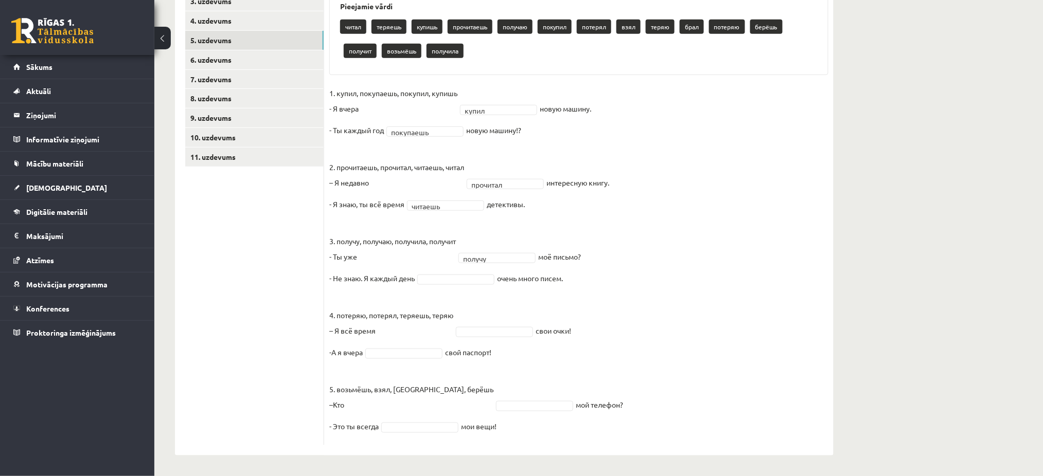
click at [508, 248] on fieldset "1. купил, покупаешь, покупил, купишь - Я вчера купил ***** новую машину. - Ты к…" at bounding box center [578, 262] width 499 height 355
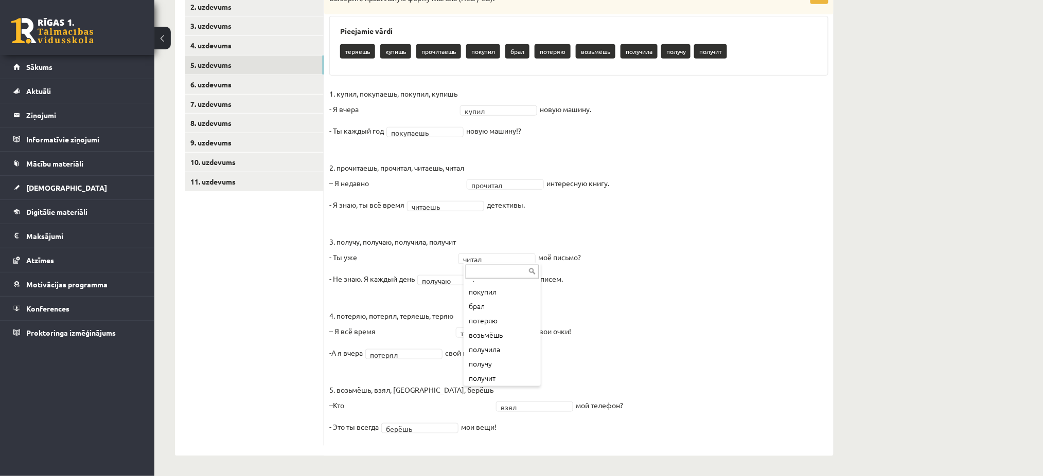
scroll to position [55, 0]
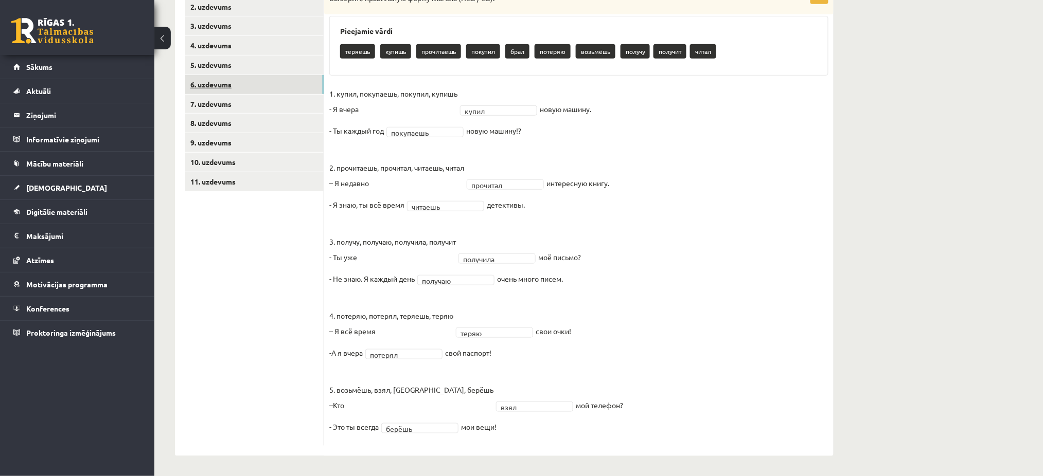
click at [242, 78] on link "6. uzdevums" at bounding box center [254, 84] width 138 height 19
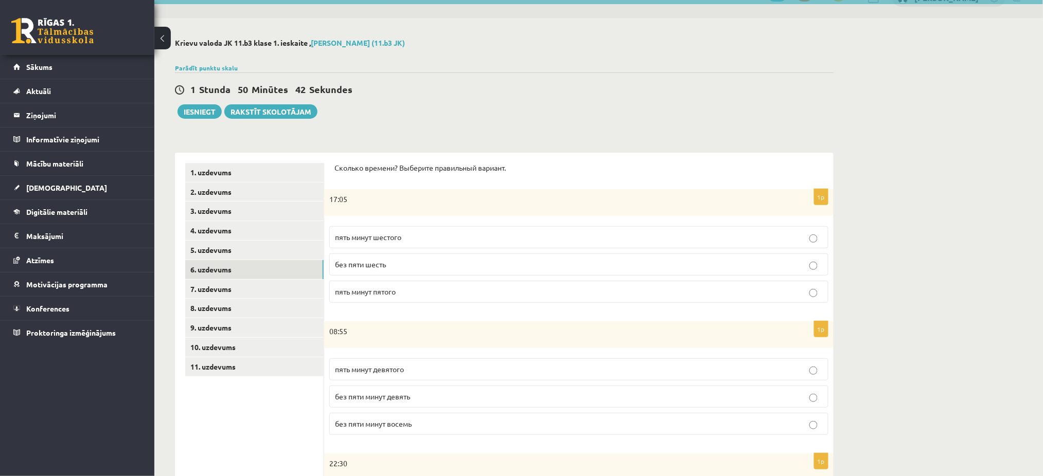
scroll to position [0, 0]
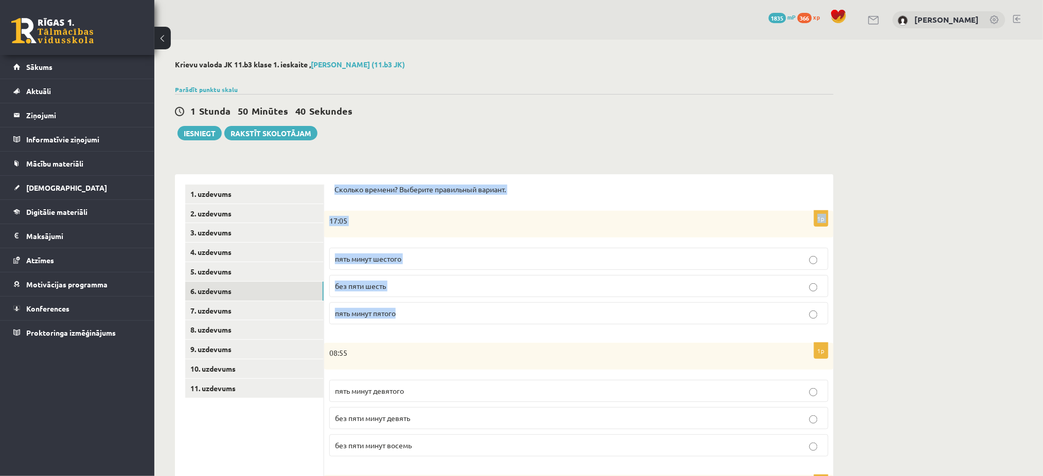
drag, startPoint x: 334, startPoint y: 190, endPoint x: 467, endPoint y: 308, distance: 176.7
click at [400, 264] on p "пять минут шестого" at bounding box center [579, 259] width 488 height 11
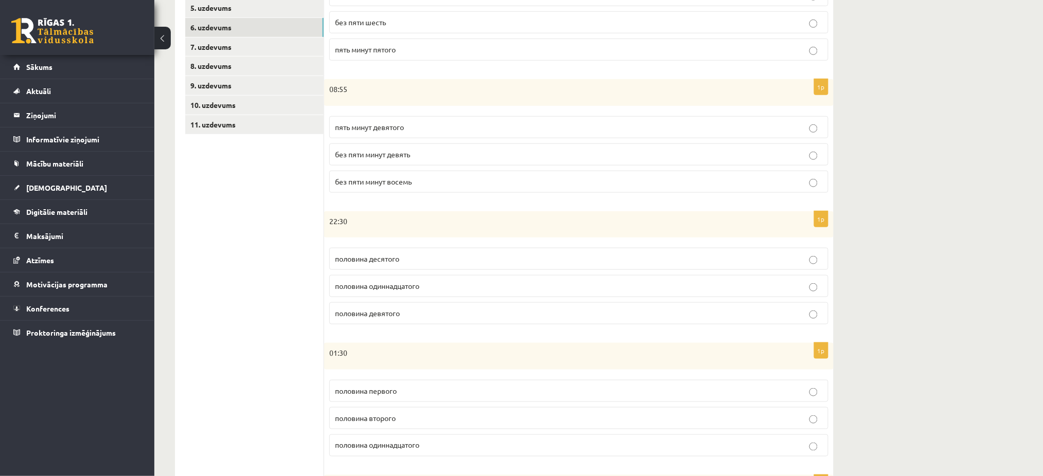
scroll to position [266, 0]
drag, startPoint x: 331, startPoint y: 87, endPoint x: 464, endPoint y: 176, distance: 160.4
click at [464, 176] on div "1p 08:55 пять минут девятого без пяти минут девять без пяти минут восемь" at bounding box center [578, 138] width 509 height 122
click at [316, 189] on ul "1. uzdevums 2. uzdevums 3. uzdevums 4. uzdevums 5. uzdevums 6. uzdevums 7. uzde…" at bounding box center [254, 257] width 139 height 676
click at [359, 154] on span "без пяти минут девять" at bounding box center [372, 152] width 75 height 9
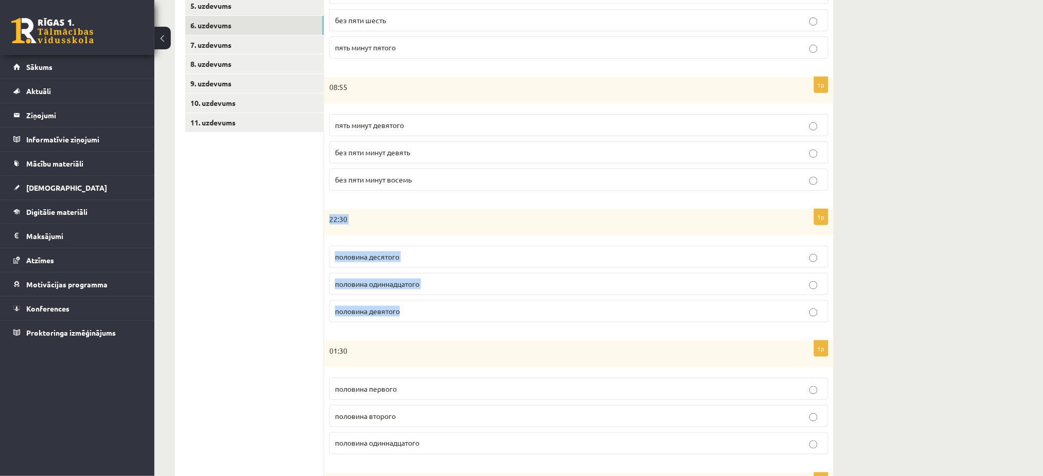
drag, startPoint x: 326, startPoint y: 217, endPoint x: 444, endPoint y: 311, distance: 151.2
click at [444, 311] on div "1p 22:30 половина десятого половина одиннадцатого половина девятого" at bounding box center [578, 270] width 509 height 122
click at [313, 306] on ul "1. uzdevums 2. uzdevums 3. uzdevums 4. uzdevums 5. uzdevums 6. uzdevums 7. uzde…" at bounding box center [254, 257] width 139 height 676
click at [361, 283] on span "половина одиннадцатого" at bounding box center [377, 283] width 84 height 9
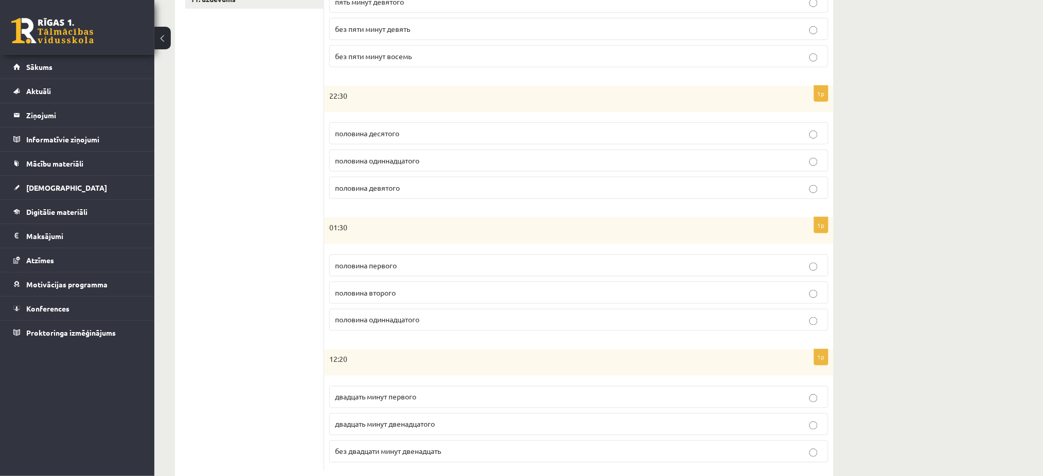
scroll to position [416, 0]
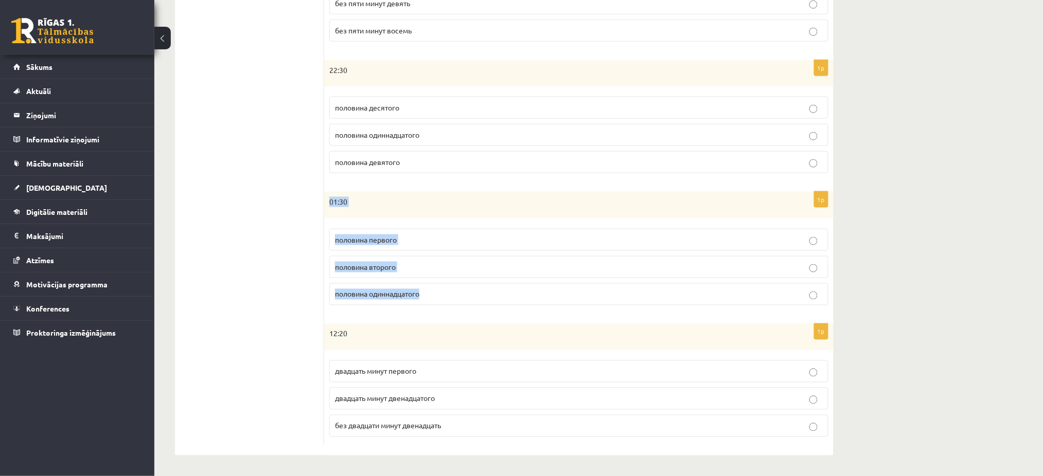
drag, startPoint x: 326, startPoint y: 206, endPoint x: 450, endPoint y: 297, distance: 153.4
click at [450, 297] on div "1p 01:30 половина первого половина второго половина одиннадцатого" at bounding box center [578, 253] width 509 height 122
click at [297, 264] on ul "1. uzdevums 2. uzdevums 3. uzdevums 4. uzdevums 5. uzdevums 6. uzdevums 7. uzde…" at bounding box center [254, 108] width 139 height 676
click at [357, 268] on span "половина второго" at bounding box center [365, 266] width 61 height 9
drag, startPoint x: 319, startPoint y: 329, endPoint x: 471, endPoint y: 408, distance: 171.0
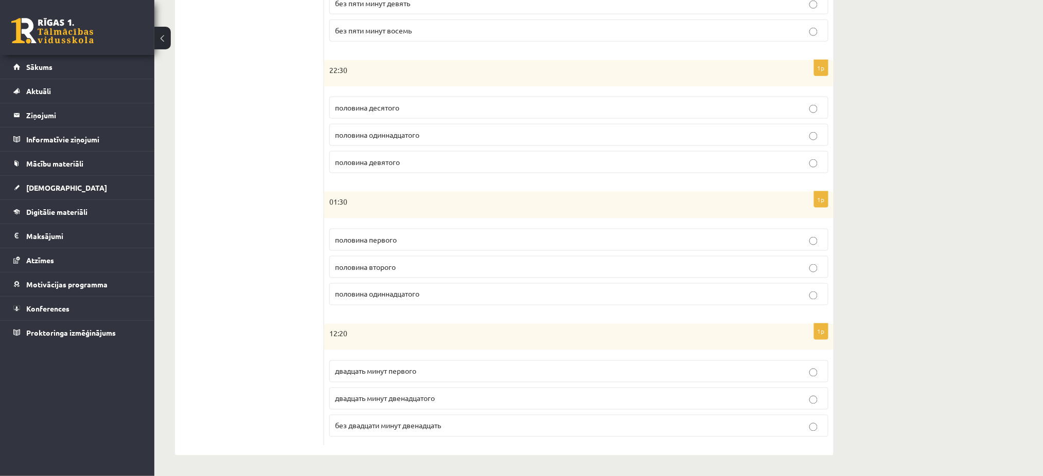
click at [471, 408] on div "**********" at bounding box center [504, 107] width 658 height 697
click at [381, 345] on div "12:20" at bounding box center [578, 337] width 509 height 27
drag, startPoint x: 327, startPoint y: 332, endPoint x: 451, endPoint y: 418, distance: 150.4
click at [451, 418] on div "1p 12:20 двадцать минут первого двадцать минут двенадцатого без двадцати минут …" at bounding box center [578, 385] width 509 height 122
click at [207, 262] on ul "1. uzdevums 2. uzdevums 3. uzdevums 4. uzdevums 5. uzdevums 6. uzdevums 7. uzde…" at bounding box center [254, 108] width 139 height 676
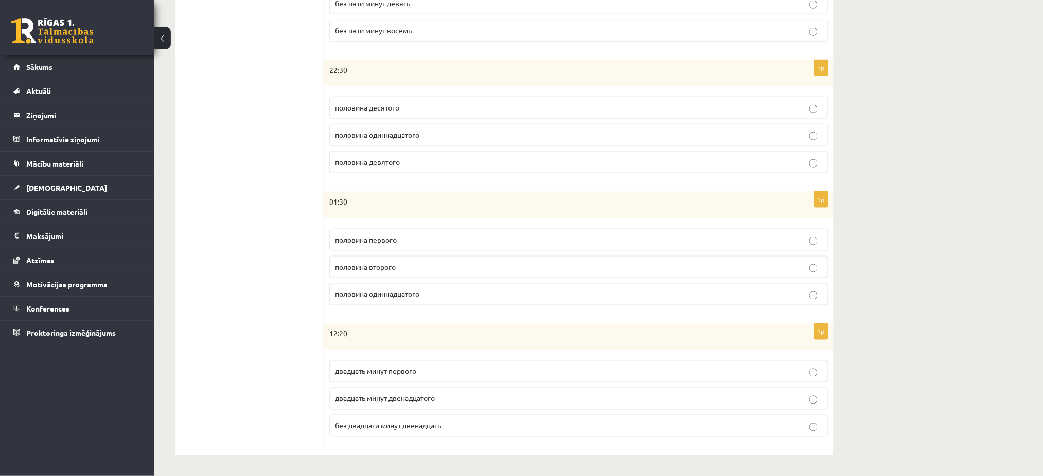
click at [356, 370] on span "двадцать минут первого" at bounding box center [375, 371] width 81 height 9
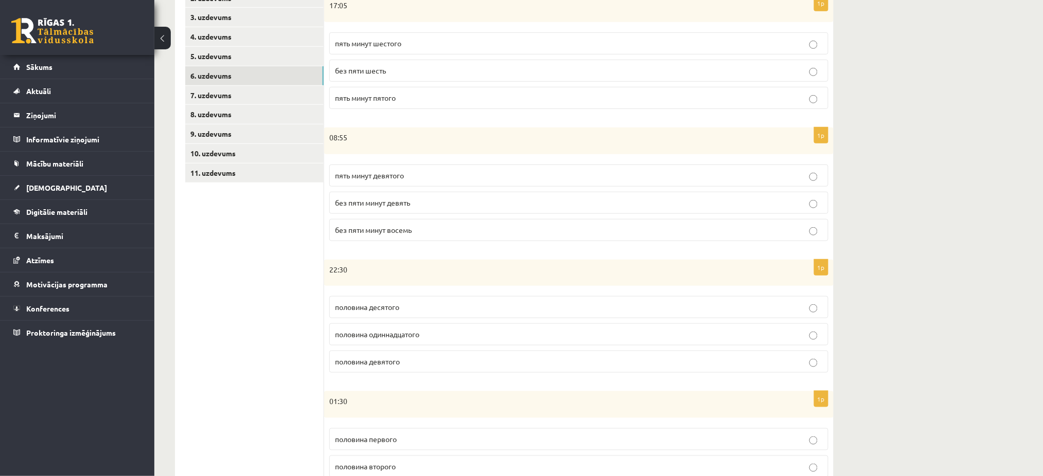
scroll to position [215, 0]
click at [224, 89] on link "7. uzdevums" at bounding box center [254, 95] width 138 height 19
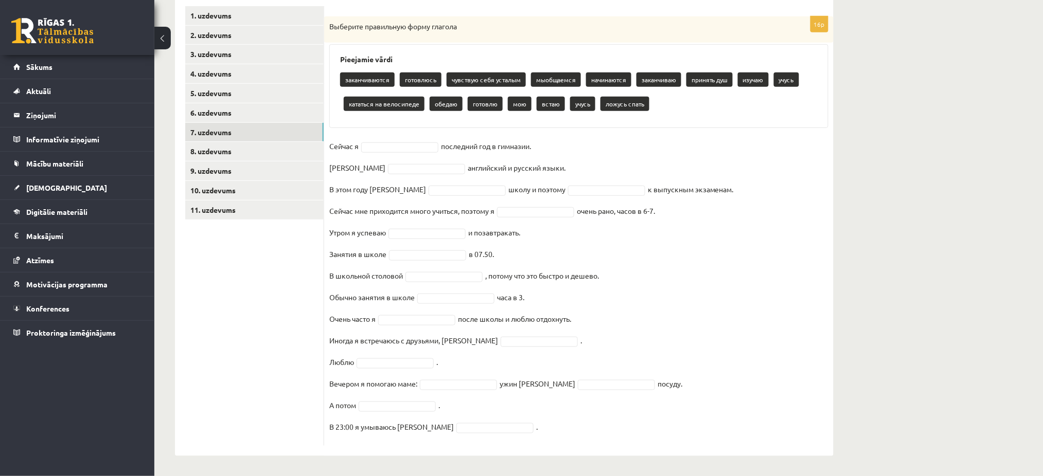
drag, startPoint x: 332, startPoint y: 25, endPoint x: 599, endPoint y: 265, distance: 359.5
click at [599, 265] on div "16p Выберите правильную форму глагола Pieejamie vārdi заканчиваются готовлюсь ч…" at bounding box center [578, 230] width 509 height 429
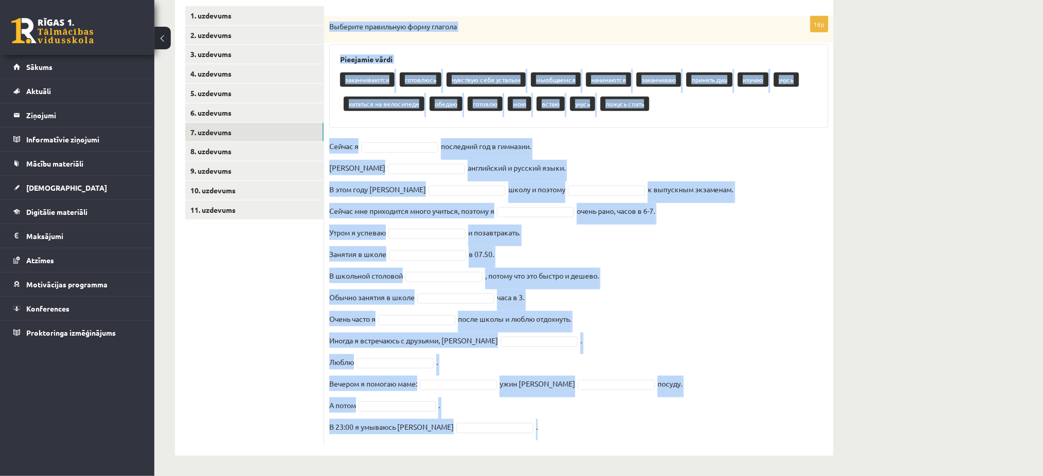
drag, startPoint x: 327, startPoint y: 25, endPoint x: 569, endPoint y: 487, distance: 521.4
click at [569, 298] on html "0 Dāvanas 1835 mP 366 xp Laura Pence Sākums Aktuāli Kā mācīties eSKOLĀ Kontakti…" at bounding box center [521, 60] width 1043 height 476
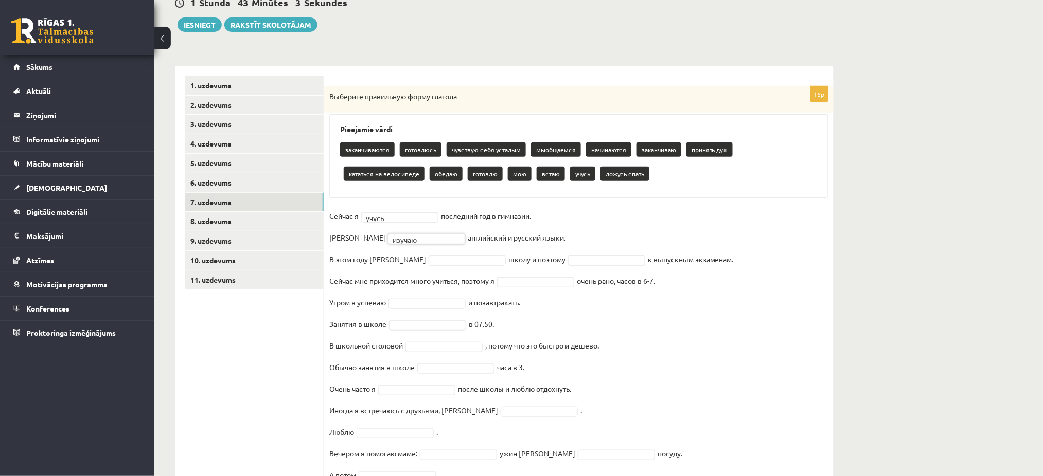
scroll to position [108, 0]
drag, startPoint x: 327, startPoint y: 260, endPoint x: 687, endPoint y: 260, distance: 360.6
click at [687, 260] on div "16p Выберите правильную форму глагола Pieejamie vārdi заканчиваются готовлюсь ч…" at bounding box center [578, 301] width 509 height 429
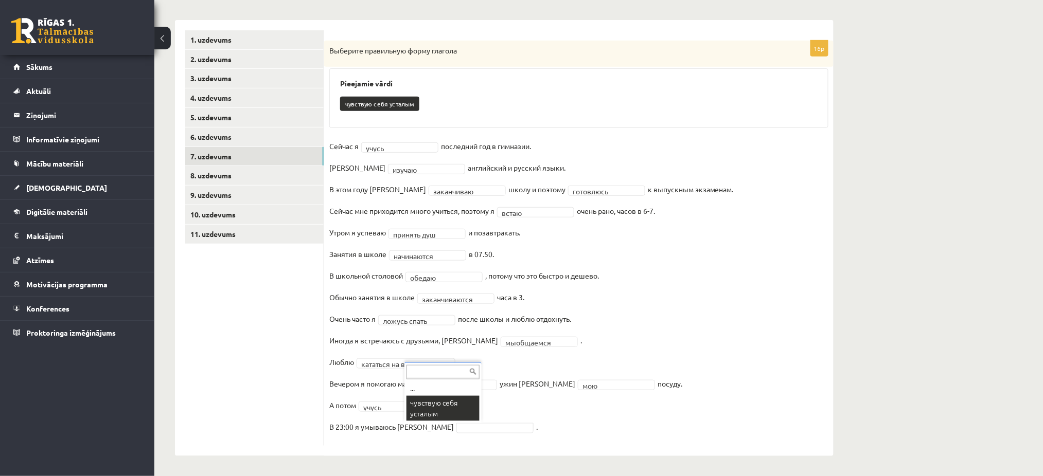
scroll to position [130, 0]
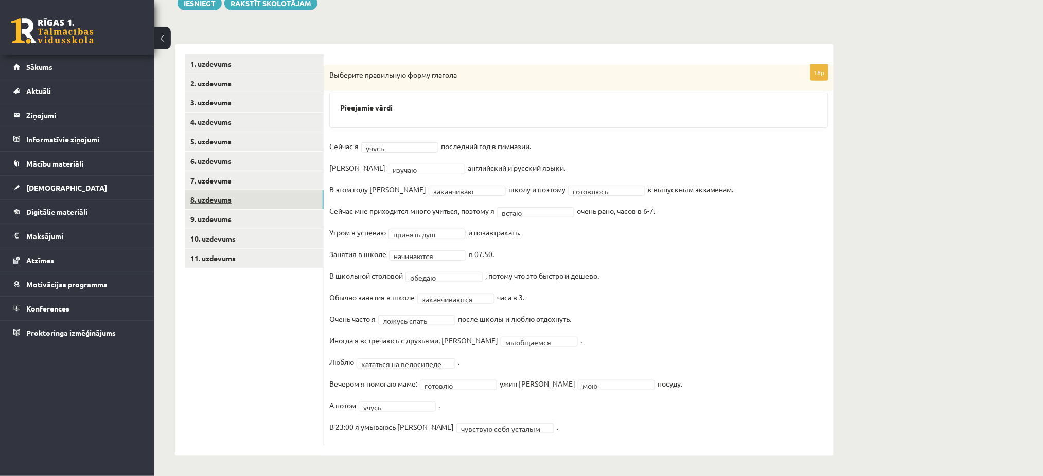
click at [224, 197] on link "8. uzdevums" at bounding box center [254, 199] width 138 height 19
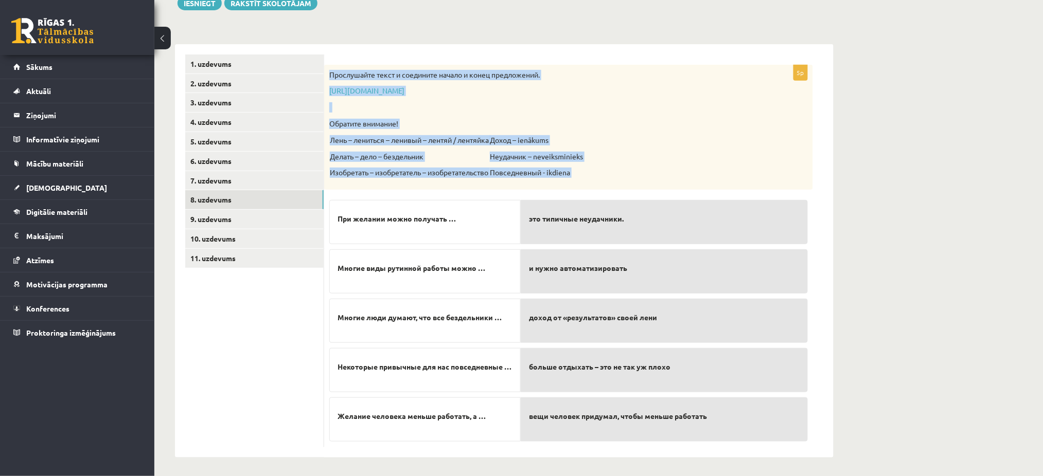
scroll to position [132, 0]
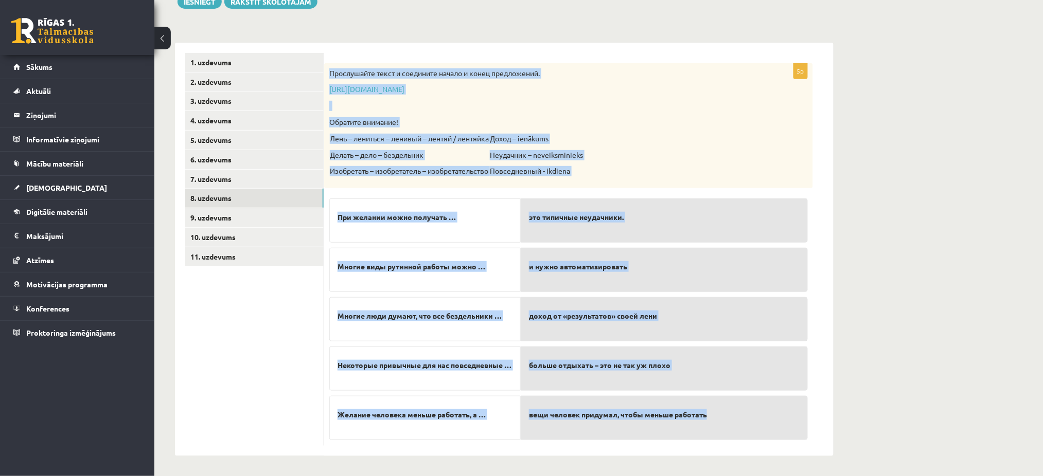
drag, startPoint x: 330, startPoint y: 74, endPoint x: 744, endPoint y: 425, distance: 543.4
click at [744, 425] on div "5p Прослушайте текст и соедините начало и конец предложений. https://www.zvaigz…" at bounding box center [568, 254] width 489 height 383
click at [828, 176] on div "5p Прослушайте текст и соедините начало и конец предложений. https://www.zvaigz…" at bounding box center [578, 250] width 509 height 414
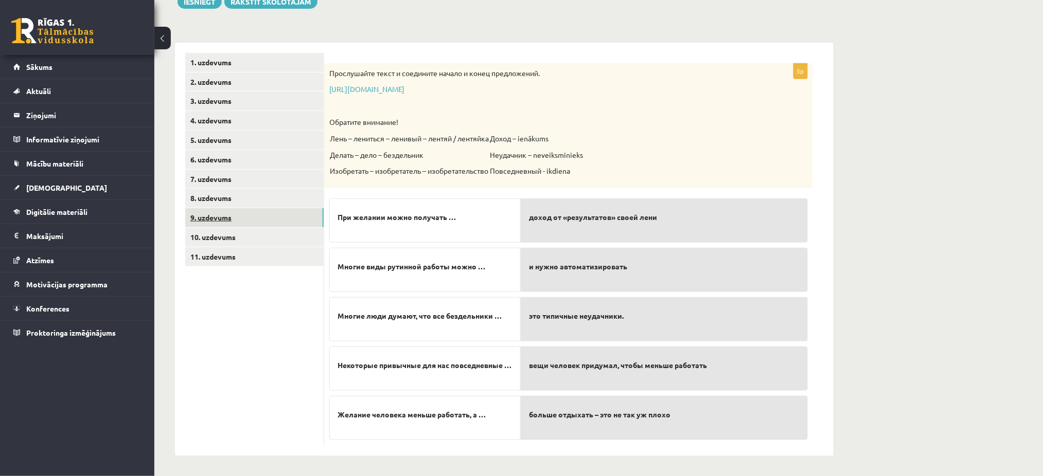
click at [213, 220] on link "9. uzdevums" at bounding box center [254, 217] width 138 height 19
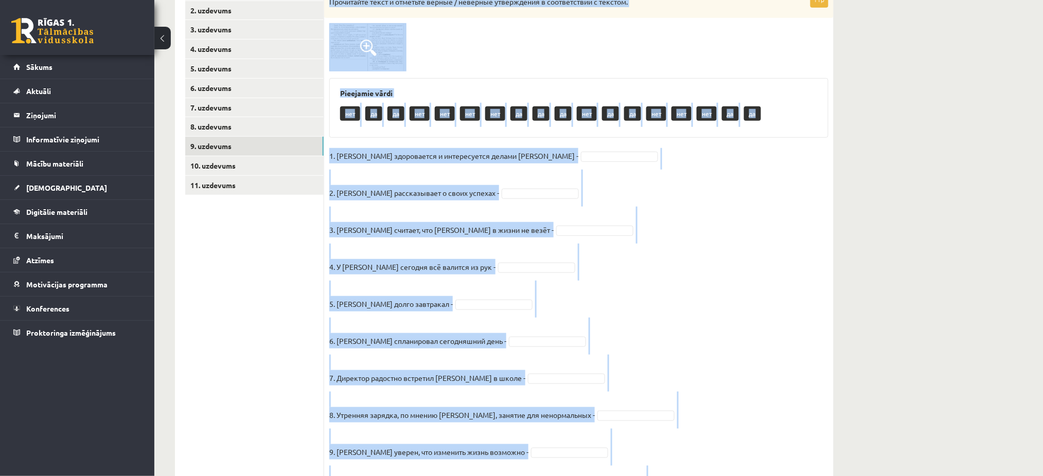
scroll to position [317, 0]
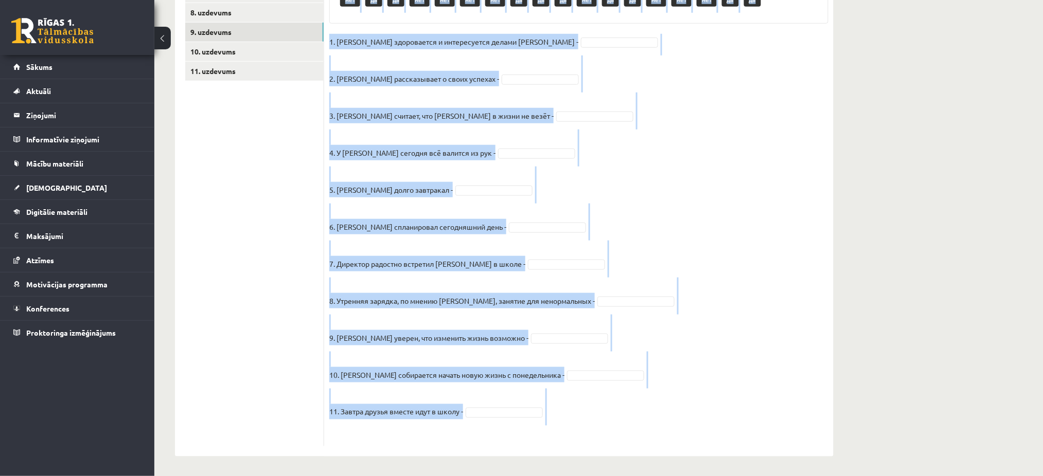
drag, startPoint x: 330, startPoint y: 72, endPoint x: 603, endPoint y: 426, distance: 447.1
click at [603, 426] on div "11p Прочитайте текст и отметьте верные / неверные утверждения в соответствии с …" at bounding box center [578, 162] width 509 height 569
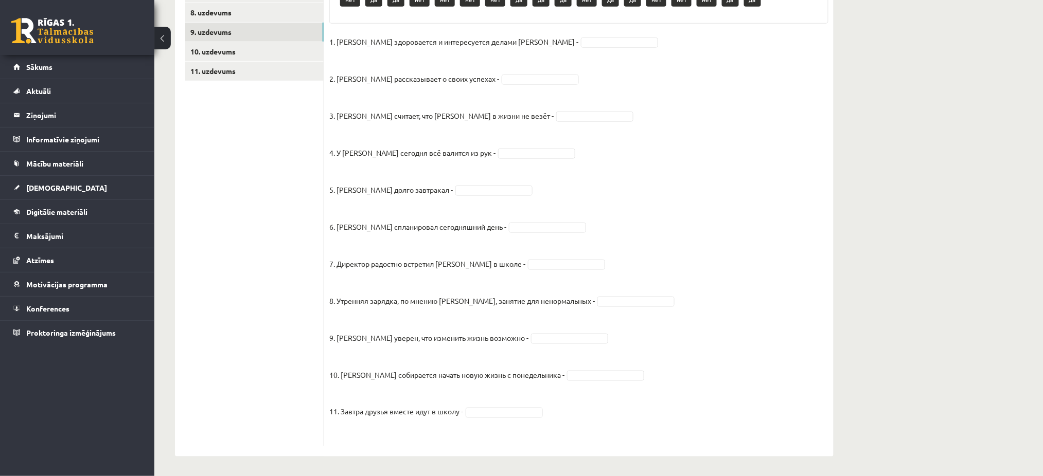
click at [245, 172] on ul "1. uzdevums 2. uzdevums 3. uzdevums 4. uzdevums 5. uzdevums 6. uzdevums 7. uzde…" at bounding box center [254, 156] width 139 height 579
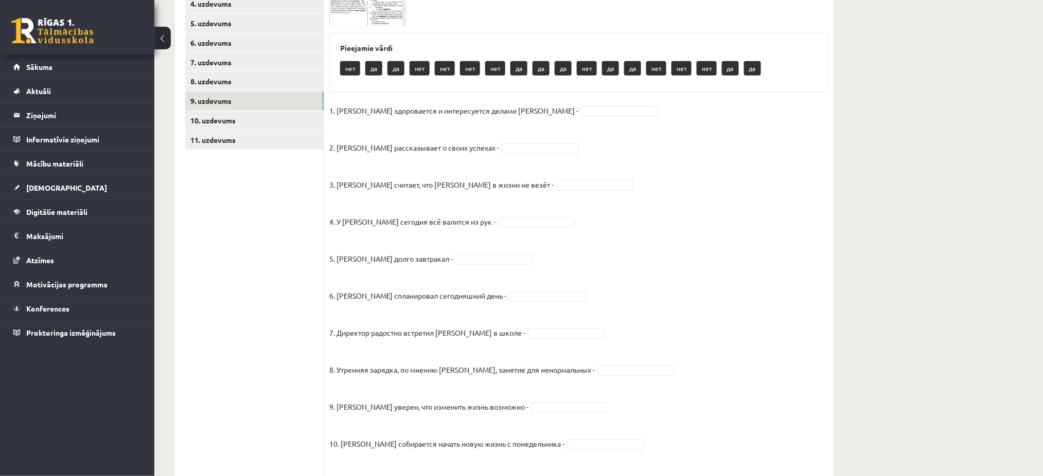
scroll to position [177, 0]
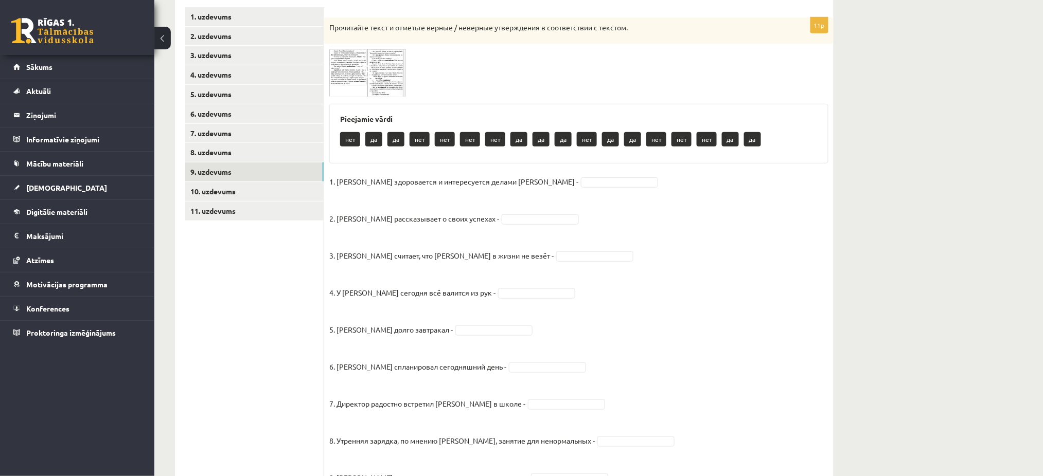
click at [369, 79] on span at bounding box center [368, 73] width 16 height 16
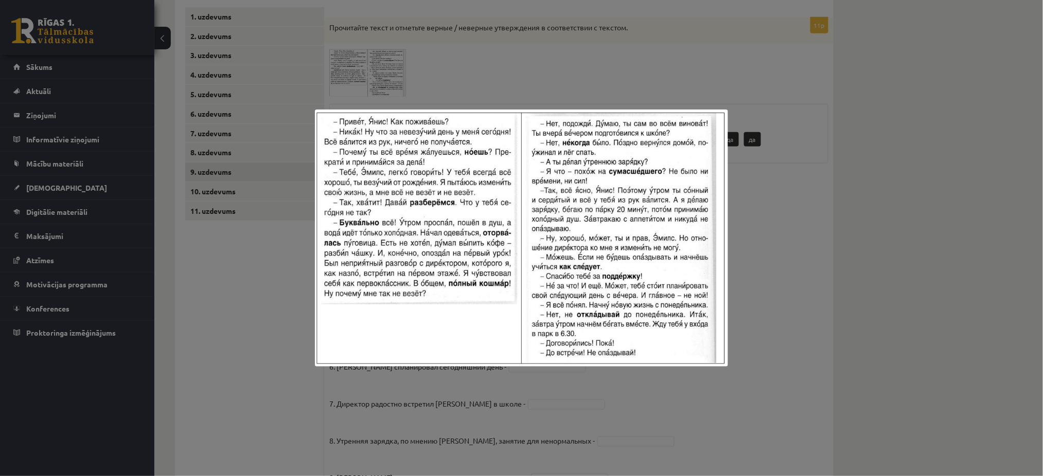
click at [786, 180] on div at bounding box center [521, 238] width 1043 height 476
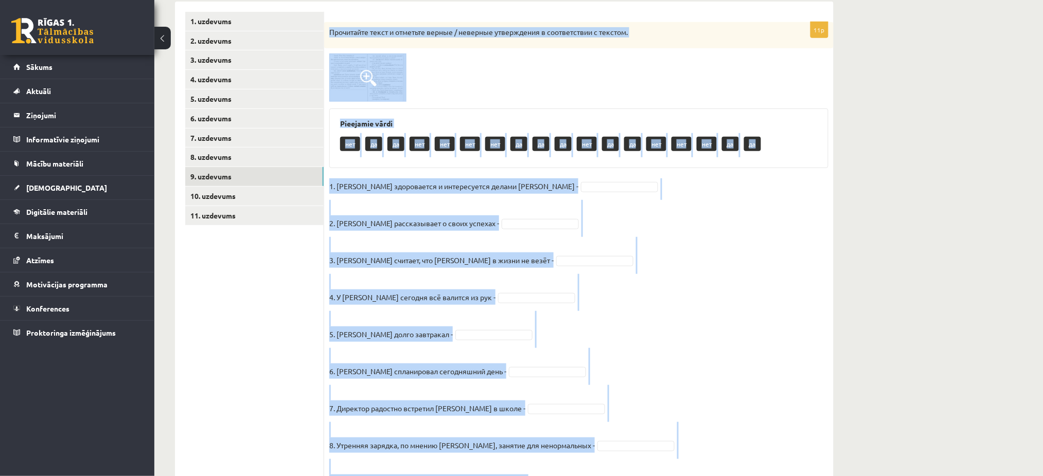
scroll to position [317, 0]
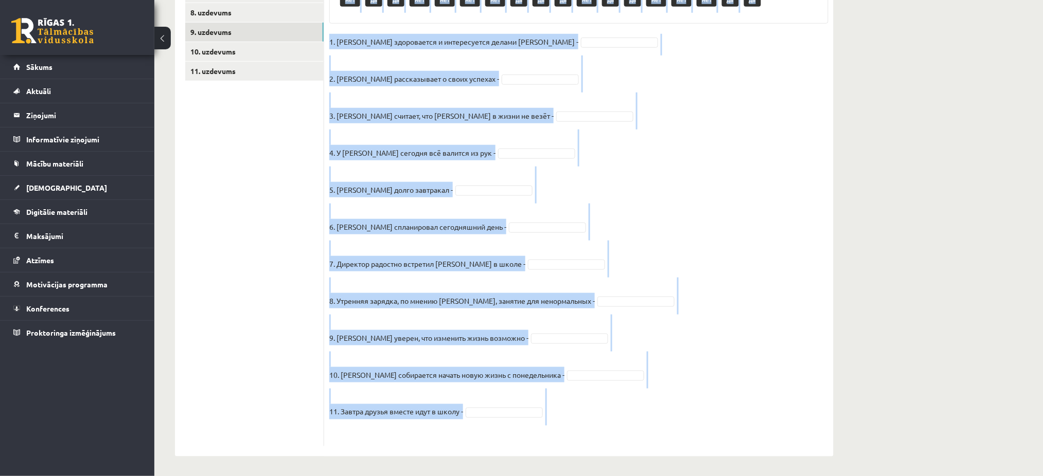
drag, startPoint x: 330, startPoint y: 30, endPoint x: 673, endPoint y: 497, distance: 580.2
click at [1008, 135] on div "Krievu valoda JK 11.b3 klase 1. ieskaite , Laura Pence (11.b3 JK) Parādīt punkt…" at bounding box center [598, 99] width 888 height 755
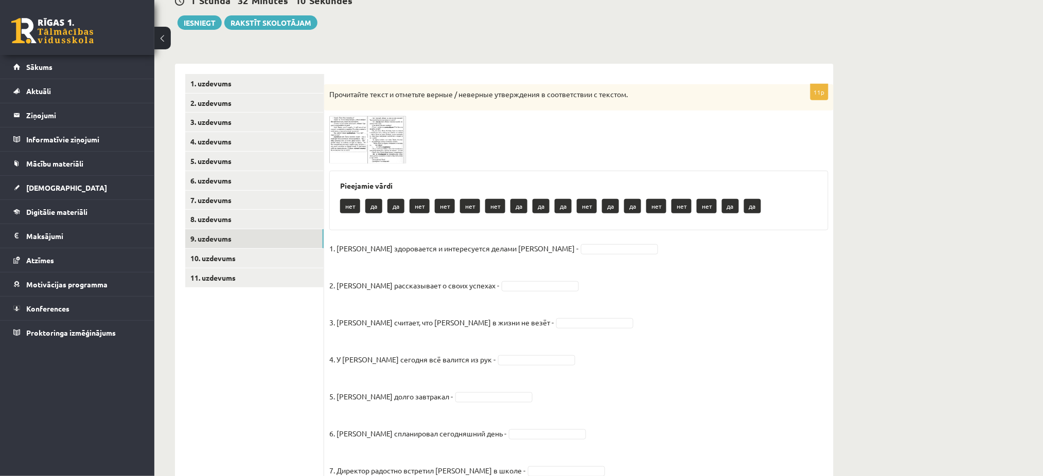
scroll to position [104, 0]
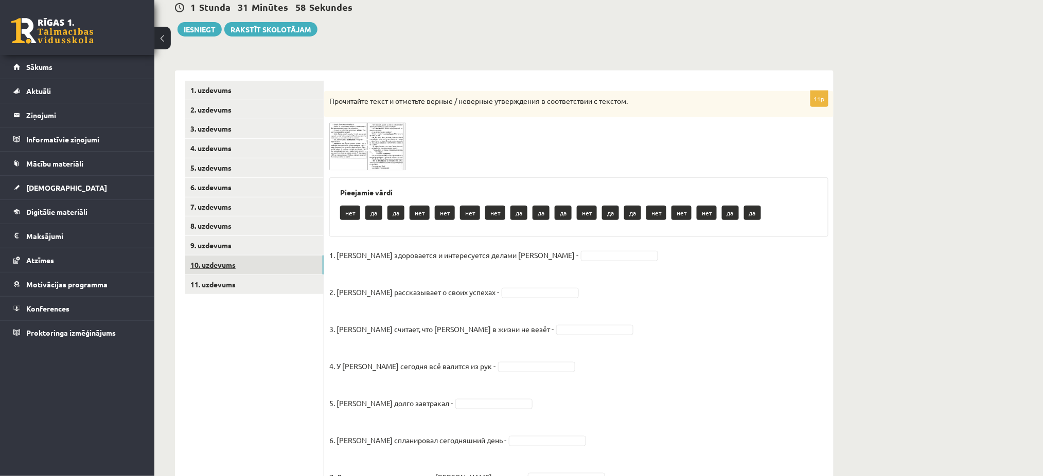
click at [205, 266] on link "10. uzdevums" at bounding box center [254, 265] width 138 height 19
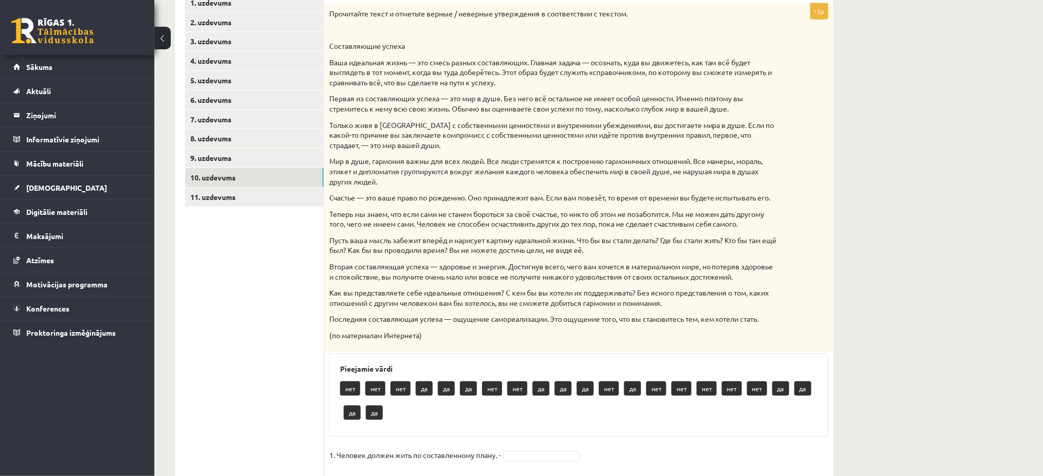
scroll to position [170, 0]
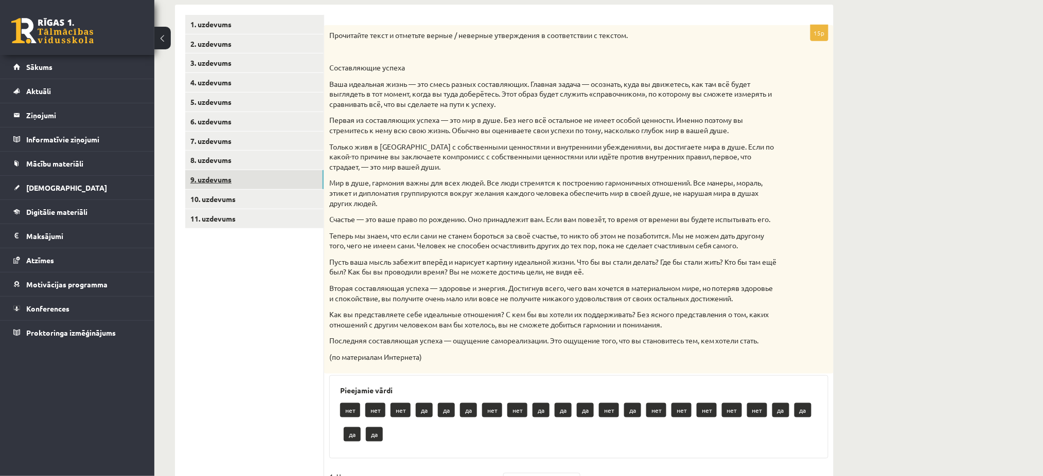
click at [196, 186] on link "9. uzdevums" at bounding box center [254, 179] width 138 height 19
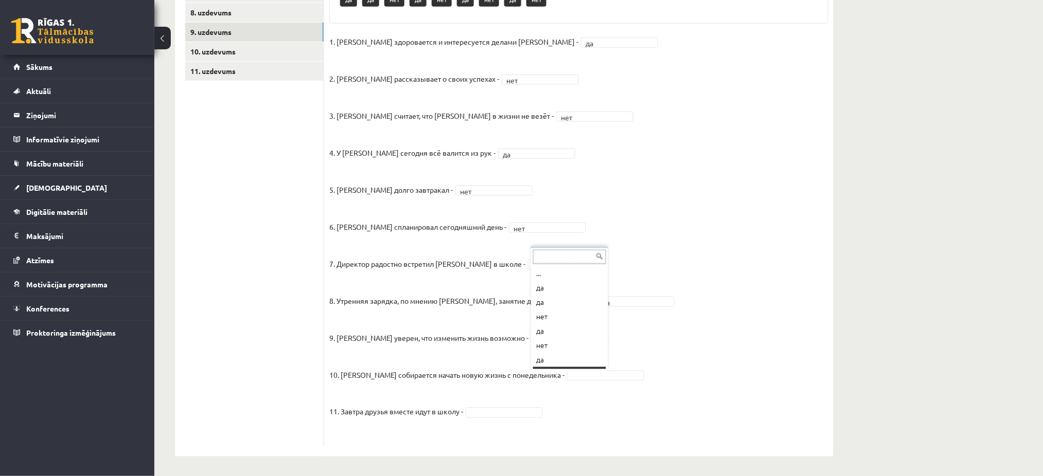
scroll to position [12, 0]
click at [496, 408] on fieldset "1. Эмилс здоровается и интересуется делами Яниса - да ** 2. Янис рассказывает о…" at bounding box center [578, 237] width 499 height 407
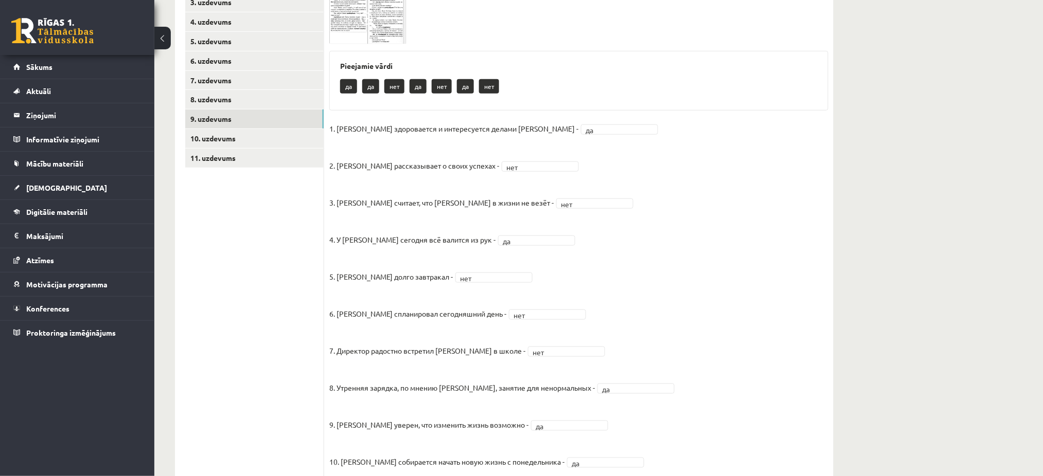
scroll to position [225, 0]
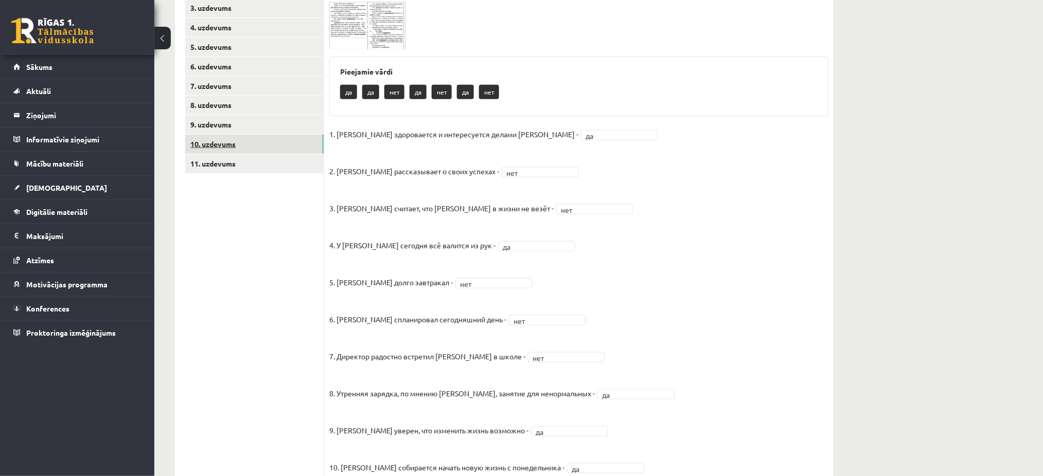
click at [210, 142] on link "10. uzdevums" at bounding box center [254, 144] width 138 height 19
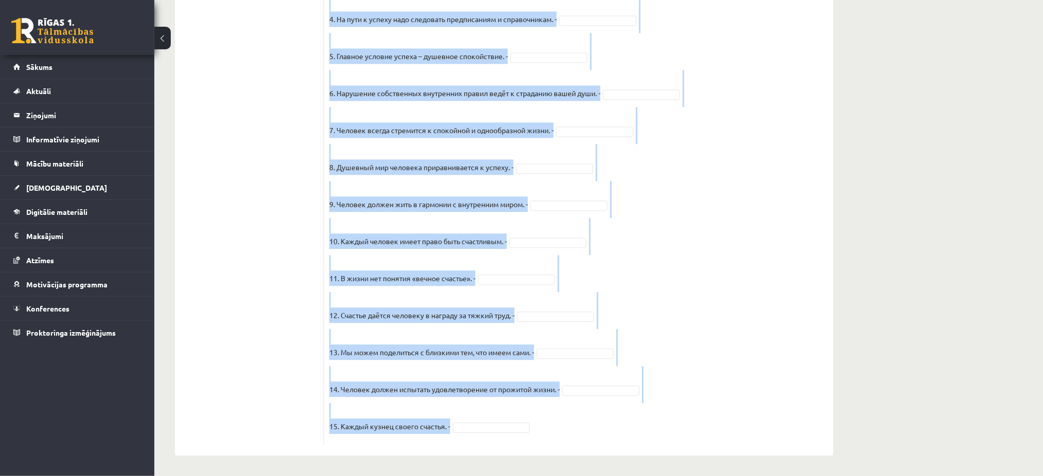
scroll to position [749, 0]
drag, startPoint x: 327, startPoint y: 99, endPoint x: 604, endPoint y: 437, distance: 437.4
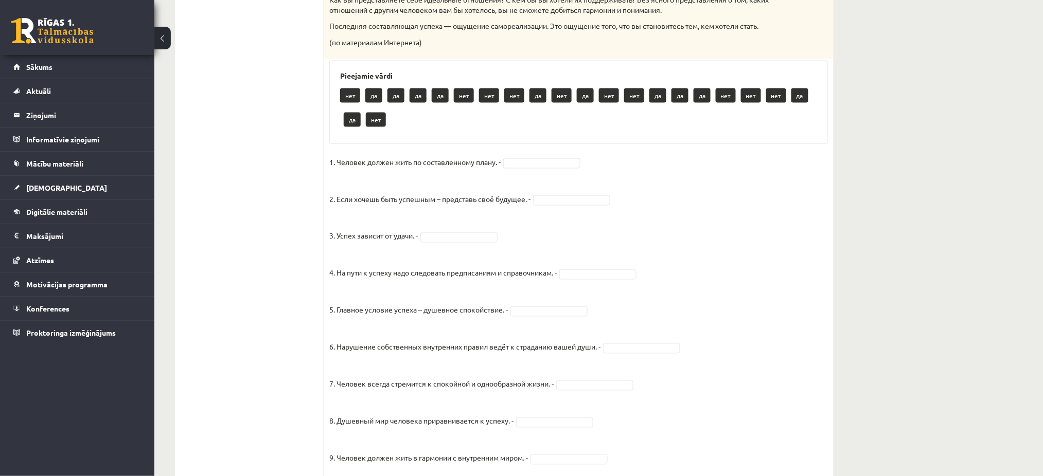
scroll to position [477, 0]
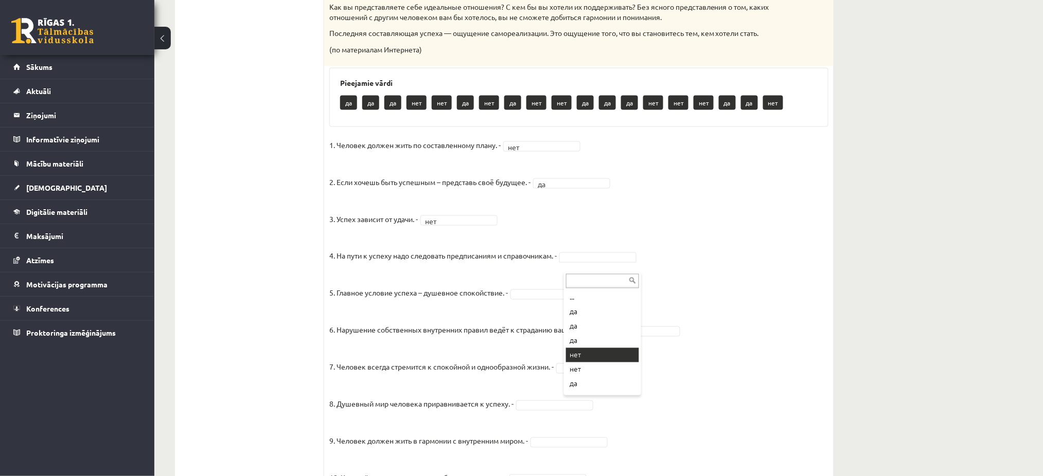
drag, startPoint x: 570, startPoint y: 263, endPoint x: 598, endPoint y: 350, distance: 91.1
click at [598, 350] on fieldset "1. Человек должен жить по составленному плану. - нет *** 2. Если хочешь быть ус…" at bounding box center [578, 407] width 499 height 540
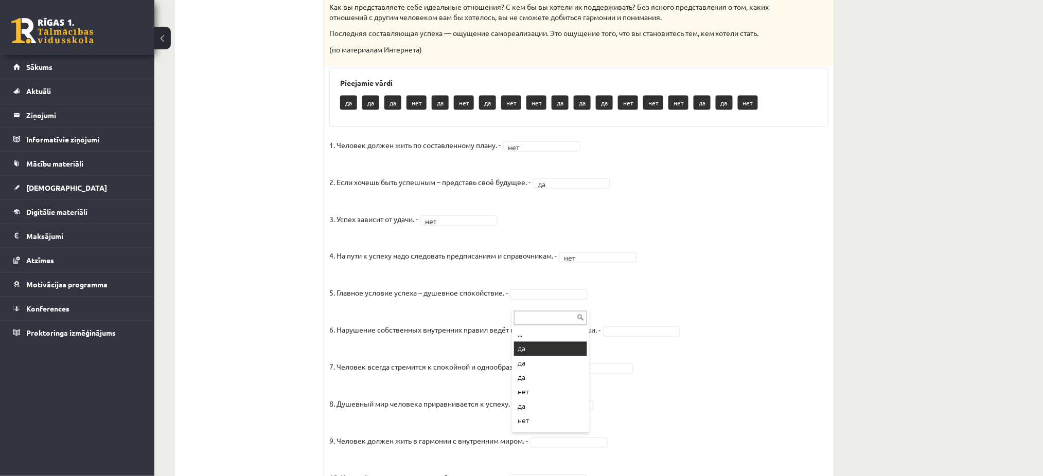
drag, startPoint x: 539, startPoint y: 307, endPoint x: 539, endPoint y: 352, distance: 44.8
click at [539, 352] on fieldset "1. Человек должен жить по составленному плану. - нет *** 2. Если хочешь быть ус…" at bounding box center [578, 407] width 499 height 540
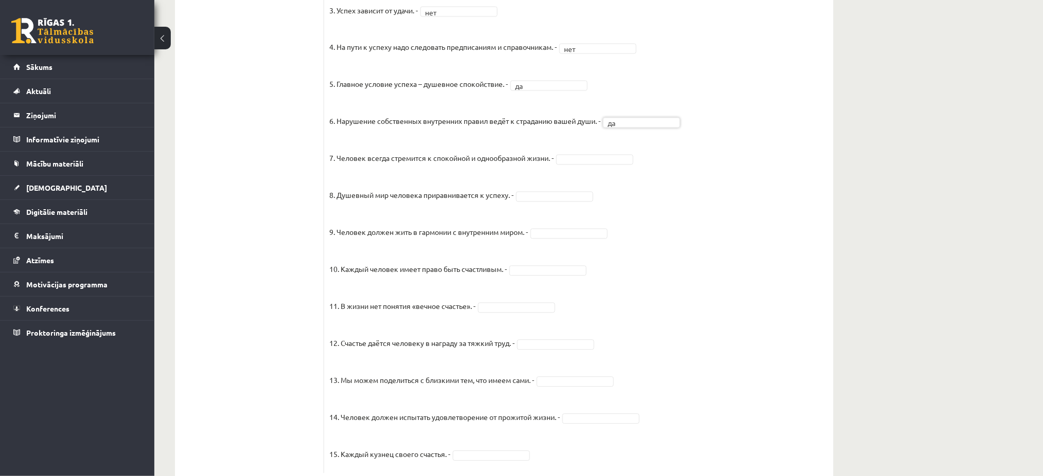
scroll to position [692, 0]
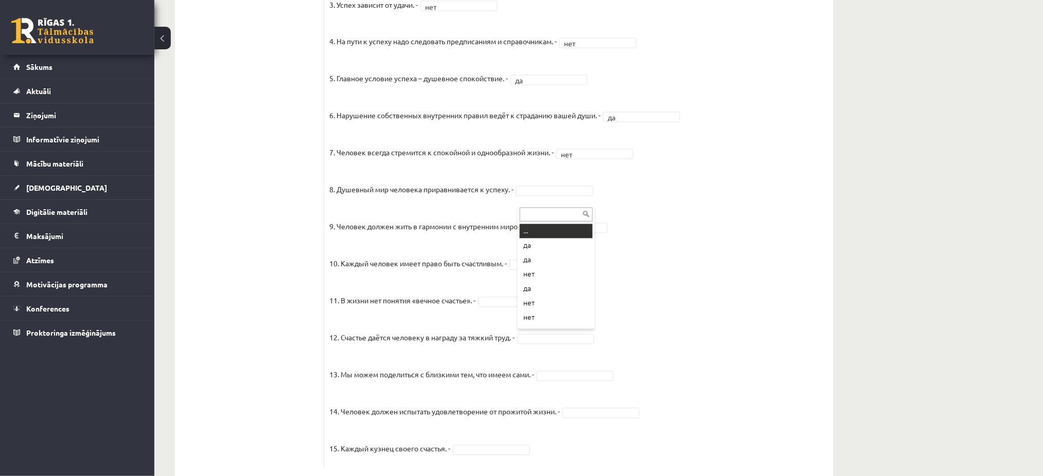
drag, startPoint x: 541, startPoint y: 197, endPoint x: 533, endPoint y: 249, distance: 52.5
click at [533, 249] on fieldset "1. Человек должен жить по составленному плану. - нет *** 2. Если хочешь быть ус…" at bounding box center [578, 193] width 499 height 540
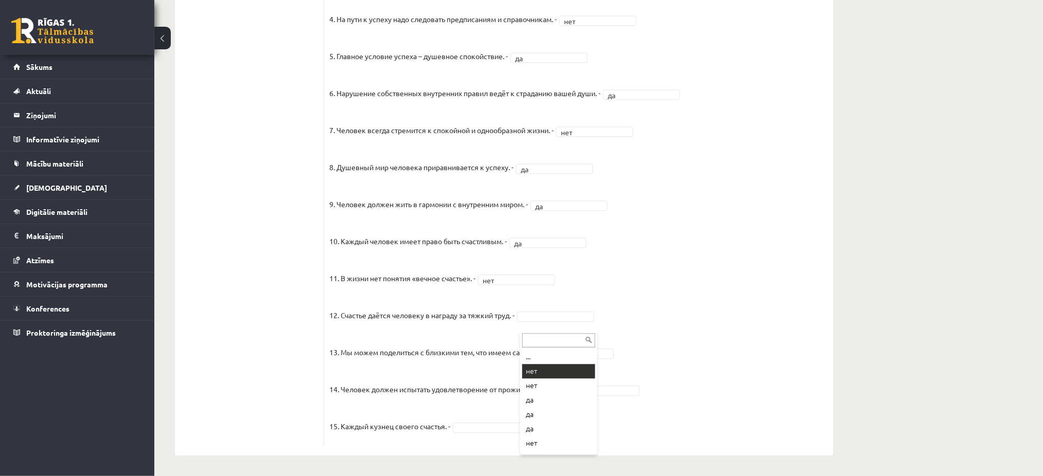
drag, startPoint x: 547, startPoint y: 313, endPoint x: 539, endPoint y: 362, distance: 49.6
click at [539, 362] on fieldset "1. Человек должен жить по составленному плану. - нет *** 2. Если хочешь быть ус…" at bounding box center [578, 170] width 499 height 540
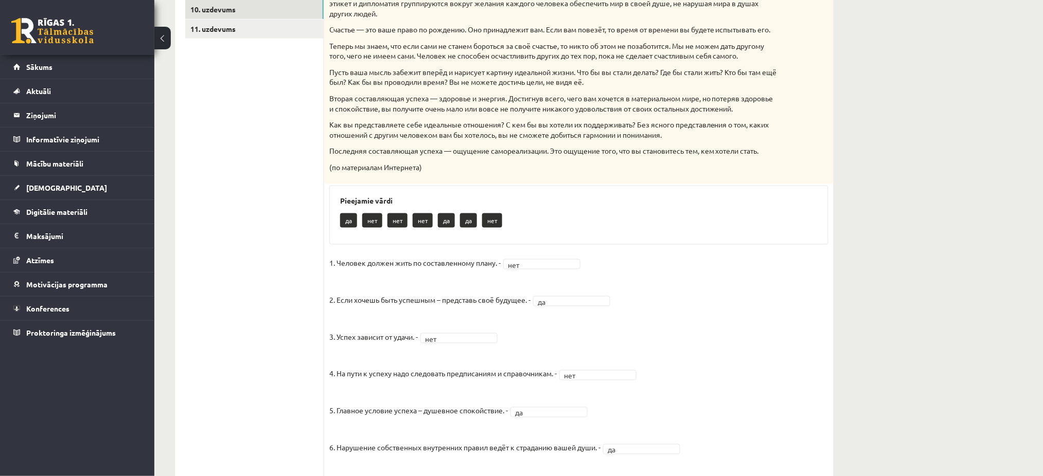
scroll to position [294, 0]
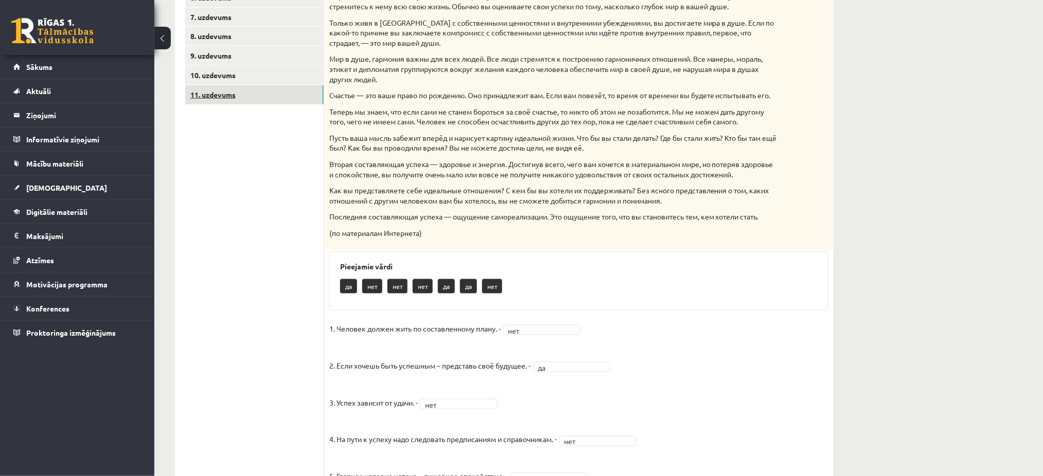
click at [218, 95] on link "11. uzdevums" at bounding box center [254, 94] width 138 height 19
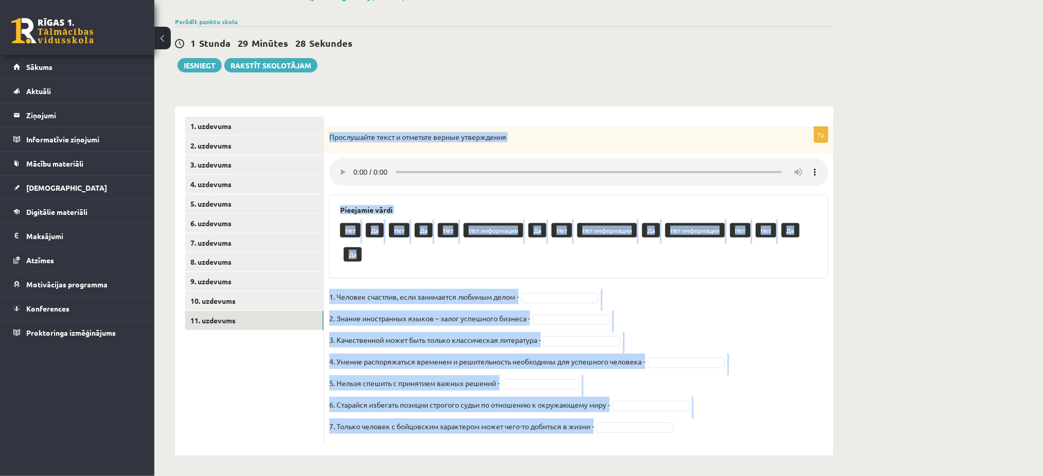
drag, startPoint x: 328, startPoint y: 136, endPoint x: 657, endPoint y: 448, distance: 453.7
click at [657, 448] on div "7p Прослушайте текст и отметьте верные утверждения Pieejamie vārdi Нет Да Нет Д…" at bounding box center [578, 280] width 509 height 349
click at [611, 118] on form "7p Прослушайте текст и отметьте верные утверждения Pieejamie vārdi Нет Да Нет Д…" at bounding box center [578, 281] width 489 height 329
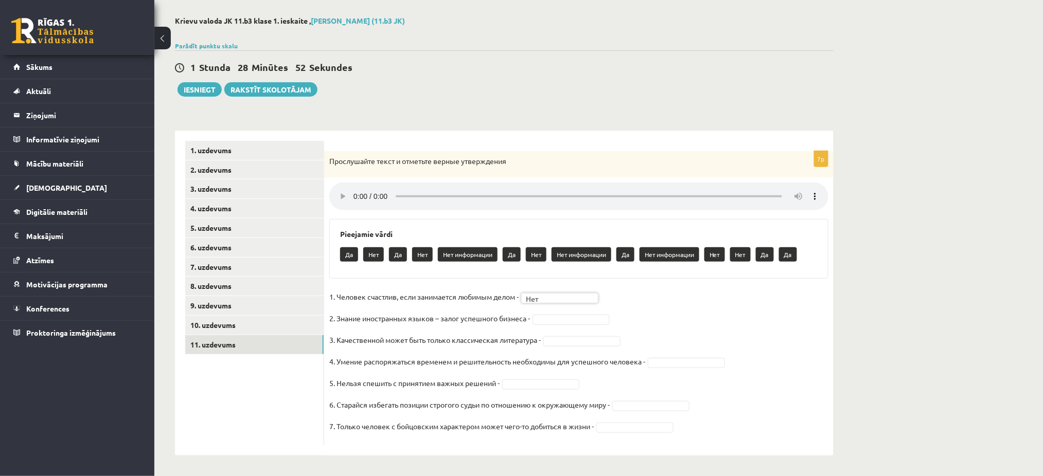
scroll to position [44, 0]
drag, startPoint x: 556, startPoint y: 323, endPoint x: 575, endPoint y: 382, distance: 62.1
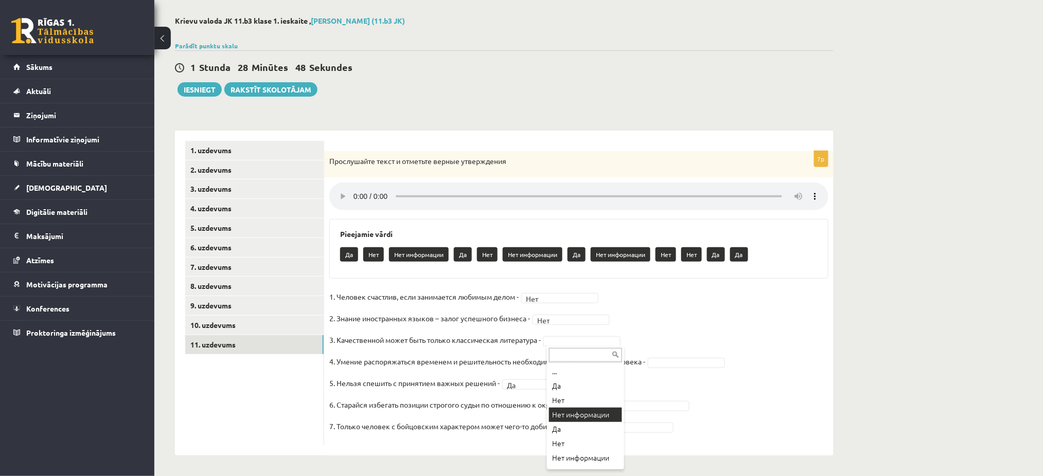
drag, startPoint x: 577, startPoint y: 343, endPoint x: 592, endPoint y: 420, distance: 78.6
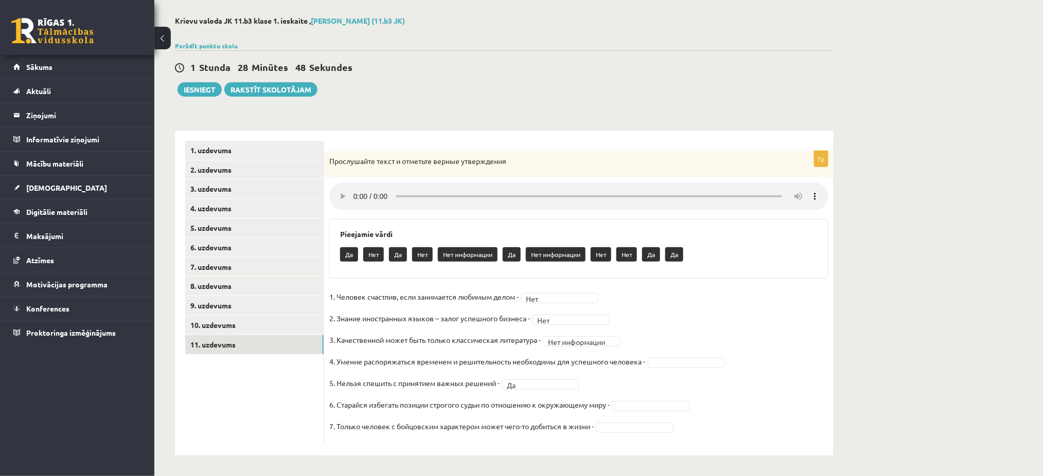
click at [592, 420] on p "7. Только человек с бойцовским характером может чего-то добиться в жизни -" at bounding box center [461, 426] width 264 height 15
click at [621, 411] on fieldset "**********" at bounding box center [578, 364] width 499 height 151
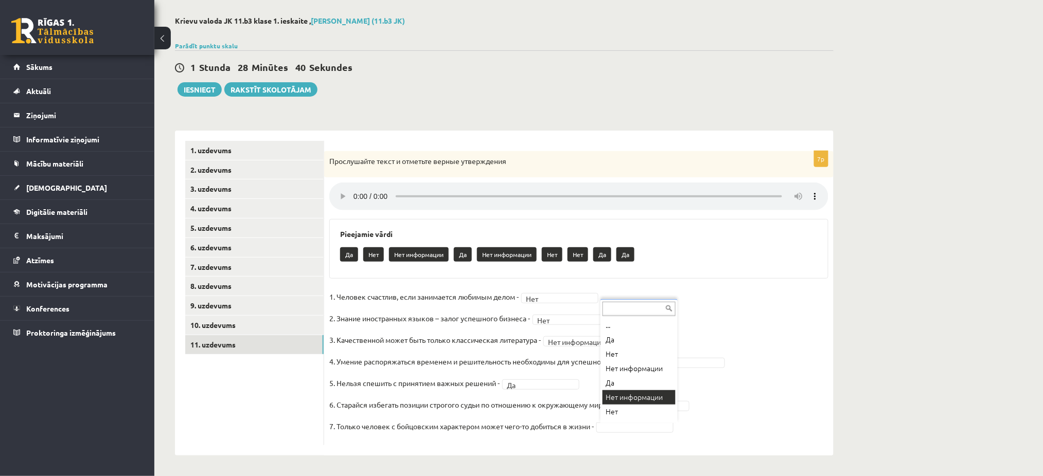
scroll to position [5, 0]
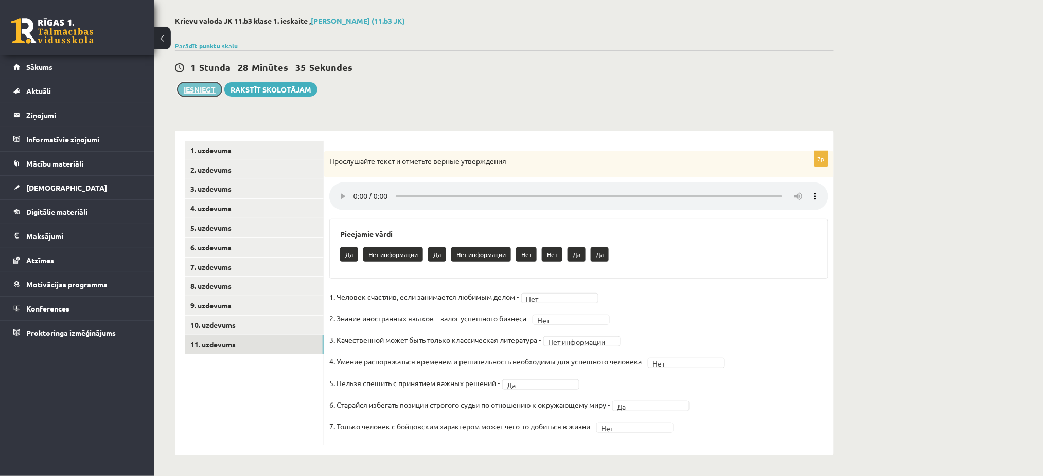
click at [194, 85] on button "Iesniegt" at bounding box center [199, 89] width 44 height 14
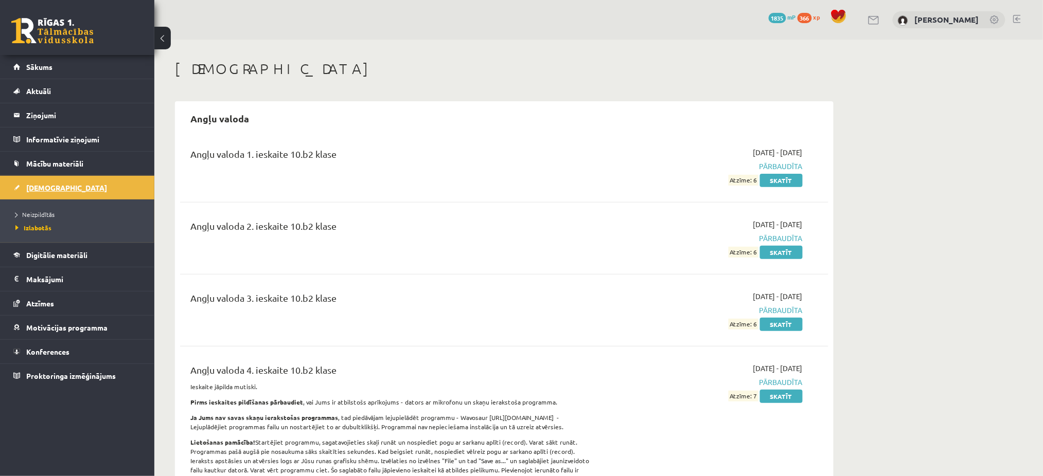
click at [37, 179] on link "[DEMOGRAPHIC_DATA]" at bounding box center [77, 188] width 128 height 24
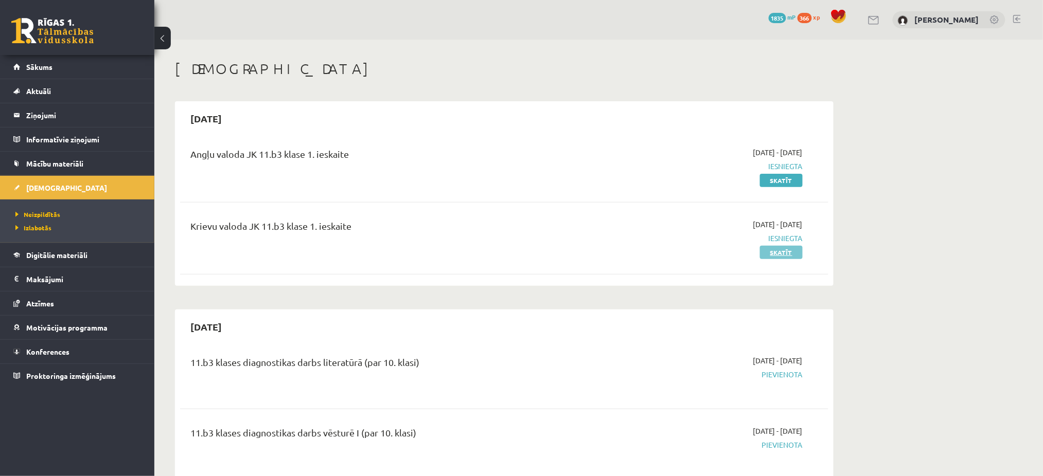
click at [771, 254] on link "Skatīt" at bounding box center [781, 252] width 43 height 13
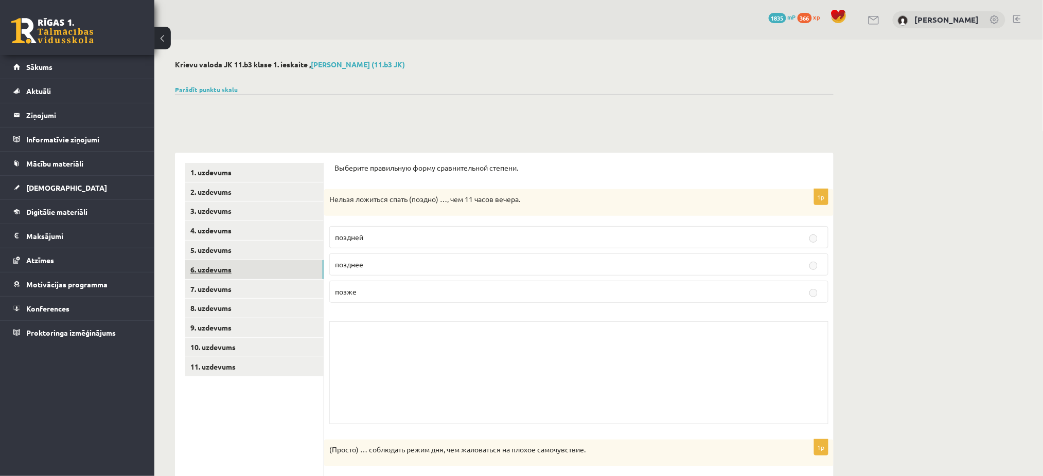
click at [235, 275] on link "6. uzdevums" at bounding box center [254, 269] width 138 height 19
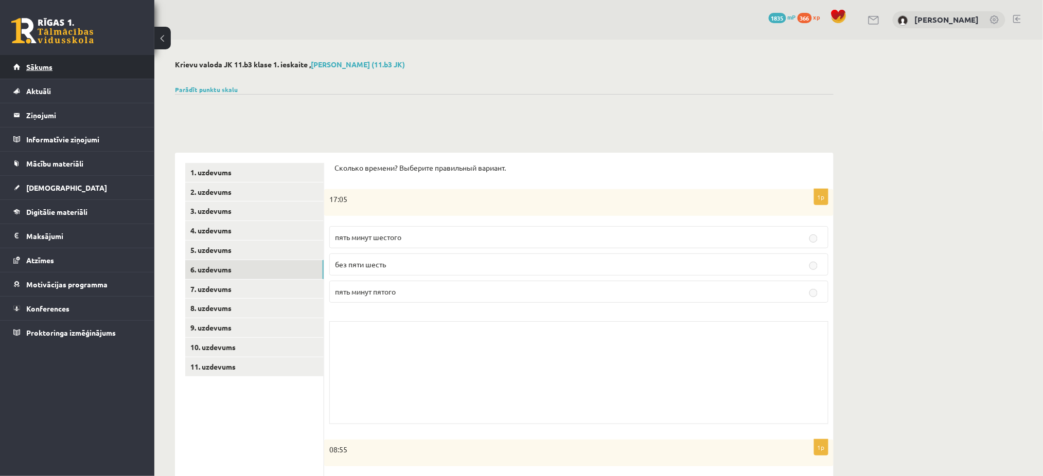
click at [31, 68] on span "Sākums" at bounding box center [39, 66] width 26 height 9
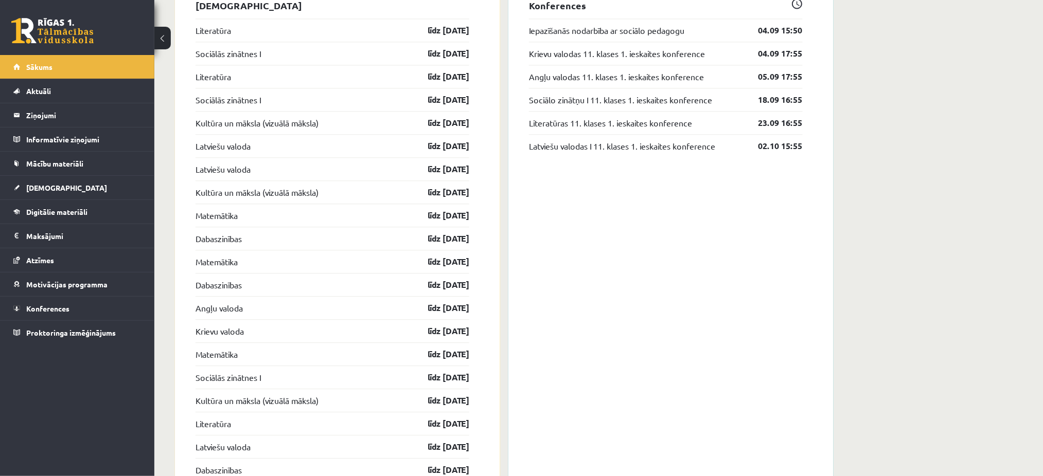
scroll to position [864, 0]
